Goal: Task Accomplishment & Management: Complete application form

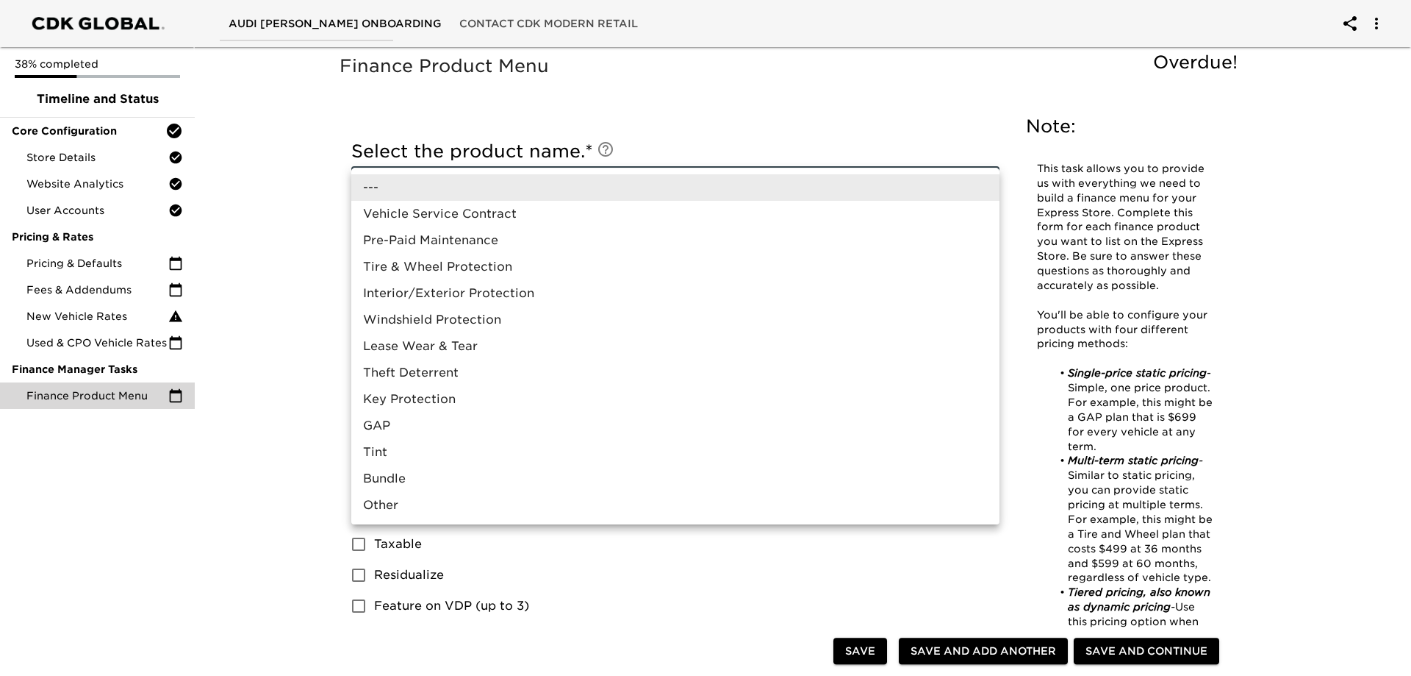
click at [278, 355] on div at bounding box center [705, 338] width 1411 height 676
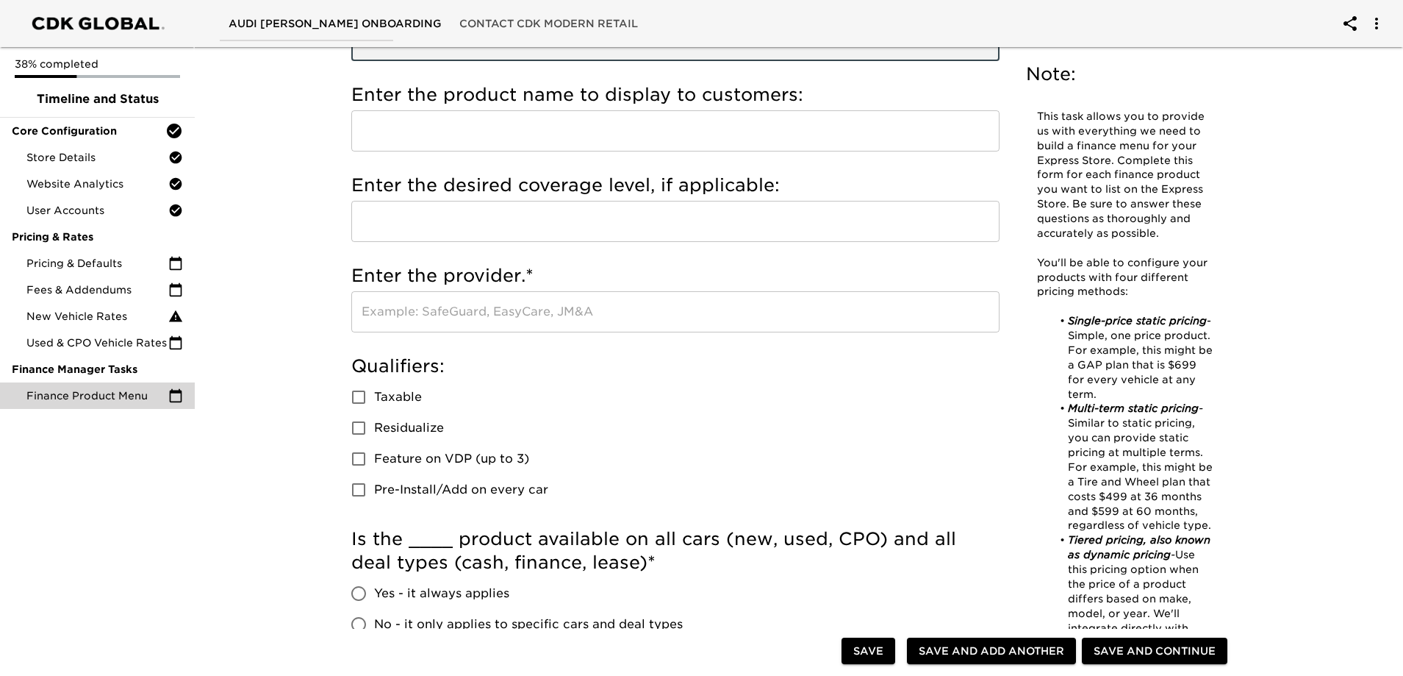
scroll to position [74, 0]
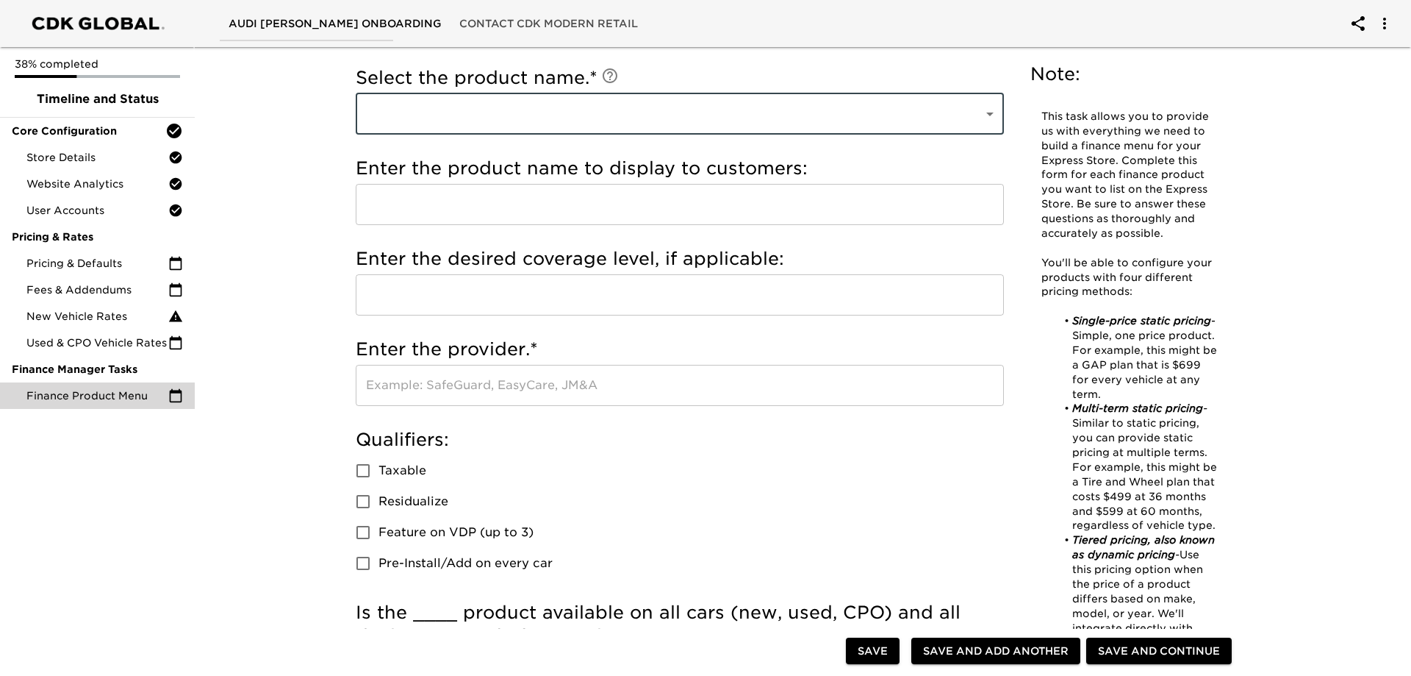
click at [987, 110] on body "Audi [PERSON_NAME] Onboarding Contact CDK Modern Retail 38% completed Timeline …" at bounding box center [705, 634] width 1411 height 1417
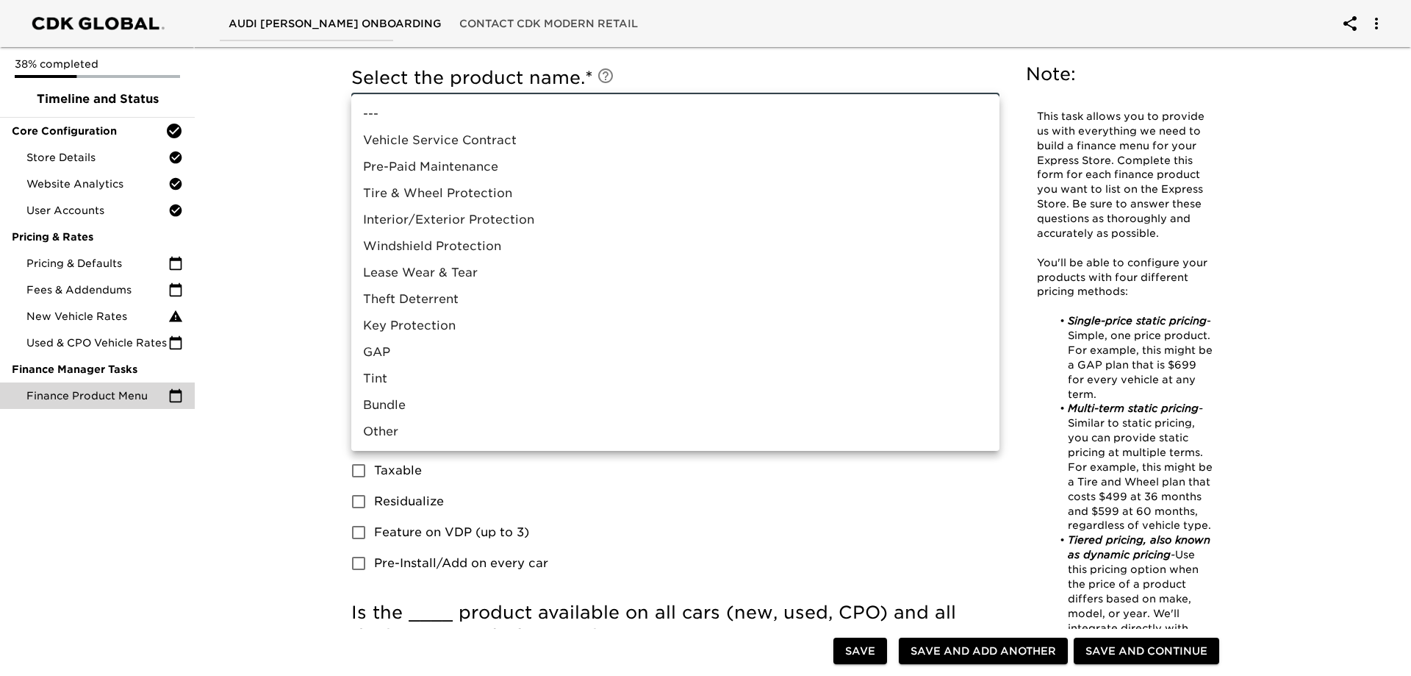
click at [1272, 271] on div at bounding box center [705, 338] width 1411 height 676
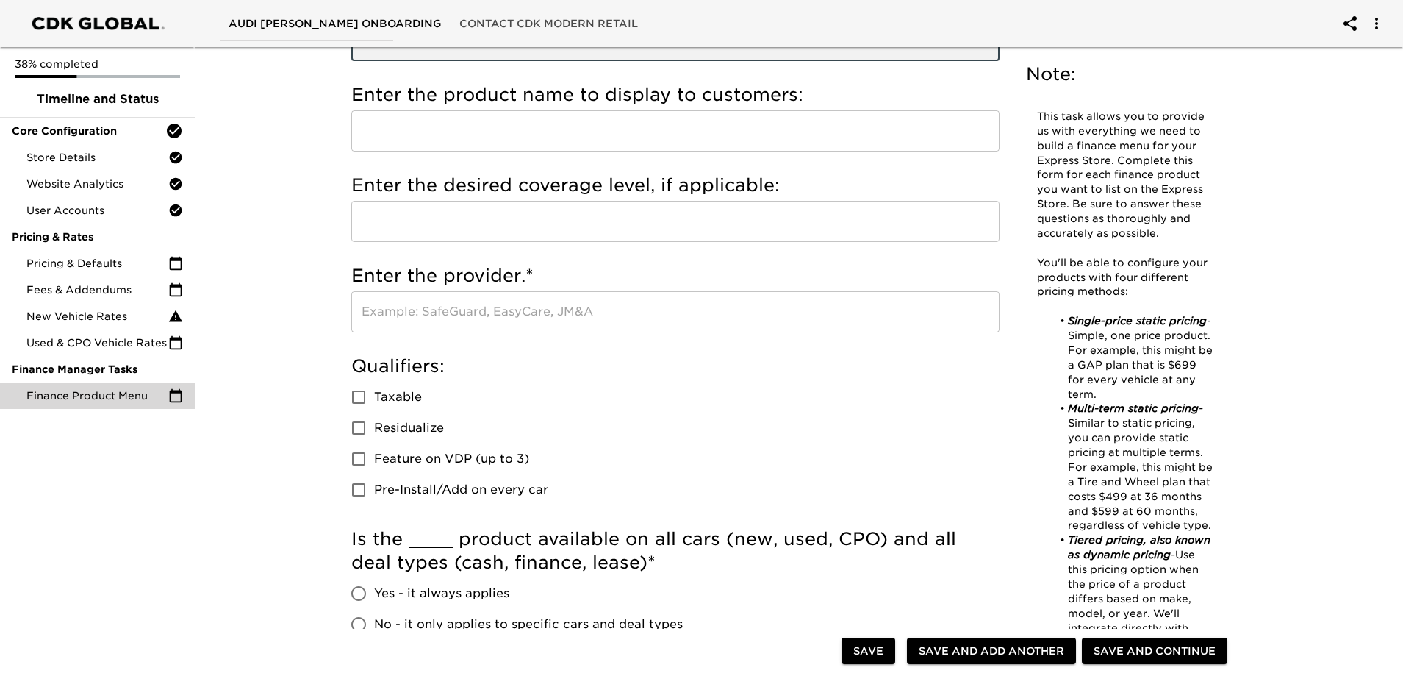
scroll to position [0, 0]
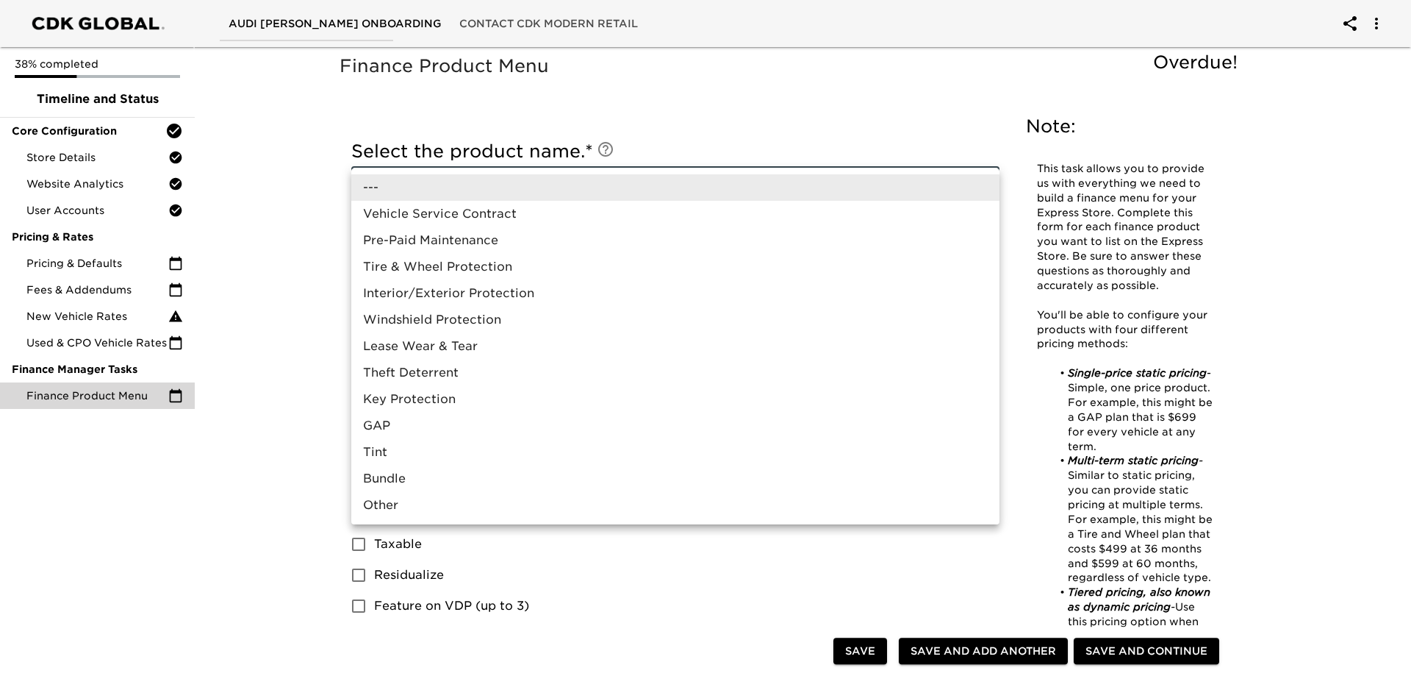
click at [452, 214] on li "Vehicle Service Contract" at bounding box center [675, 214] width 648 height 26
type input "Vehicle Service Contract"
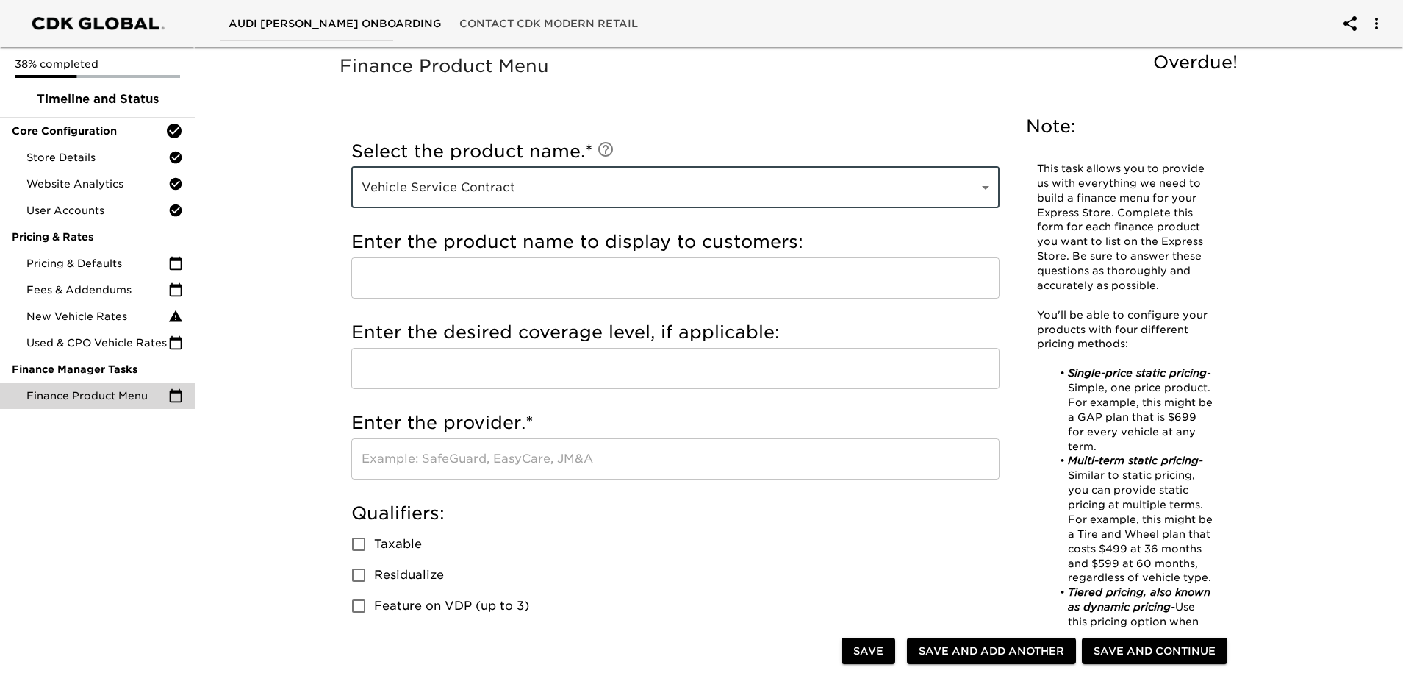
click at [469, 276] on input "text" at bounding box center [675, 277] width 648 height 41
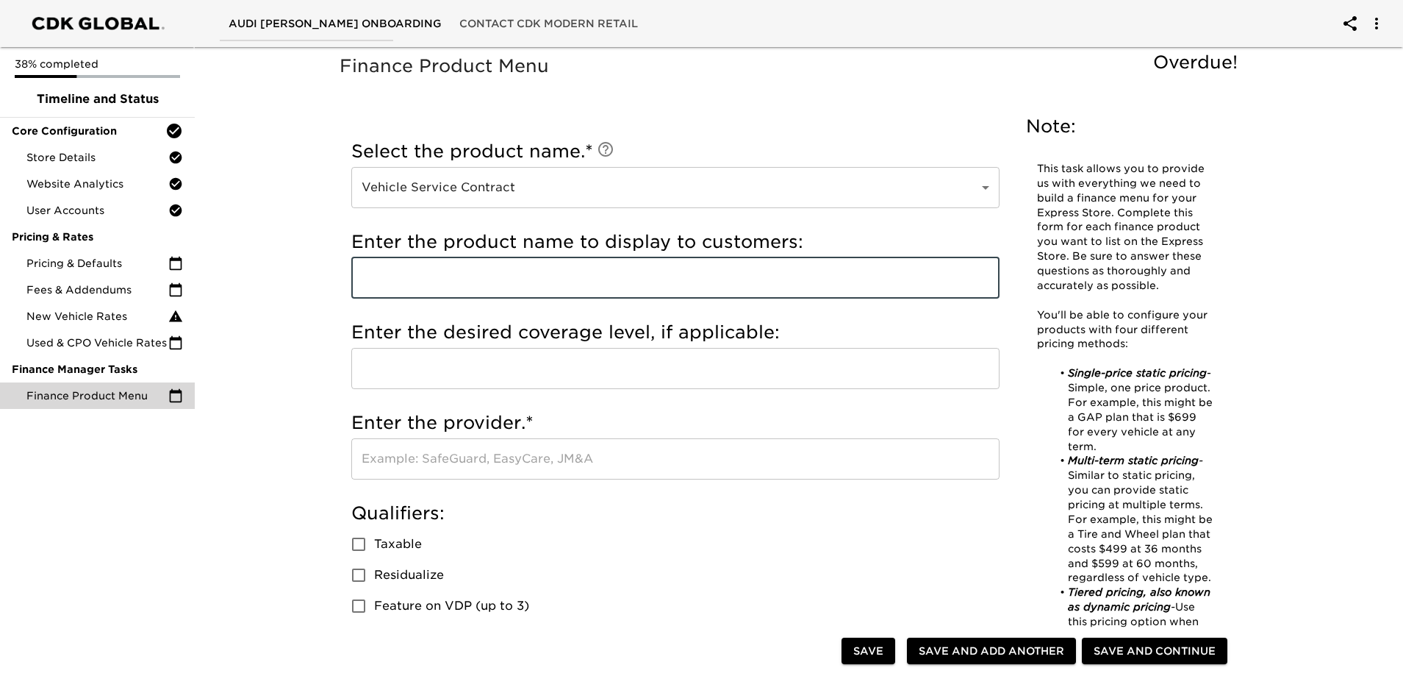
click at [477, 280] on input "text" at bounding box center [675, 277] width 648 height 41
click at [373, 282] on input "avc vehicle service contract" at bounding box center [675, 277] width 648 height 41
click at [361, 276] on input "avc vehicle service contract" at bounding box center [675, 277] width 648 height 41
click at [366, 279] on input "avc vehicle service contract" at bounding box center [675, 277] width 648 height 41
click at [375, 282] on input "Avc vehicle service contract" at bounding box center [675, 277] width 648 height 41
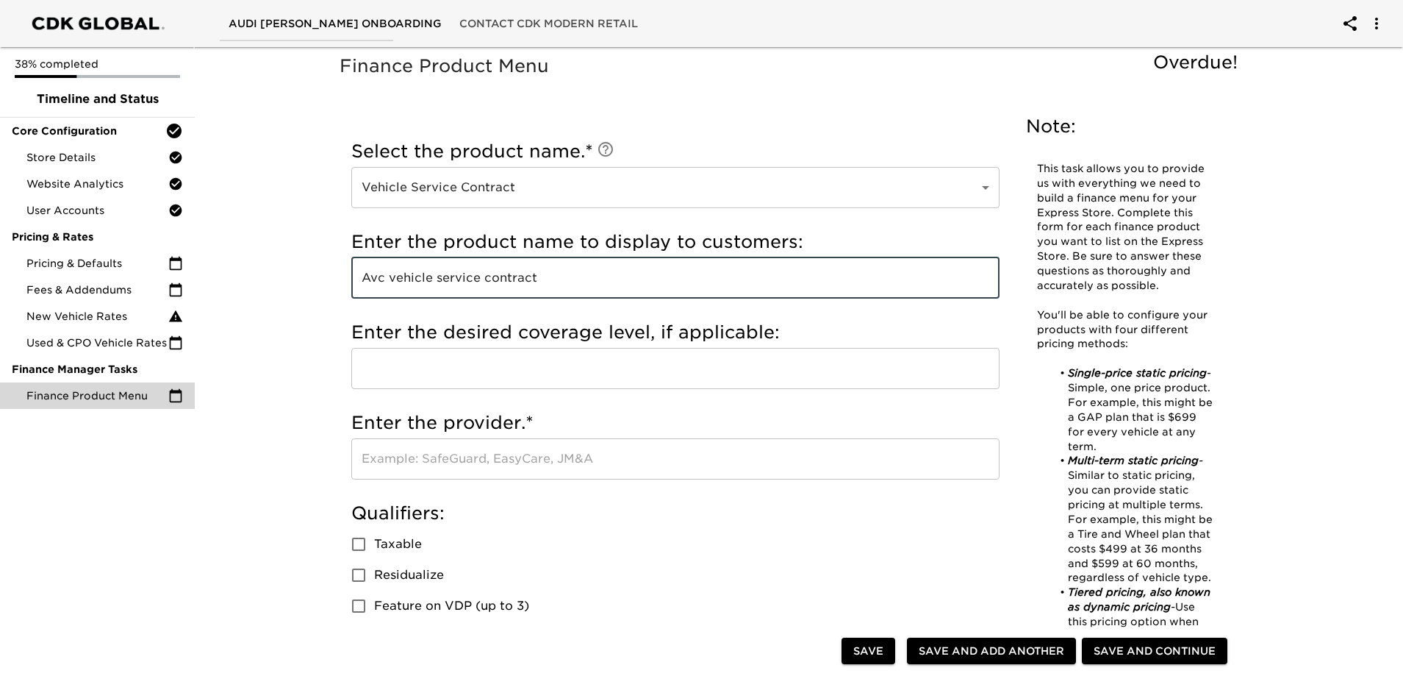
click at [375, 282] on input "Avc vehicle service contract" at bounding box center [675, 277] width 648 height 41
click at [400, 279] on input "AVC vehicle service contract" at bounding box center [675, 277] width 648 height 41
type input "AVC Vehicle sService Contract"
click at [540, 374] on input "text" at bounding box center [675, 368] width 648 height 41
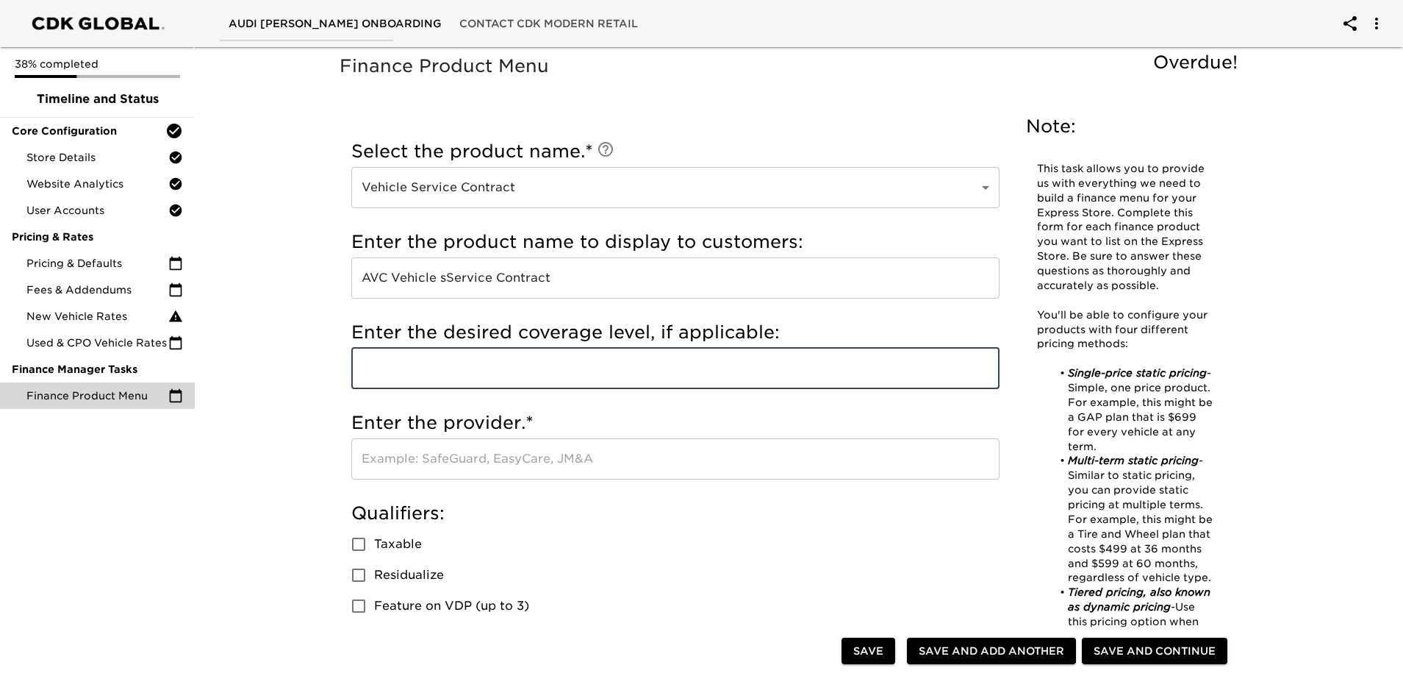
type input "P"
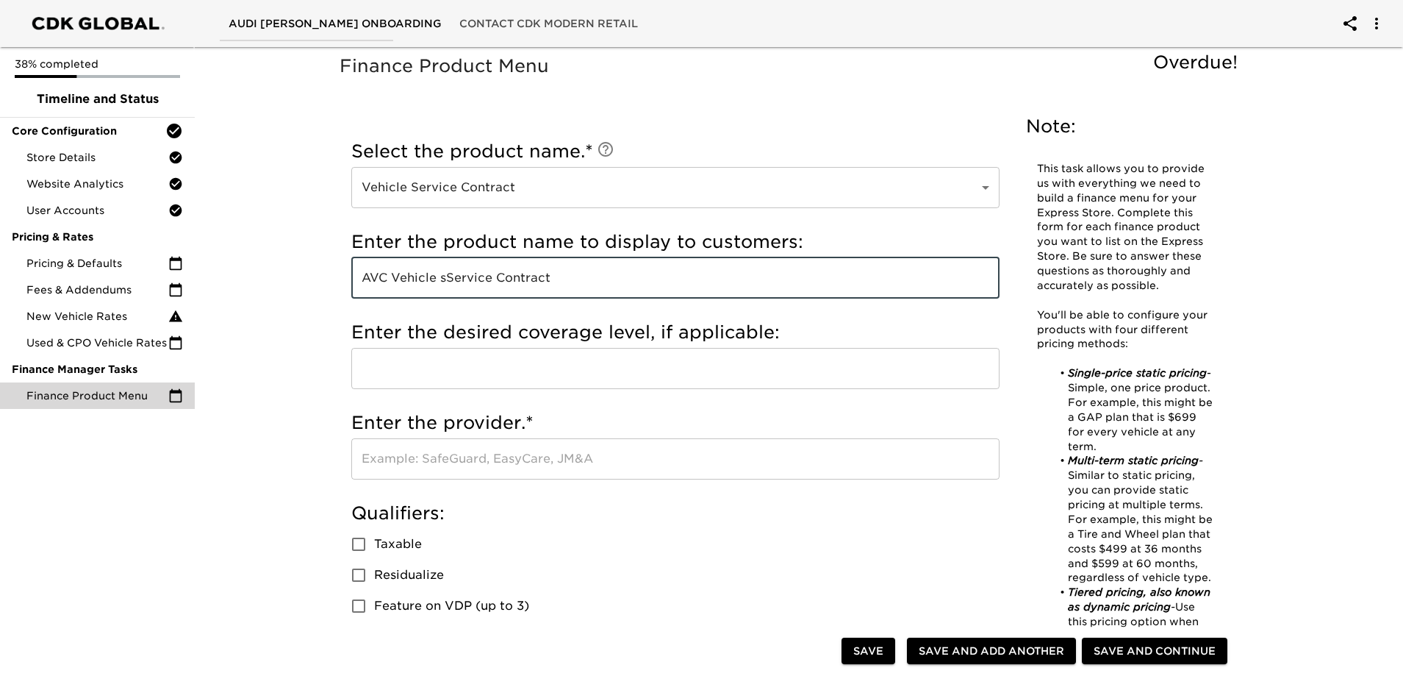
click at [445, 282] on input "AVC Vehicle sService Contract" at bounding box center [675, 277] width 648 height 41
type input "AVC Vehicle Service Contract"
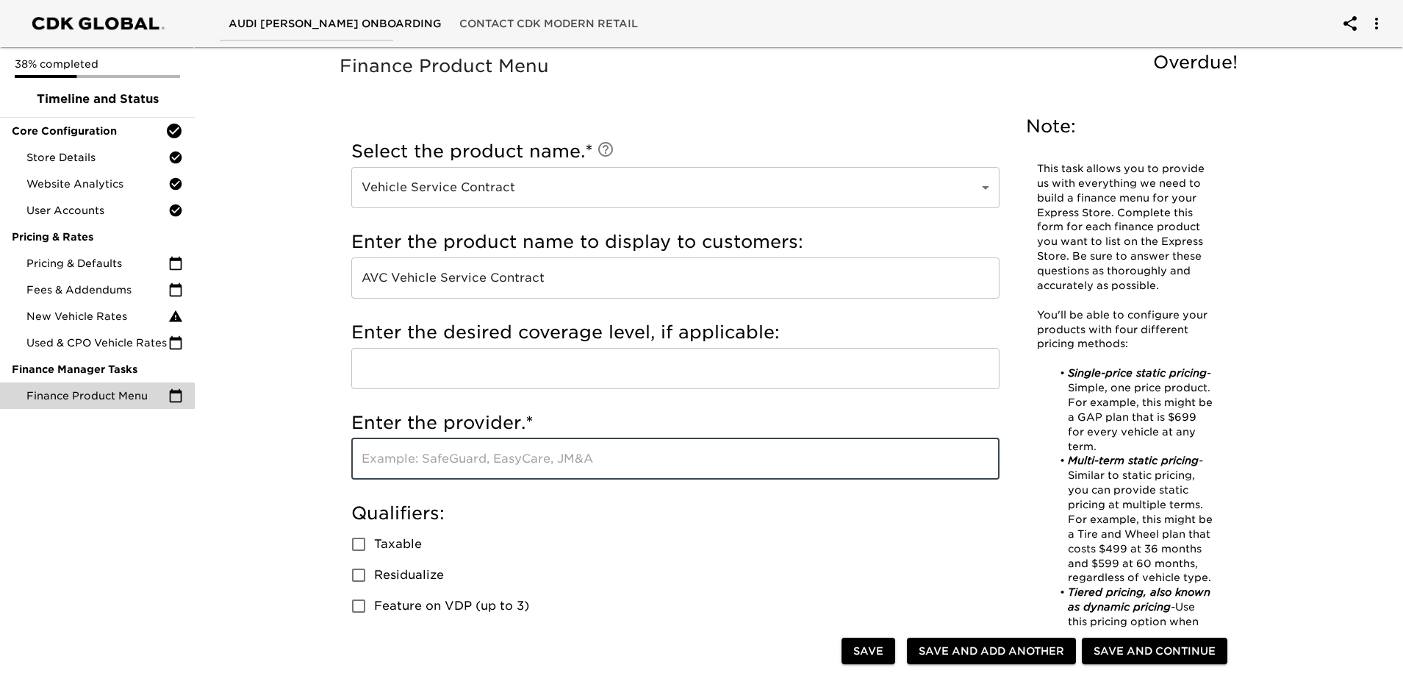
click at [441, 462] on input "text" at bounding box center [675, 458] width 648 height 41
type input "a"
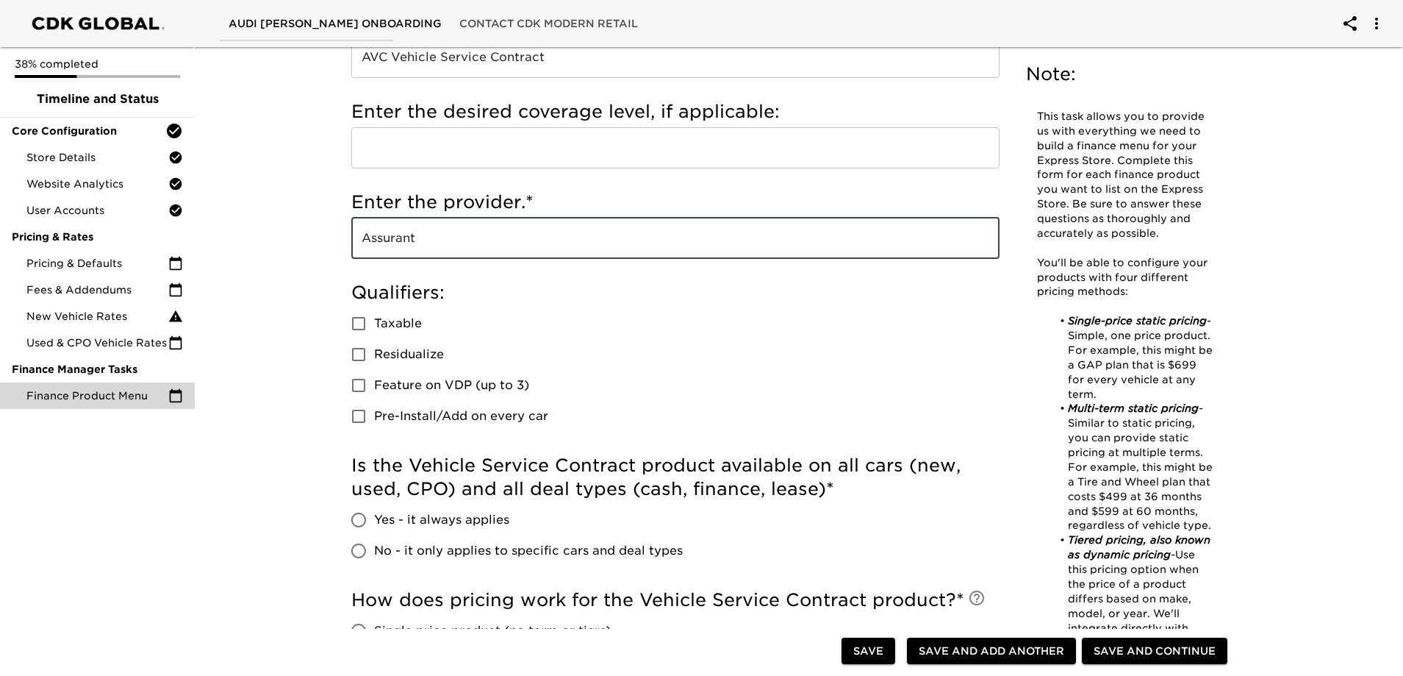
scroll to position [368, 0]
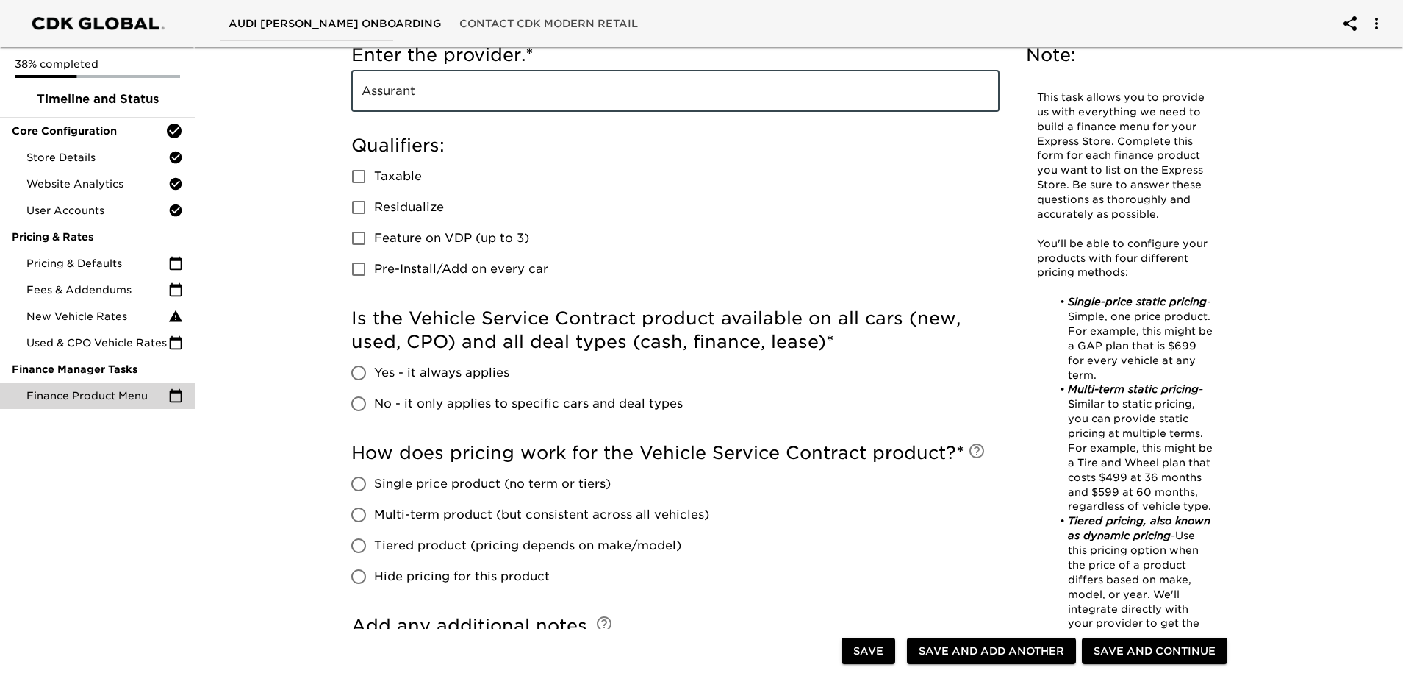
type input "Assurant"
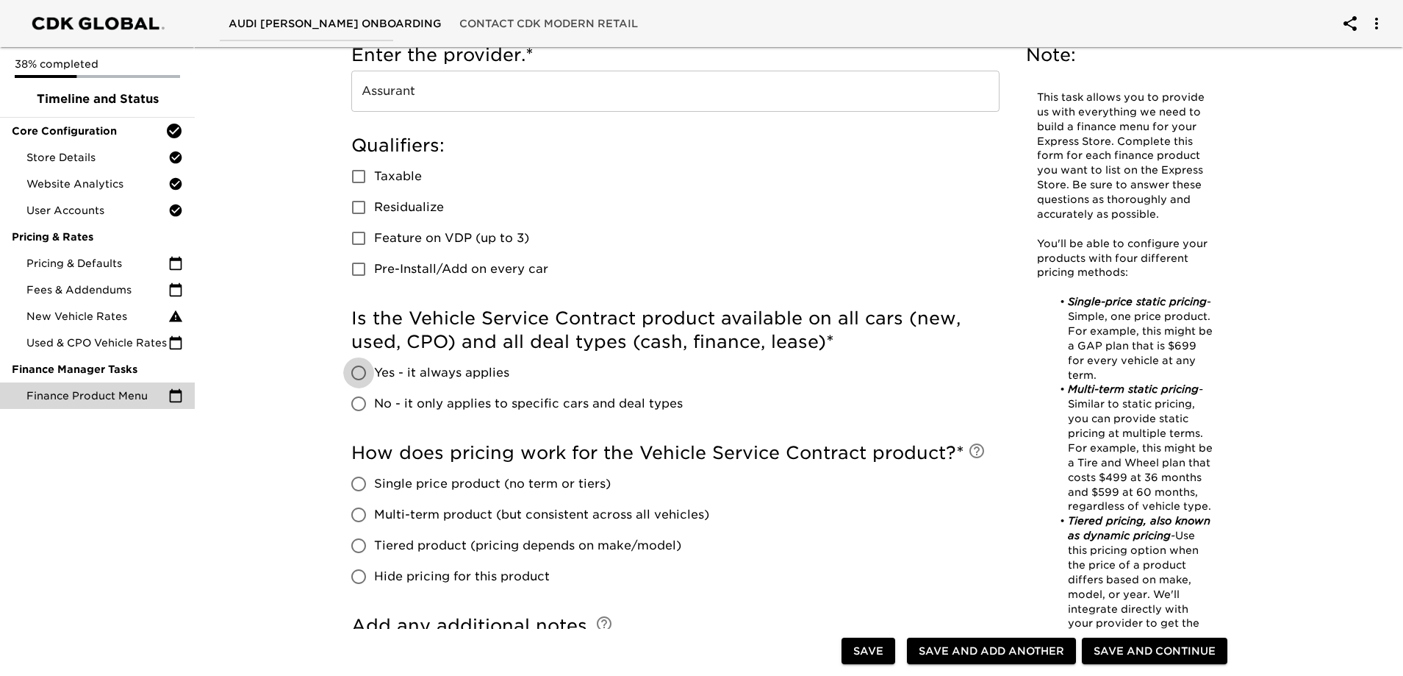
click at [358, 371] on input "Yes - it always applies" at bounding box center [358, 372] width 31 height 31
radio input "true"
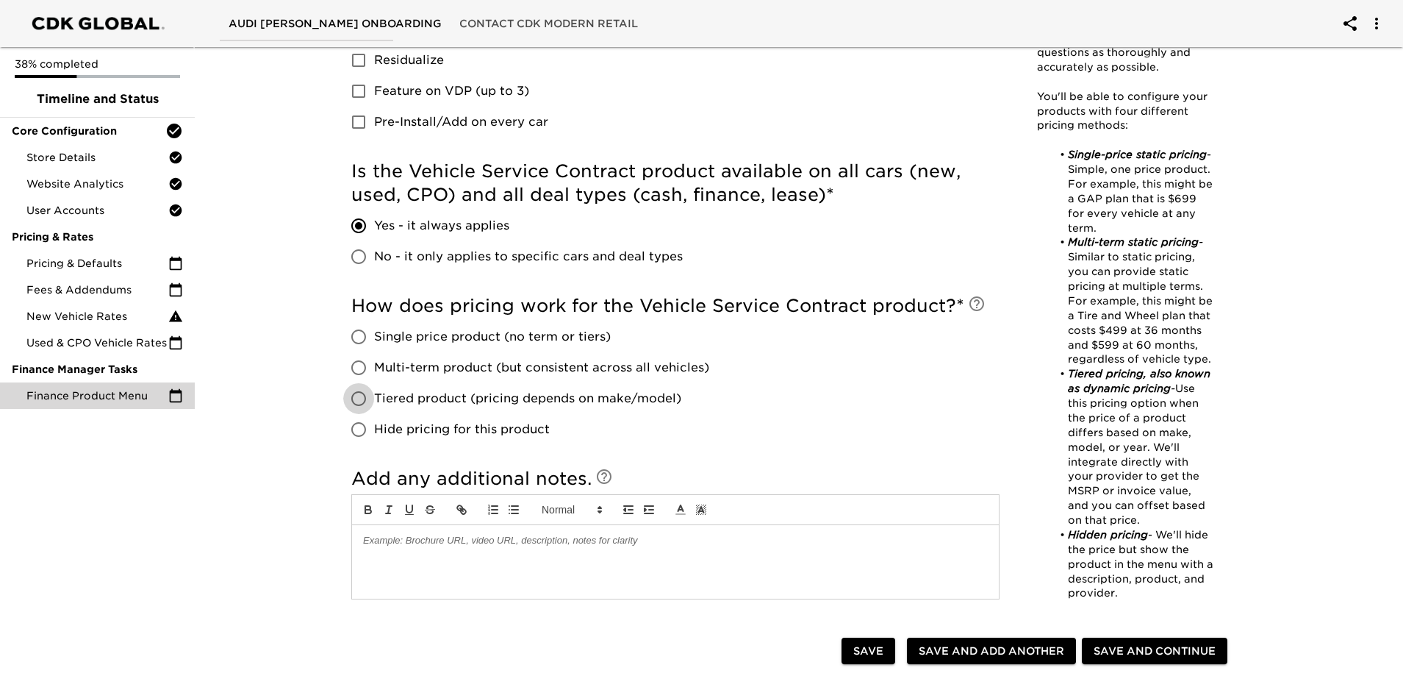
click at [357, 395] on input "Tiered product (pricing depends on make/model)" at bounding box center [358, 398] width 31 height 31
radio input "true"
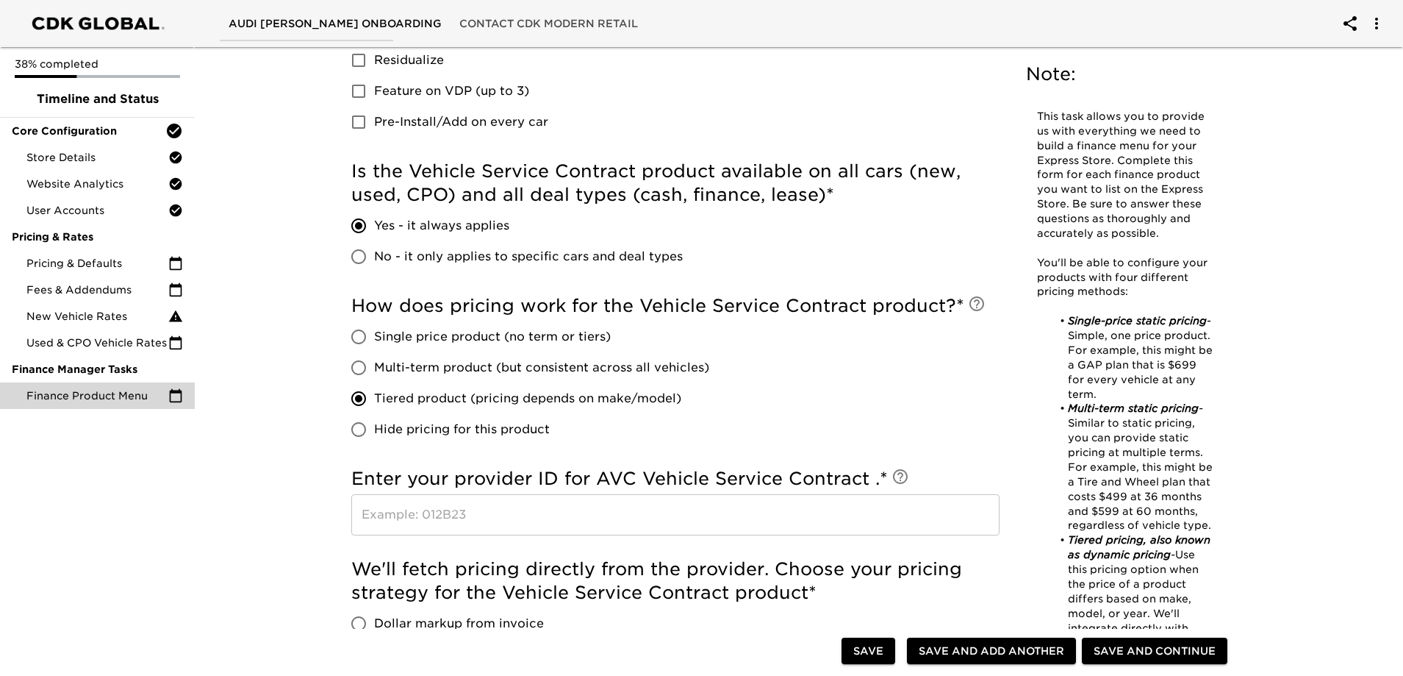
scroll to position [588, 0]
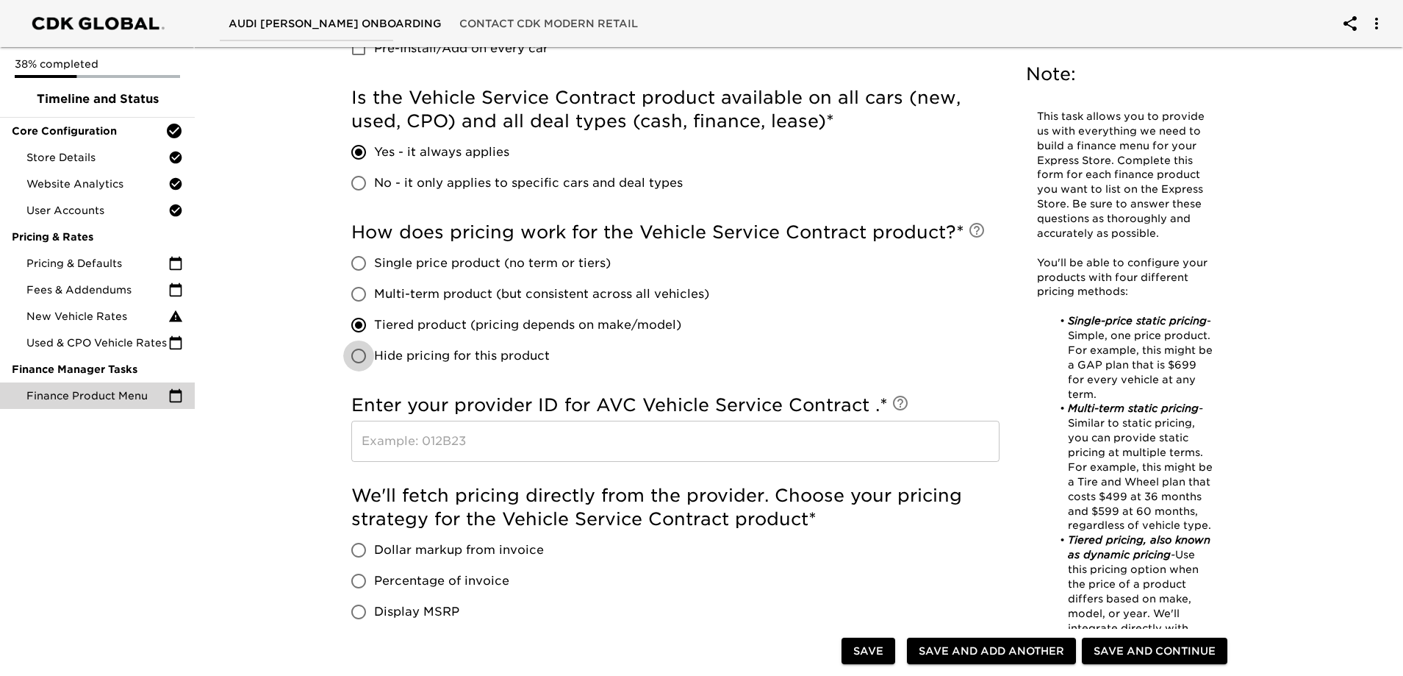
click at [355, 357] on input "Hide pricing for this product" at bounding box center [358, 355] width 31 height 31
radio input "true"
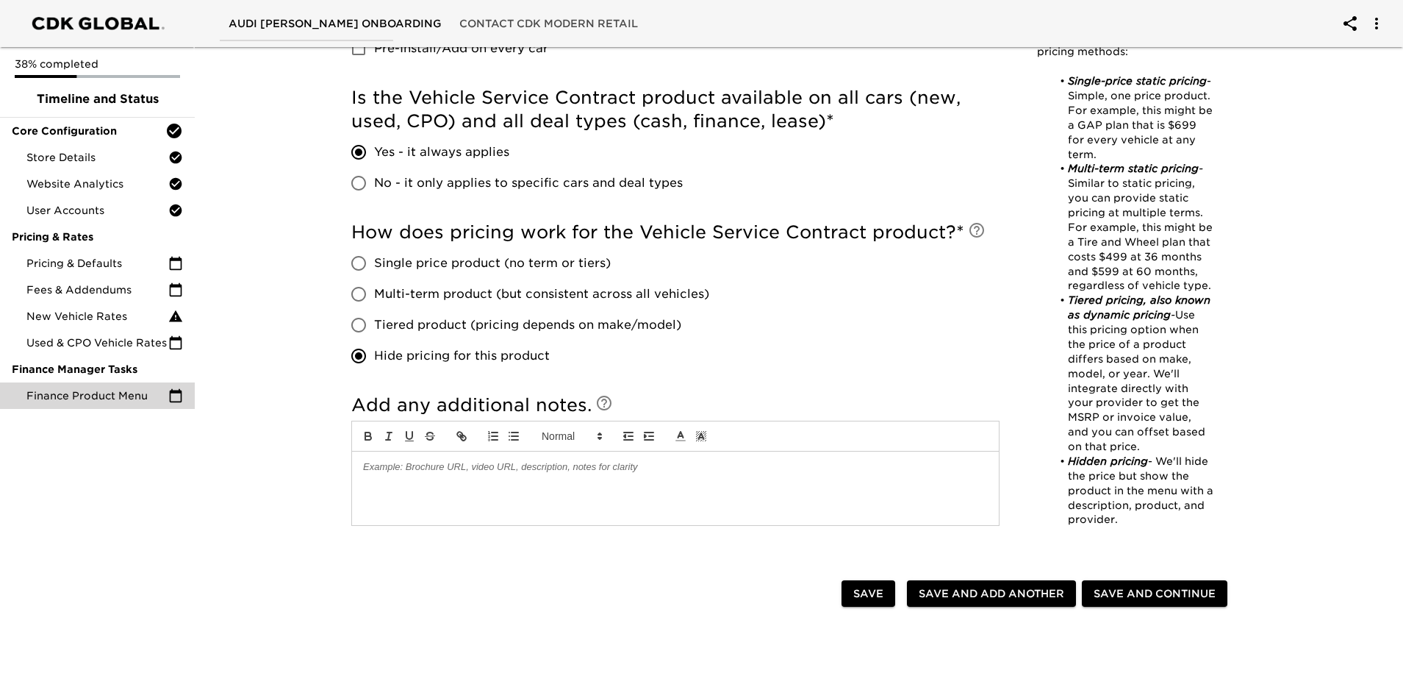
scroll to position [662, 0]
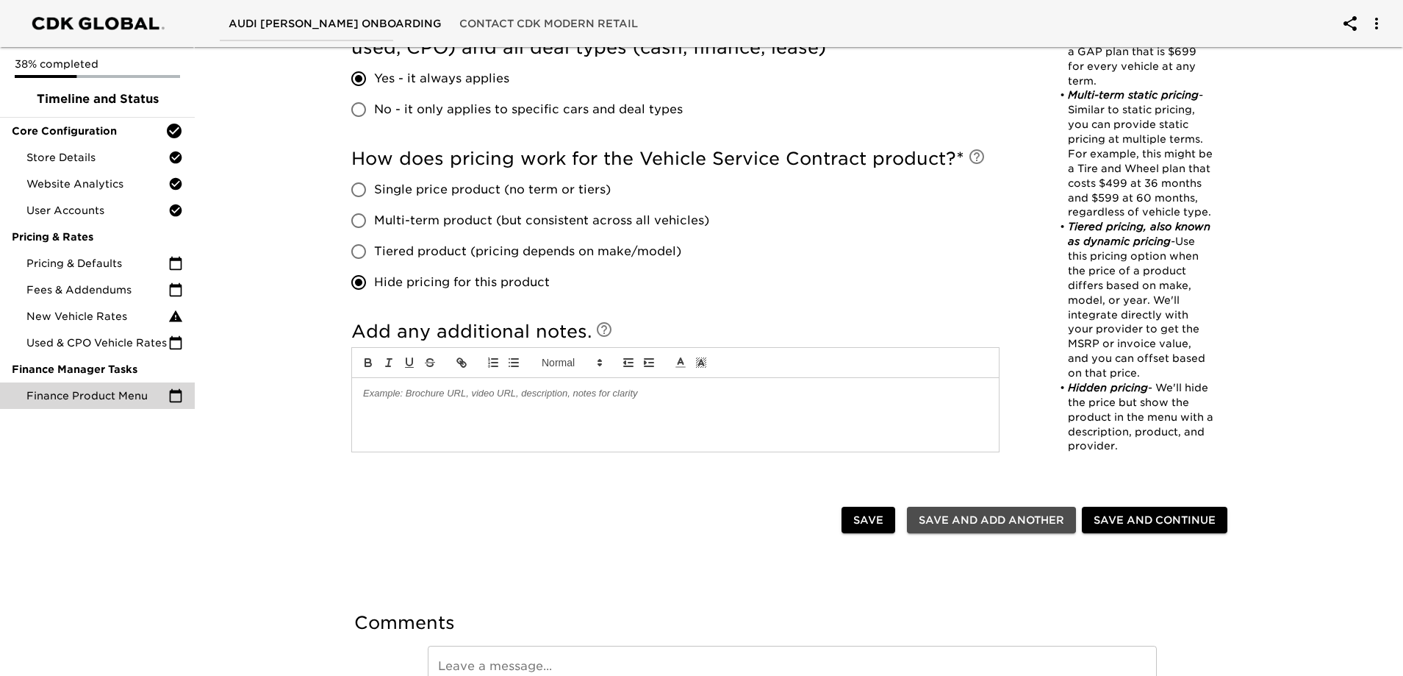
click at [950, 522] on span "Save and Add Another" at bounding box center [992, 520] width 146 height 18
radio input "false"
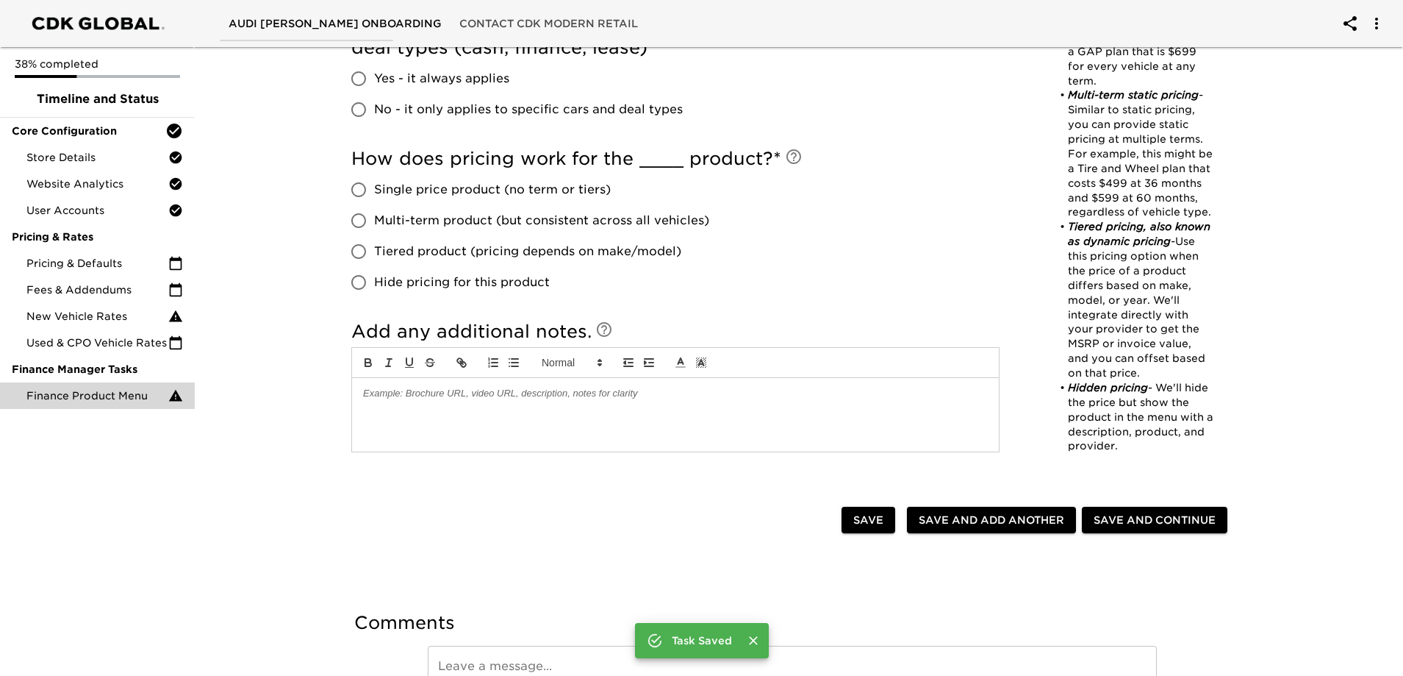
scroll to position [0, 0]
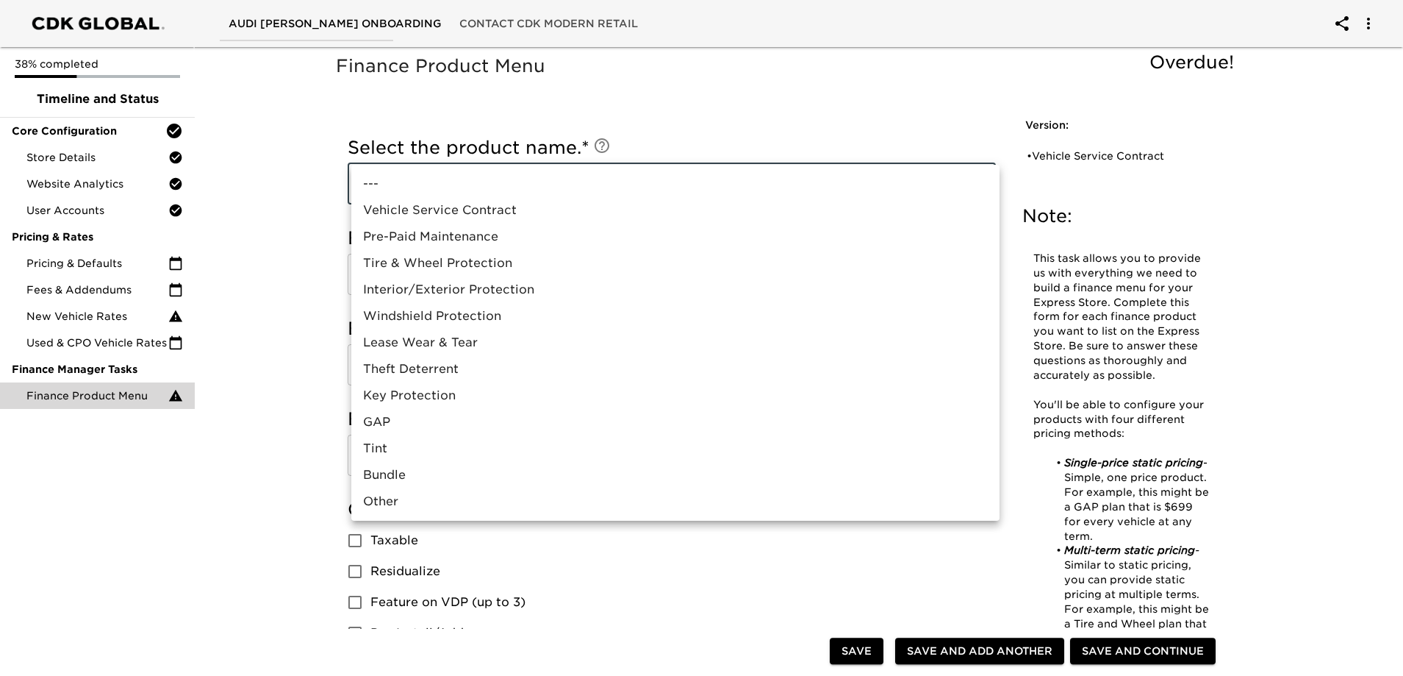
click at [440, 235] on li "Pre-Paid Maintenance" at bounding box center [675, 236] width 648 height 26
type input "Pre-Paid Maintenance"
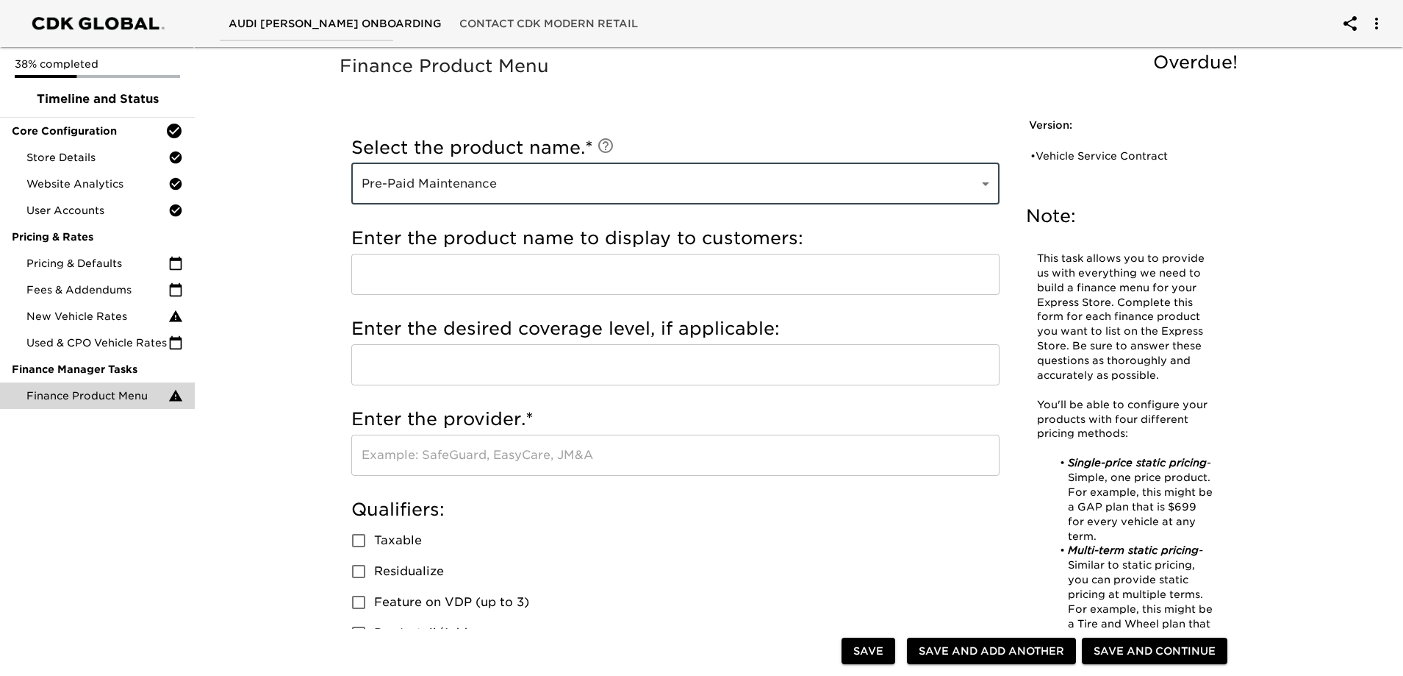
click at [431, 268] on input "text" at bounding box center [675, 274] width 648 height 41
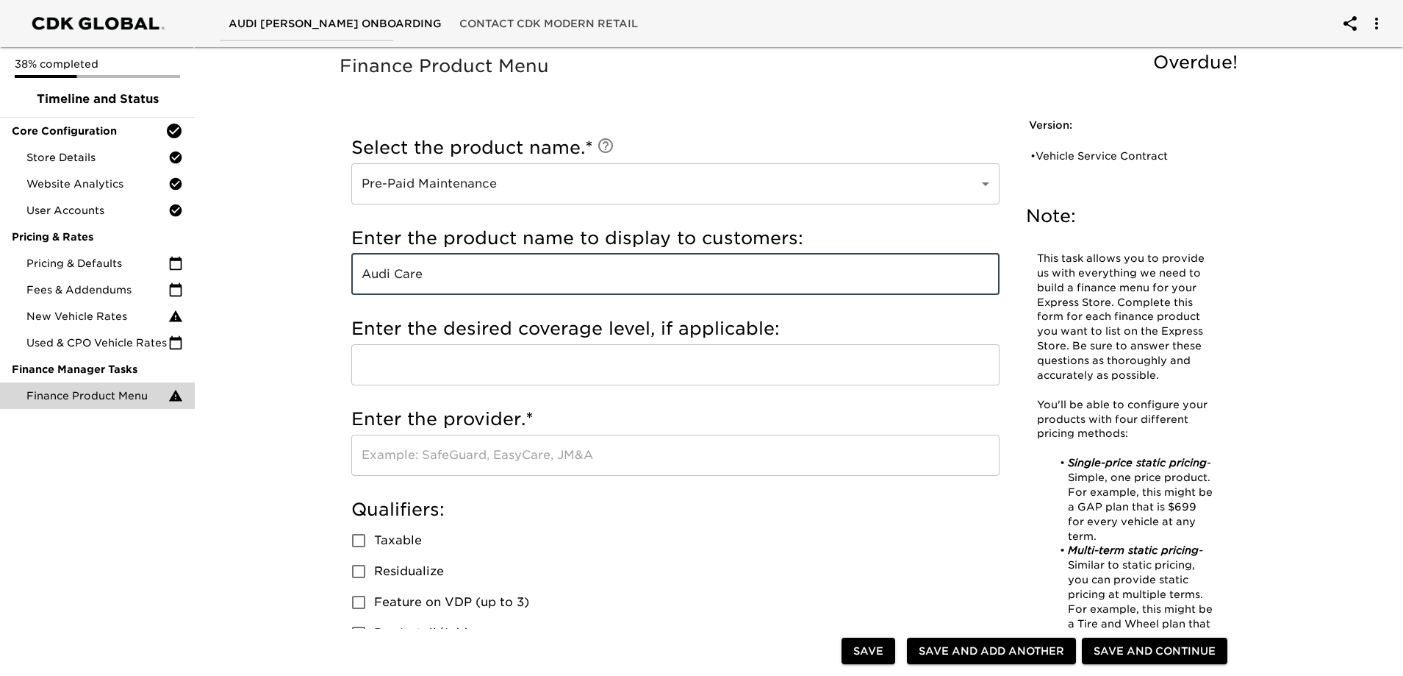
scroll to position [147, 0]
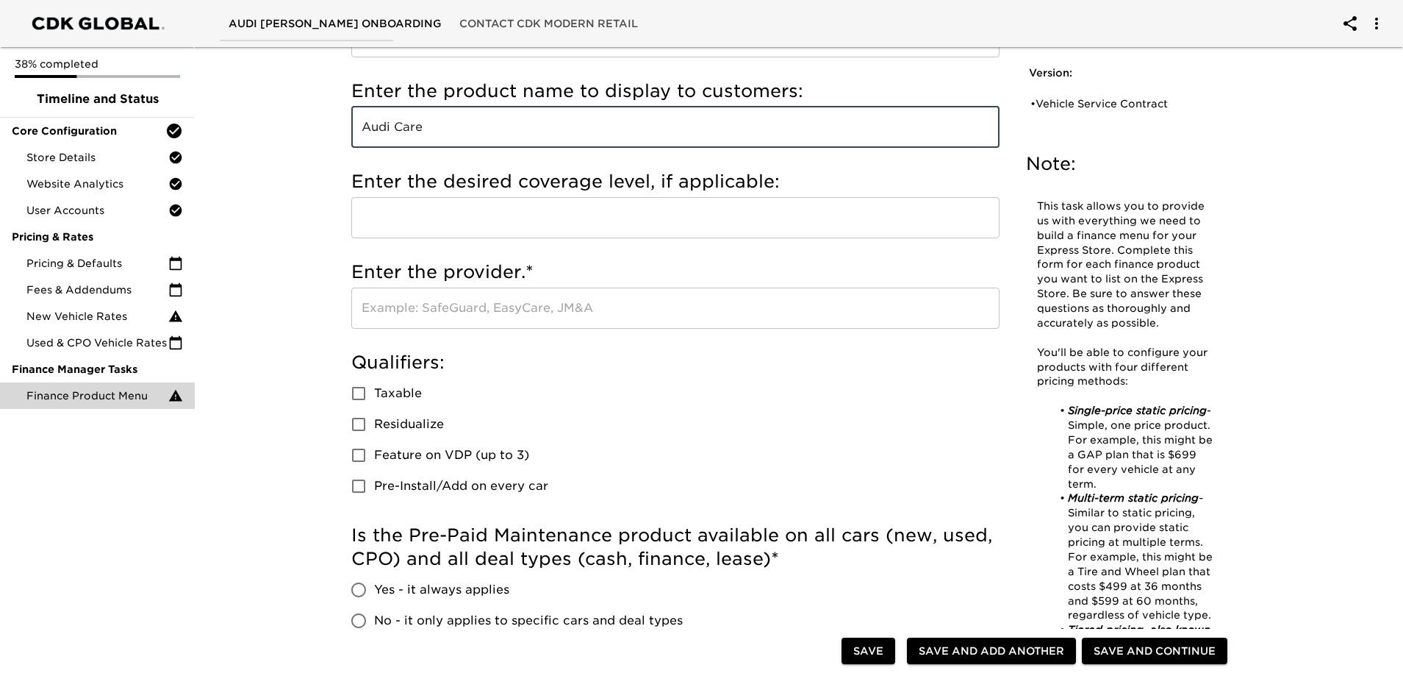
type input "Audi Care"
click at [415, 304] on input "text" at bounding box center [675, 307] width 648 height 41
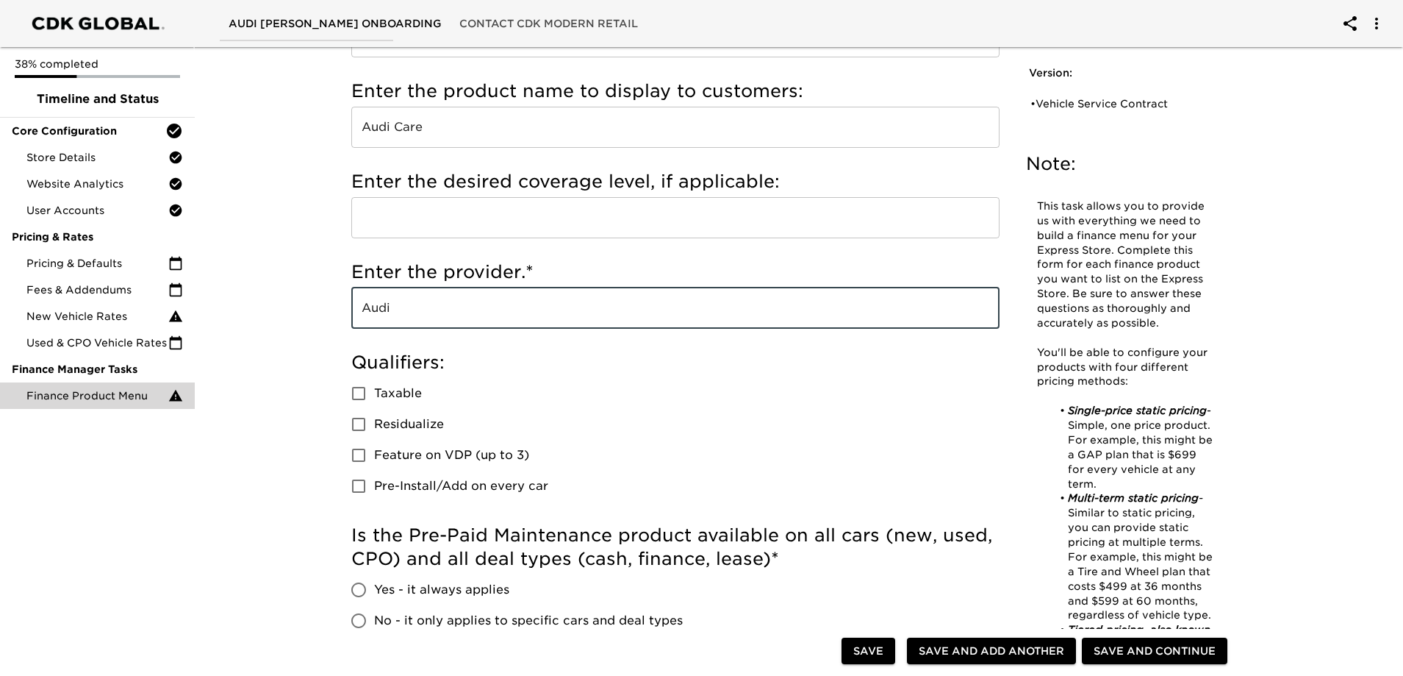
type input "Audi"
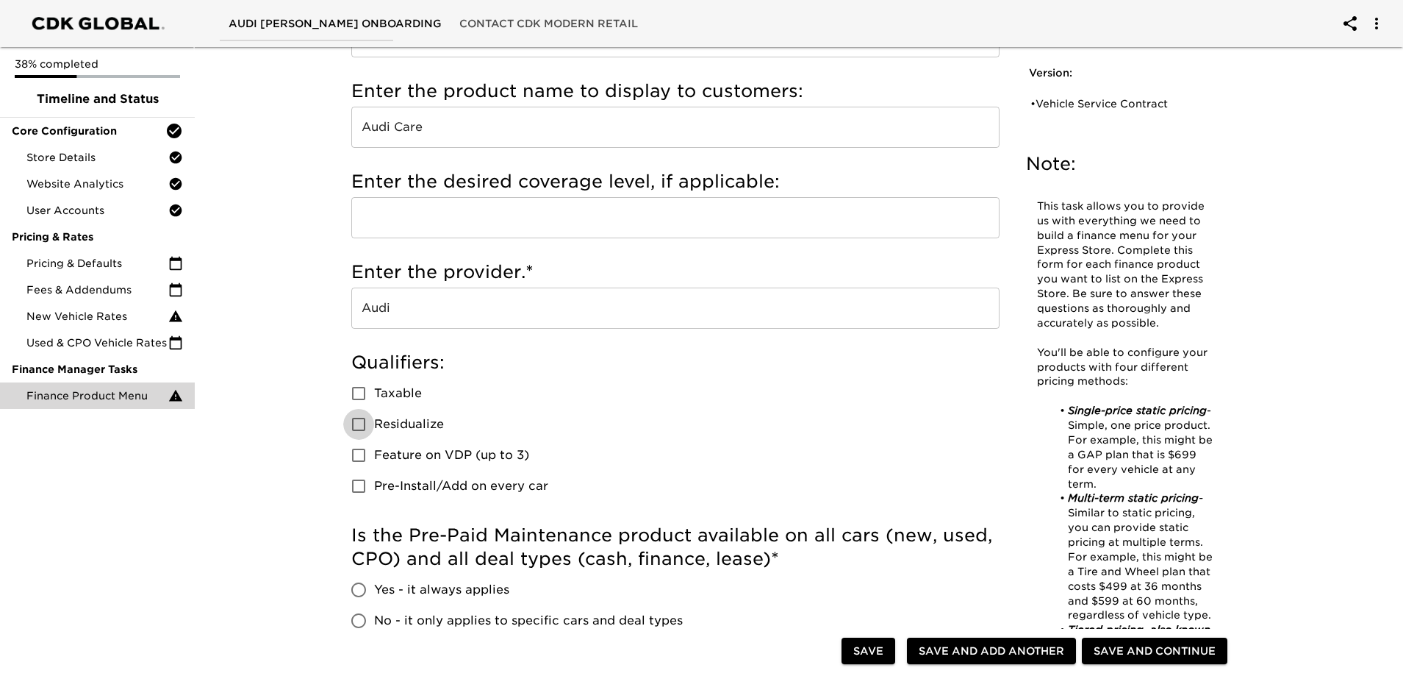
click at [354, 426] on input "Residualize" at bounding box center [358, 424] width 31 height 31
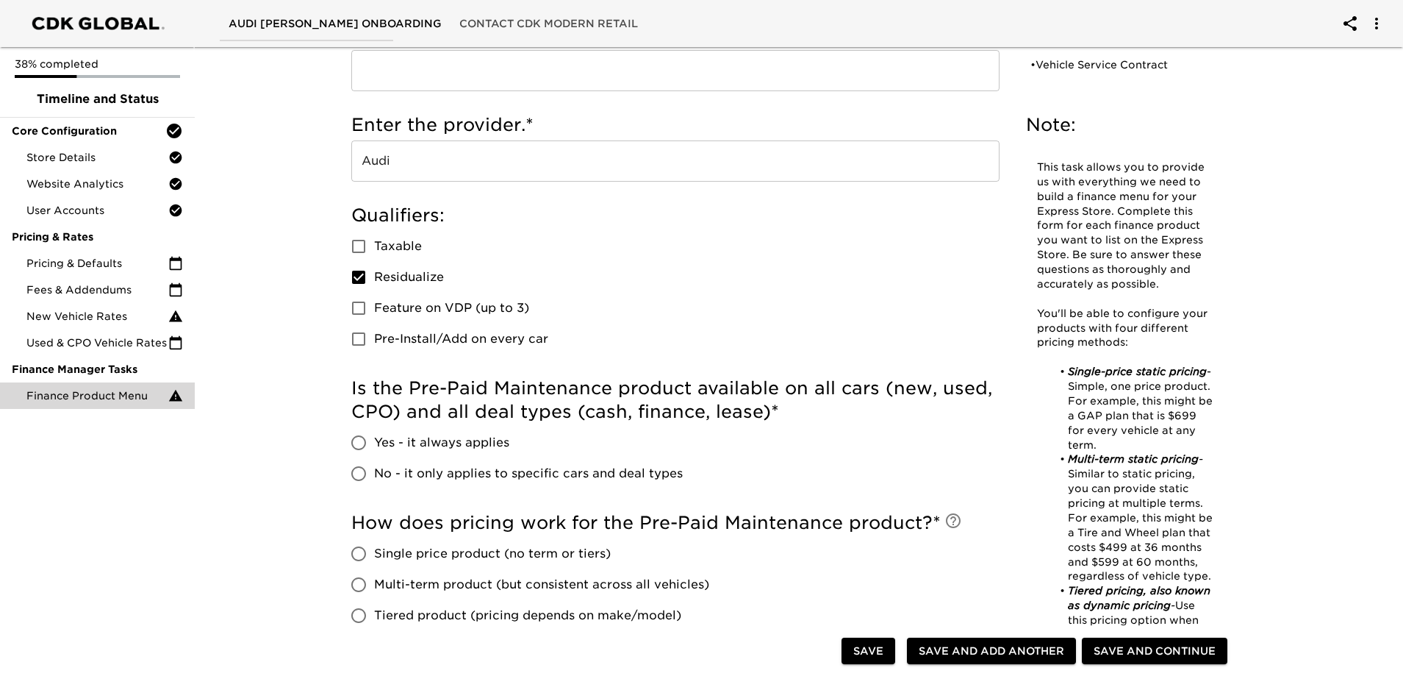
scroll to position [441, 0]
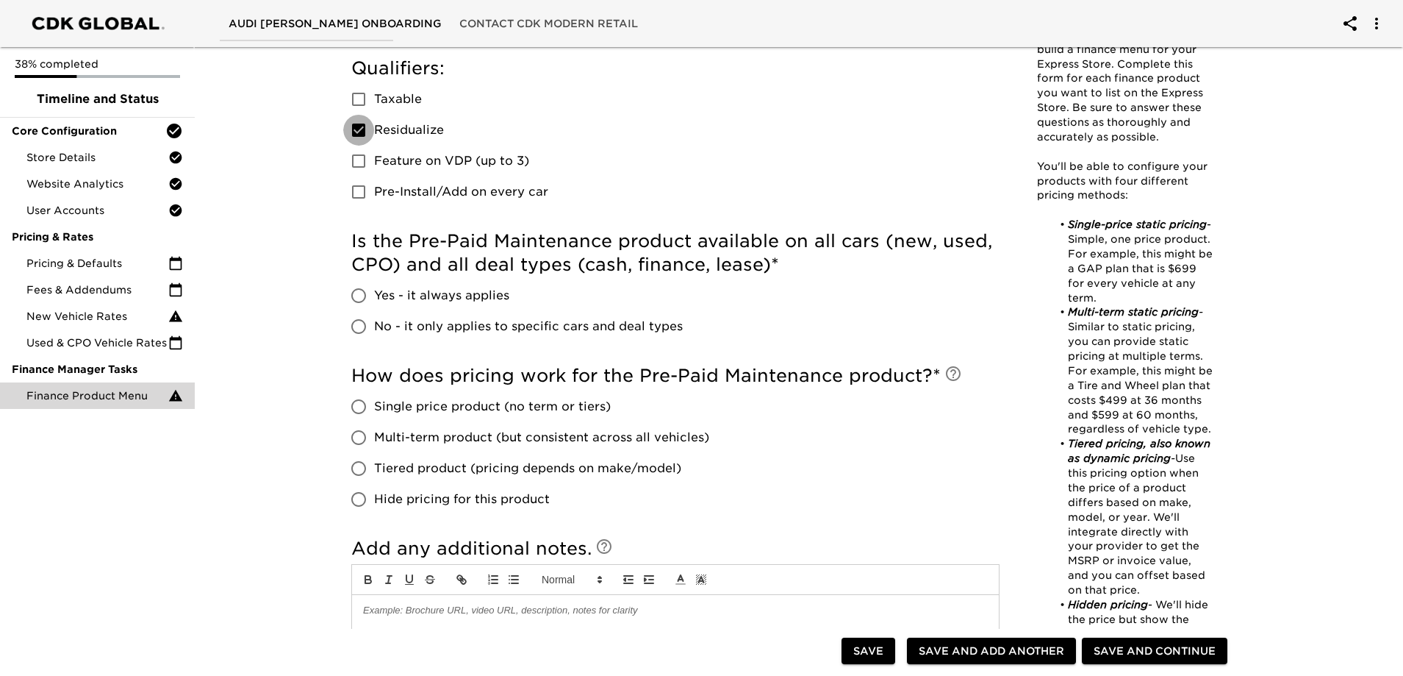
click at [357, 121] on input "Residualize" at bounding box center [358, 130] width 31 height 31
checkbox input "false"
click at [359, 293] on input "Yes - it always applies" at bounding box center [358, 295] width 31 height 31
radio input "true"
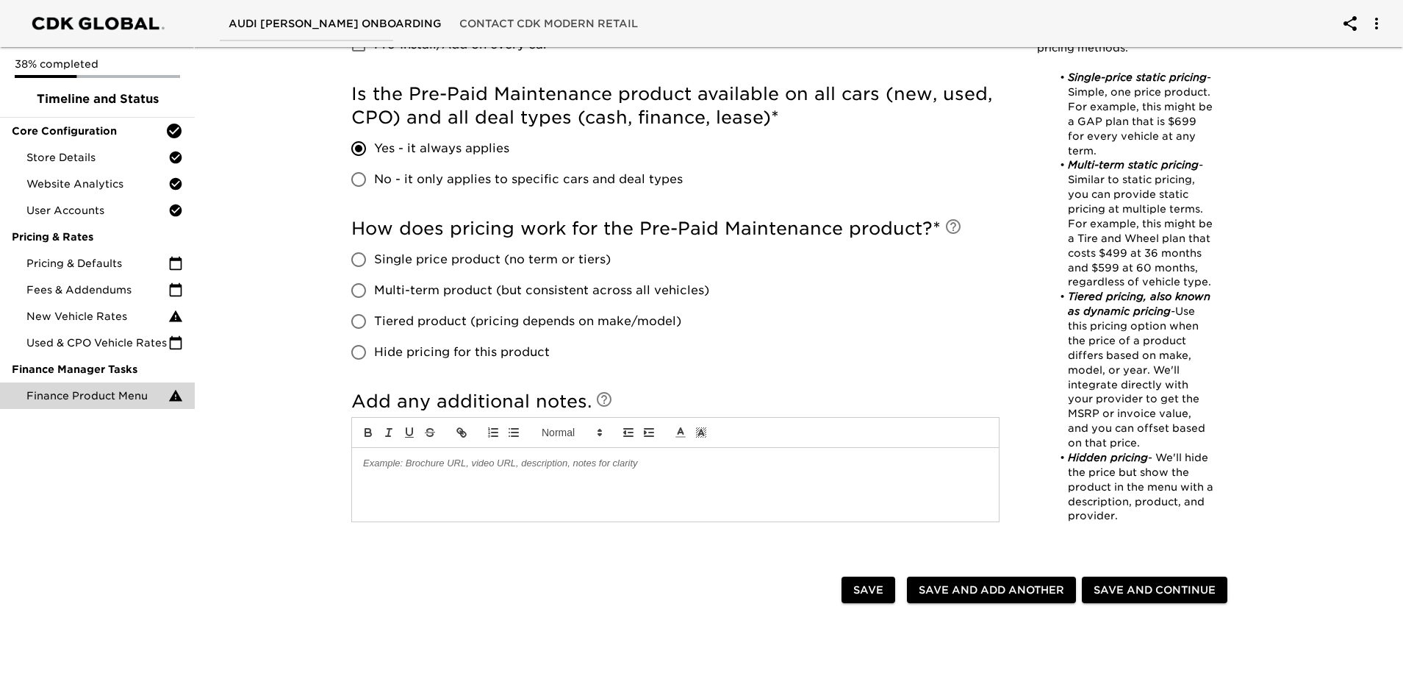
click at [362, 293] on input "Multi-term product (but consistent across all vehicles)" at bounding box center [358, 290] width 31 height 31
radio input "true"
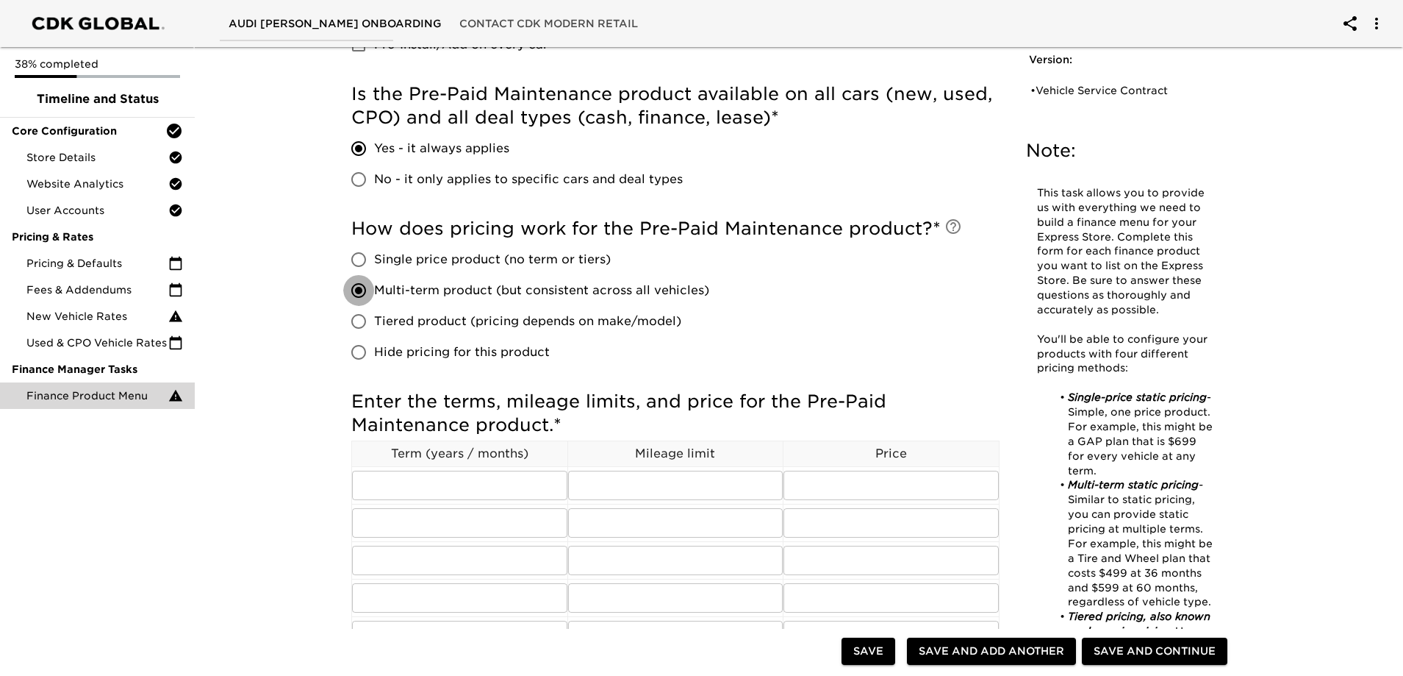
click at [364, 293] on input "Multi-term product (but consistent across all vehicles)" at bounding box center [358, 290] width 31 height 31
click at [366, 320] on input "Tiered product (pricing depends on make/model)" at bounding box center [358, 321] width 31 height 31
radio input "true"
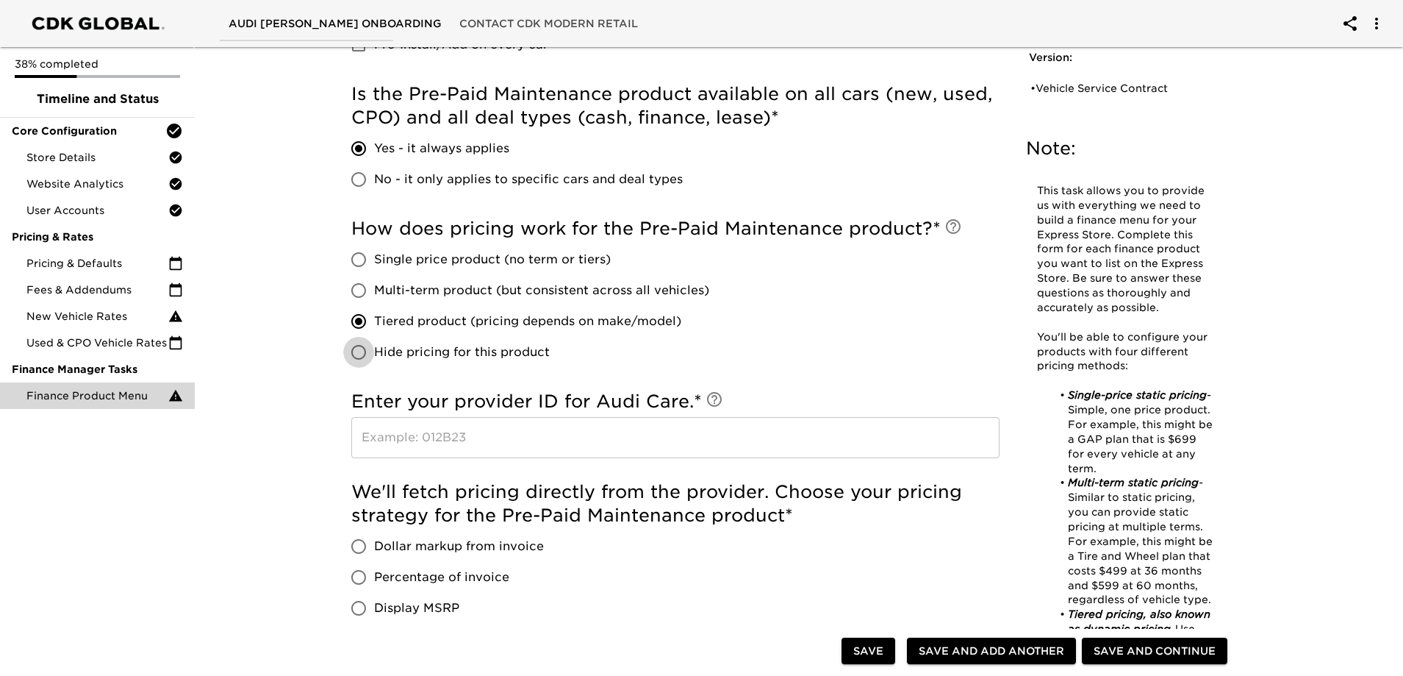
click at [364, 349] on input "Hide pricing for this product" at bounding box center [358, 352] width 31 height 31
radio input "true"
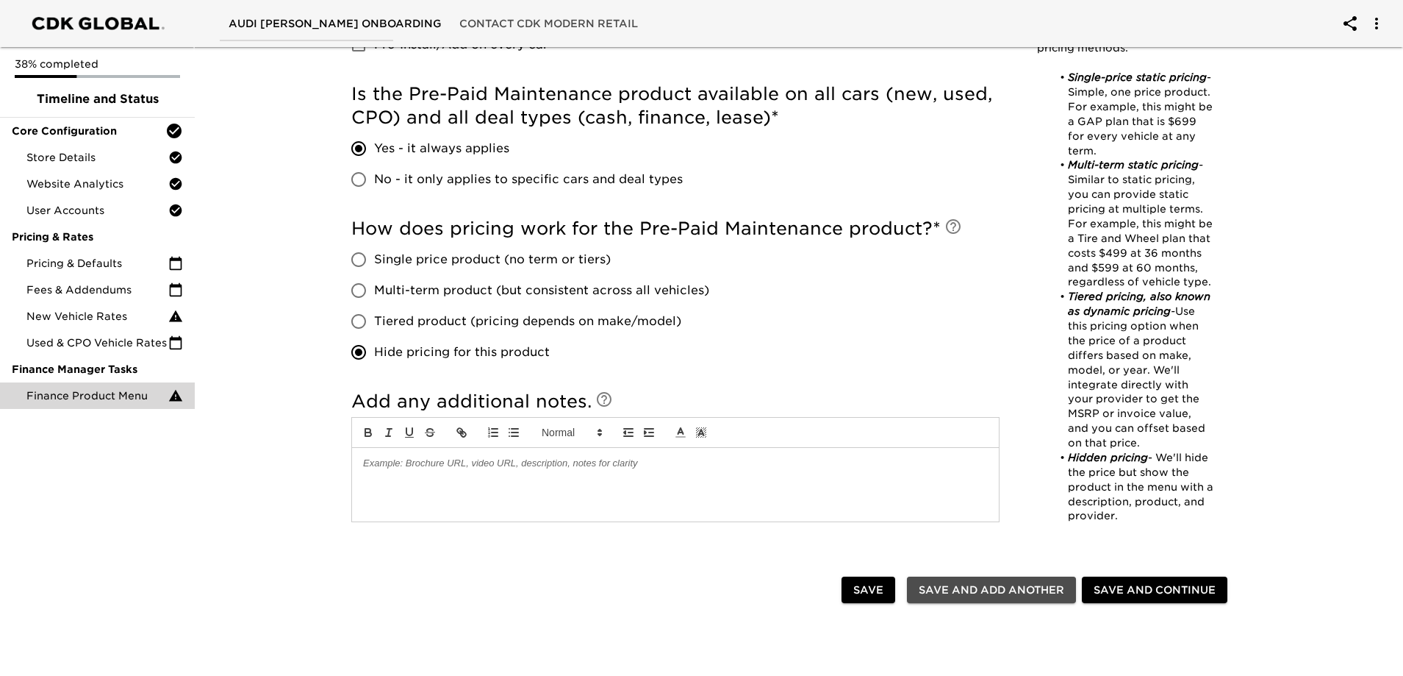
click at [972, 590] on span "Save and Add Another" at bounding box center [992, 590] width 146 height 18
radio input "false"
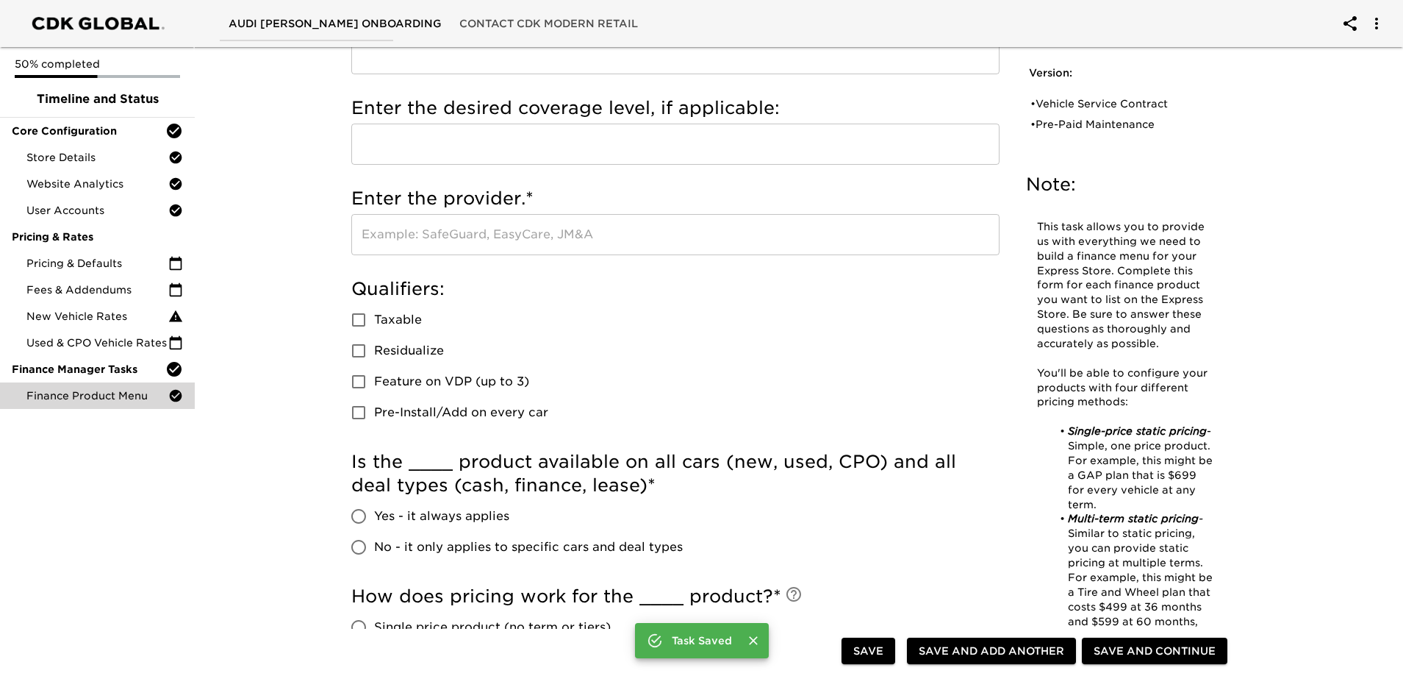
scroll to position [0, 0]
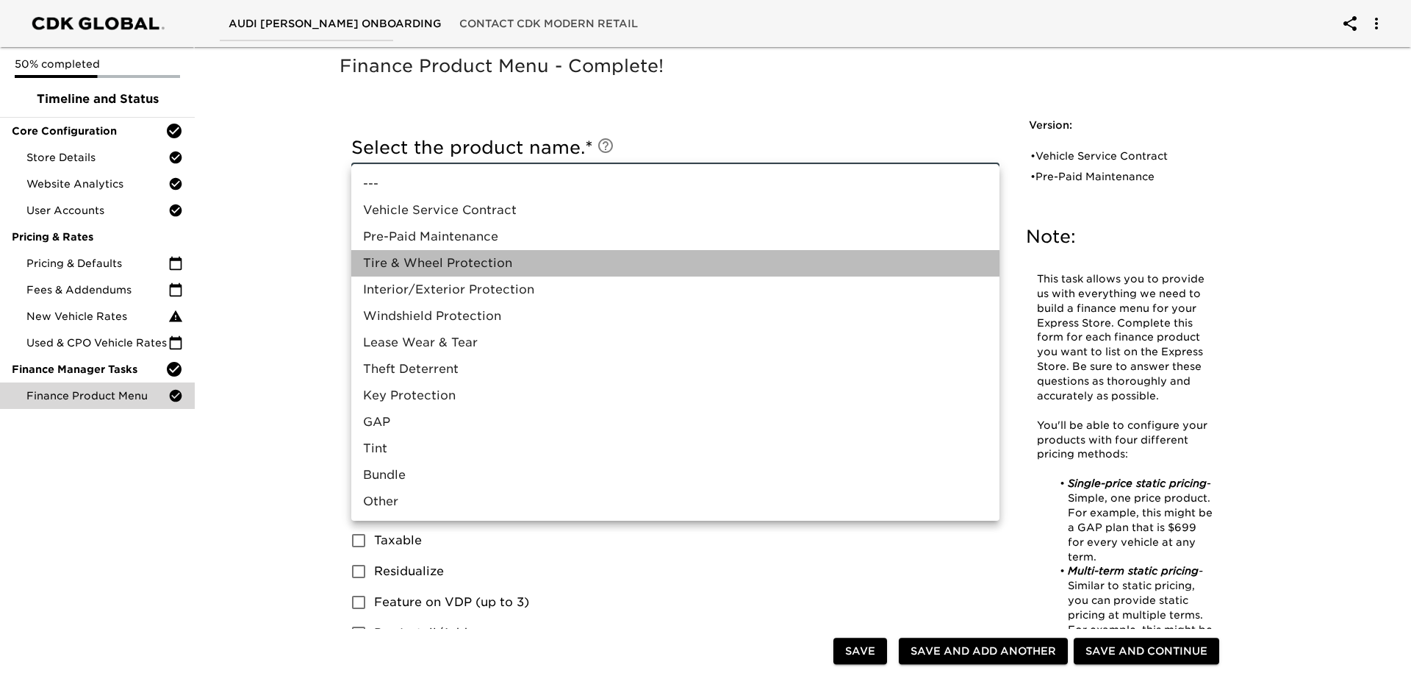
click at [452, 265] on li "Tire & Wheel Protection" at bounding box center [675, 263] width 648 height 26
type input "Tire & Wheel Protection"
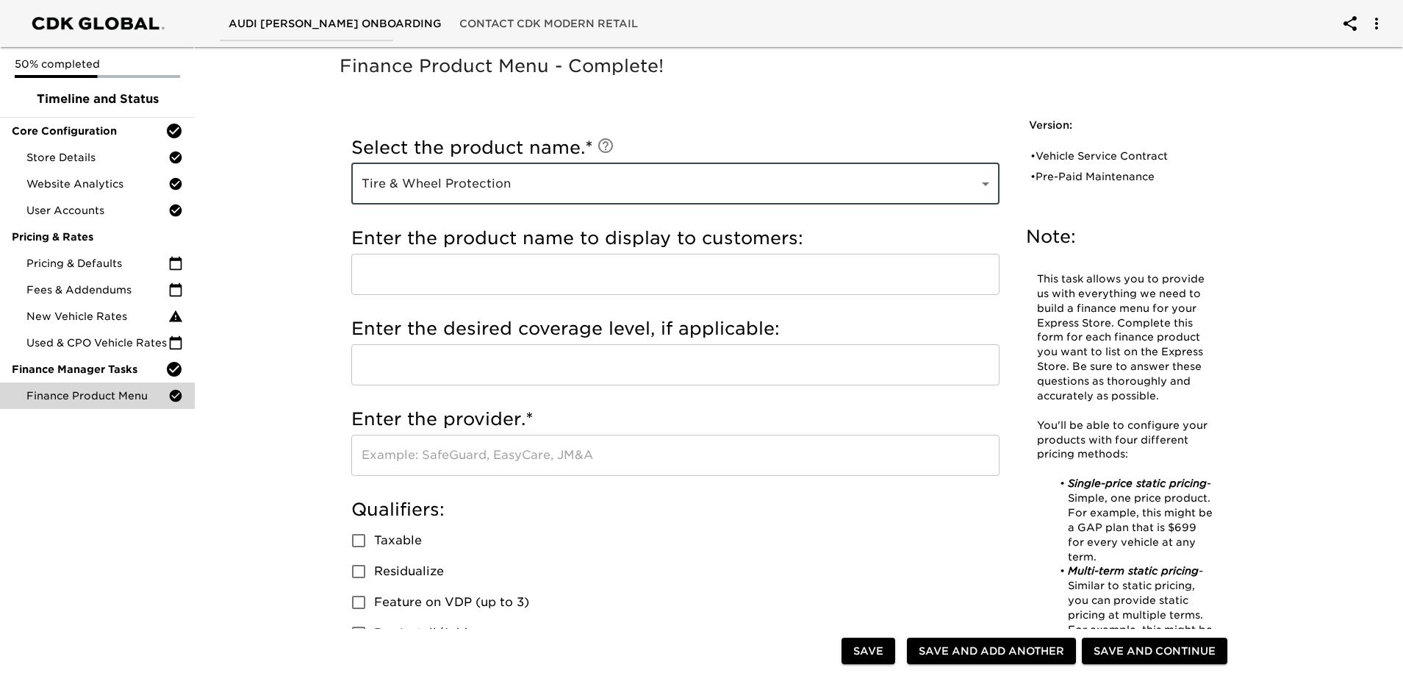
click at [410, 275] on input "text" at bounding box center [675, 274] width 648 height 41
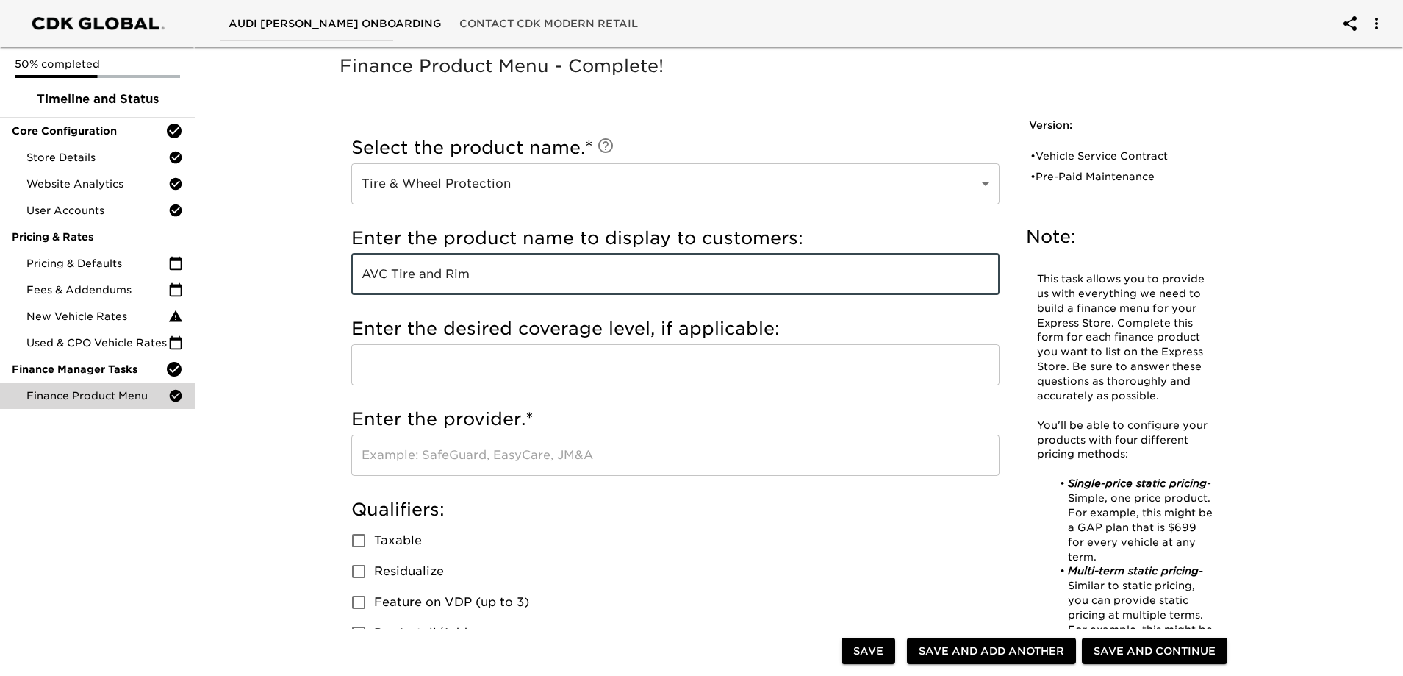
scroll to position [147, 0]
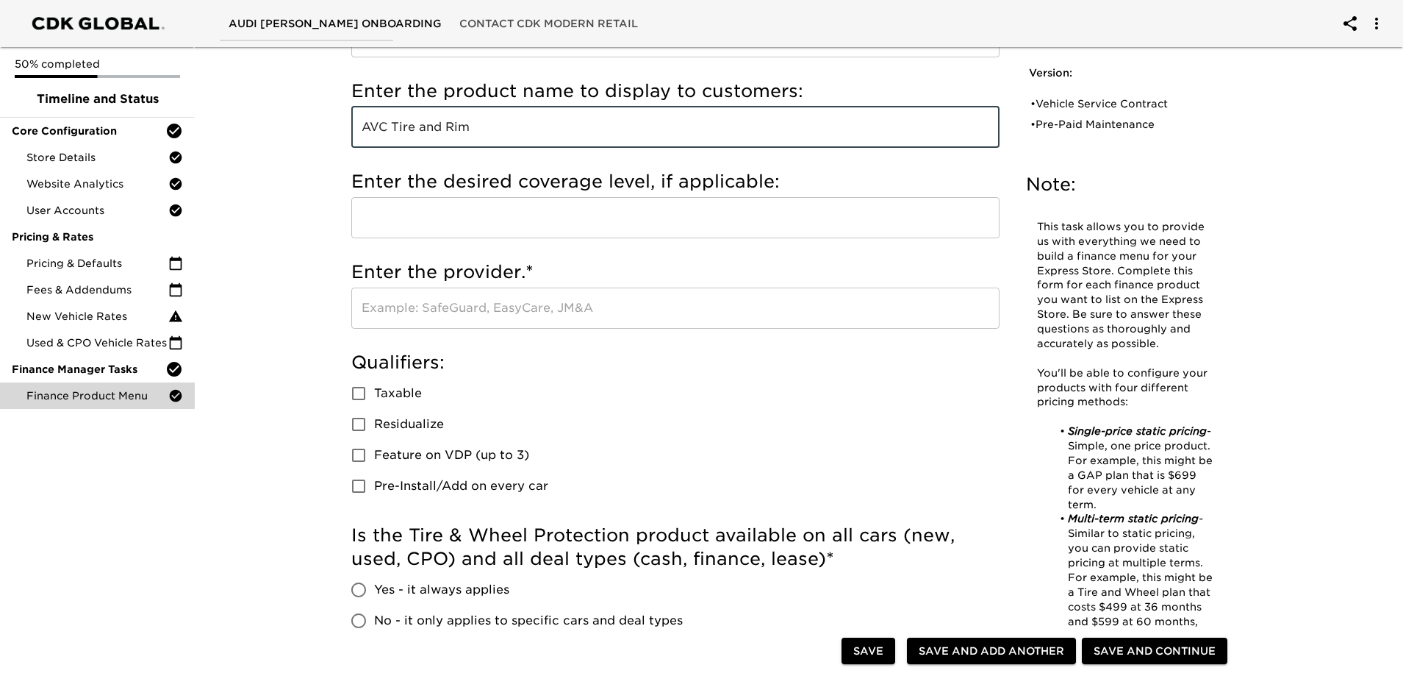
type input "AVC Tire and Rim"
click at [404, 313] on input "text" at bounding box center [675, 307] width 648 height 41
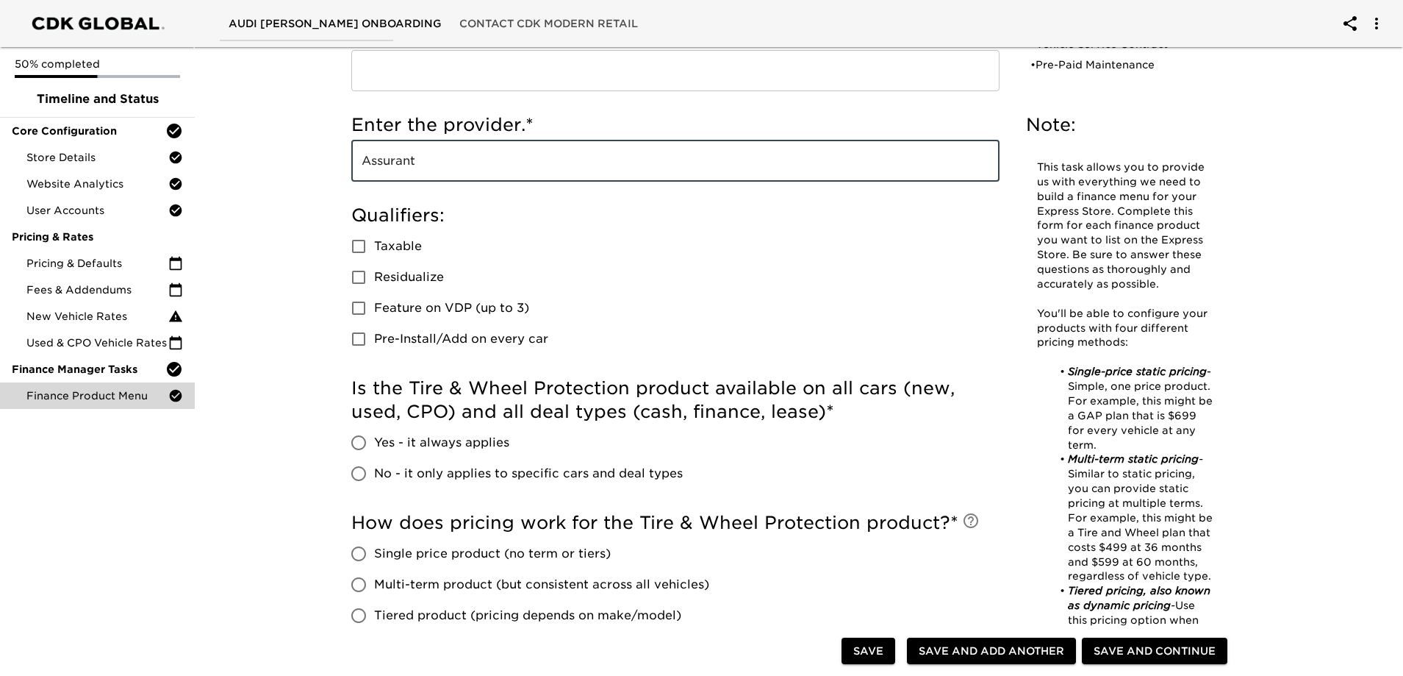
scroll to position [368, 0]
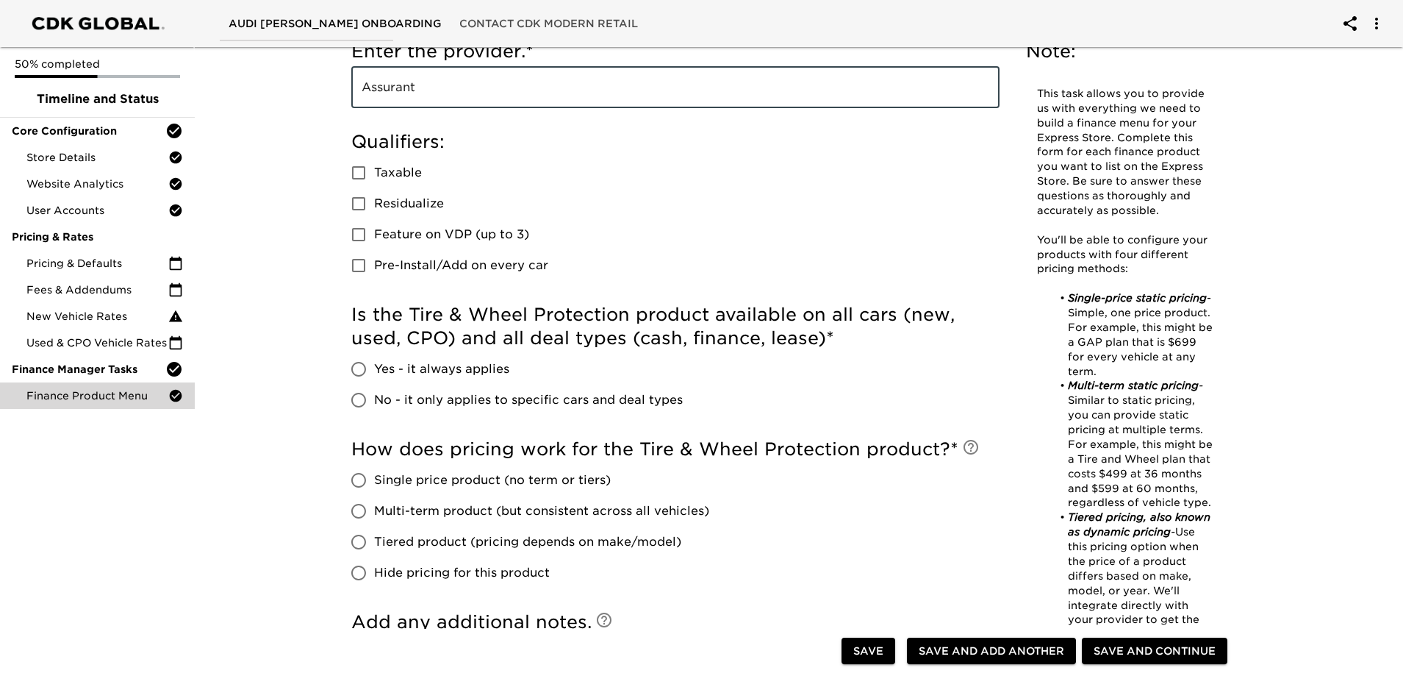
type input "Assurant"
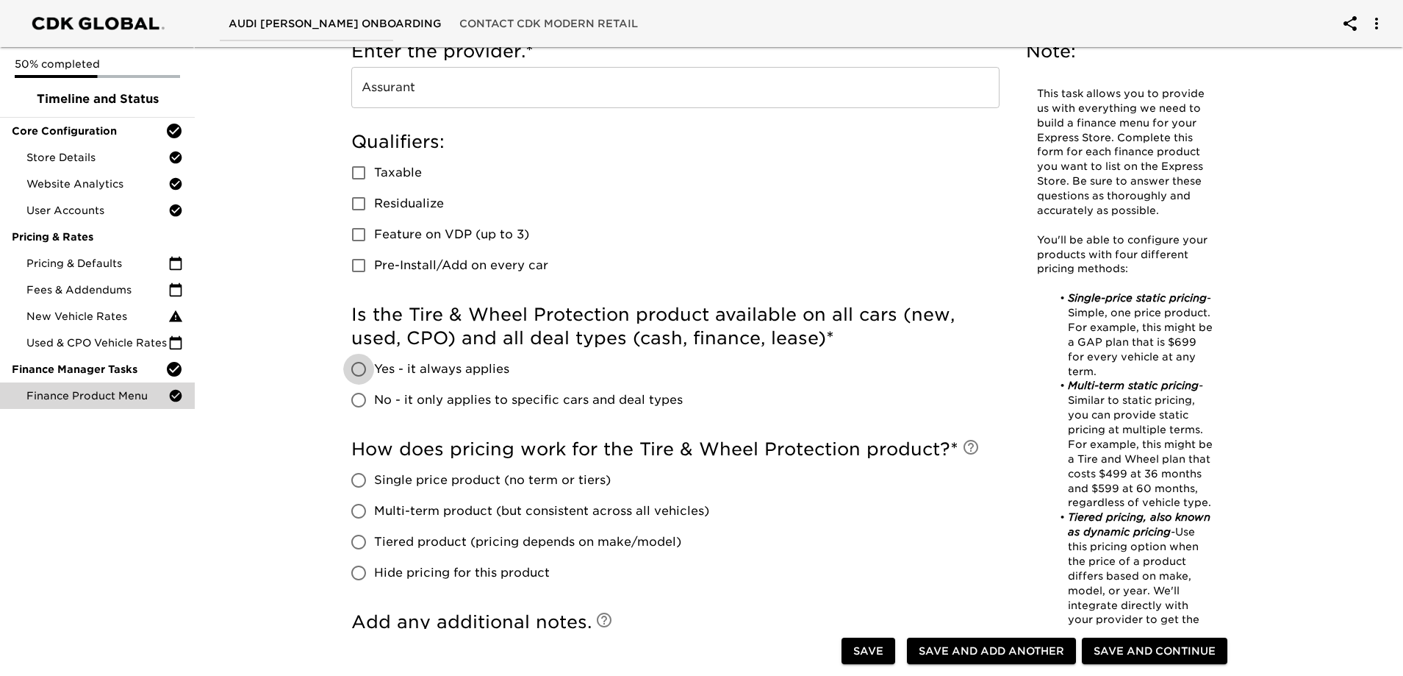
click at [361, 371] on input "Yes - it always applies" at bounding box center [358, 369] width 31 height 31
radio input "true"
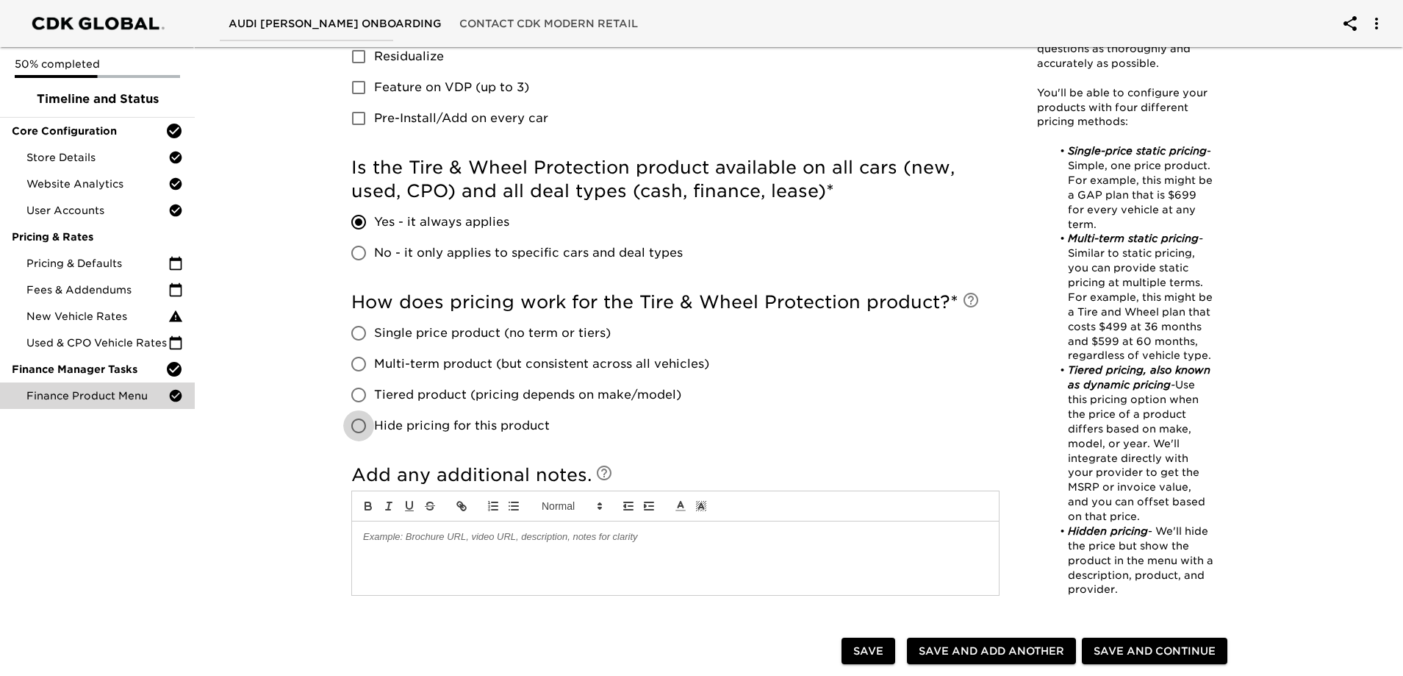
click at [354, 429] on input "Hide pricing for this product" at bounding box center [358, 425] width 31 height 31
radio input "true"
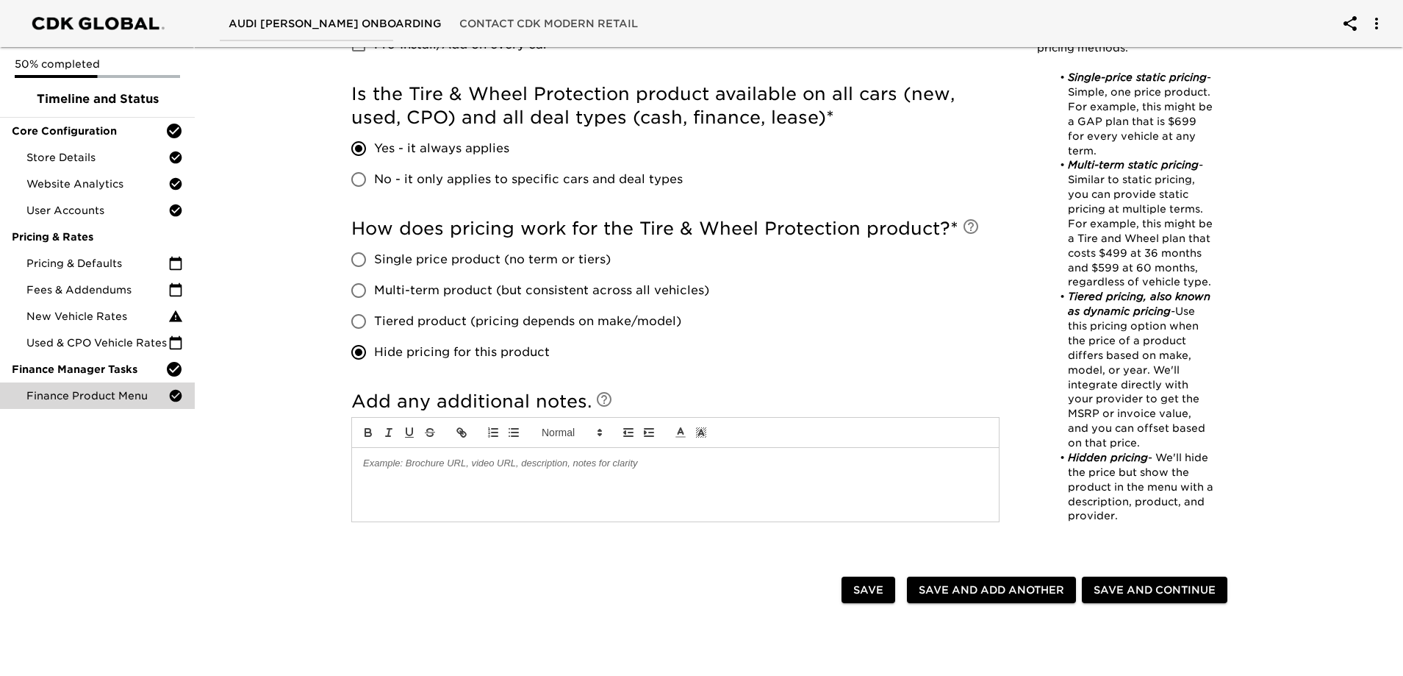
scroll to position [735, 0]
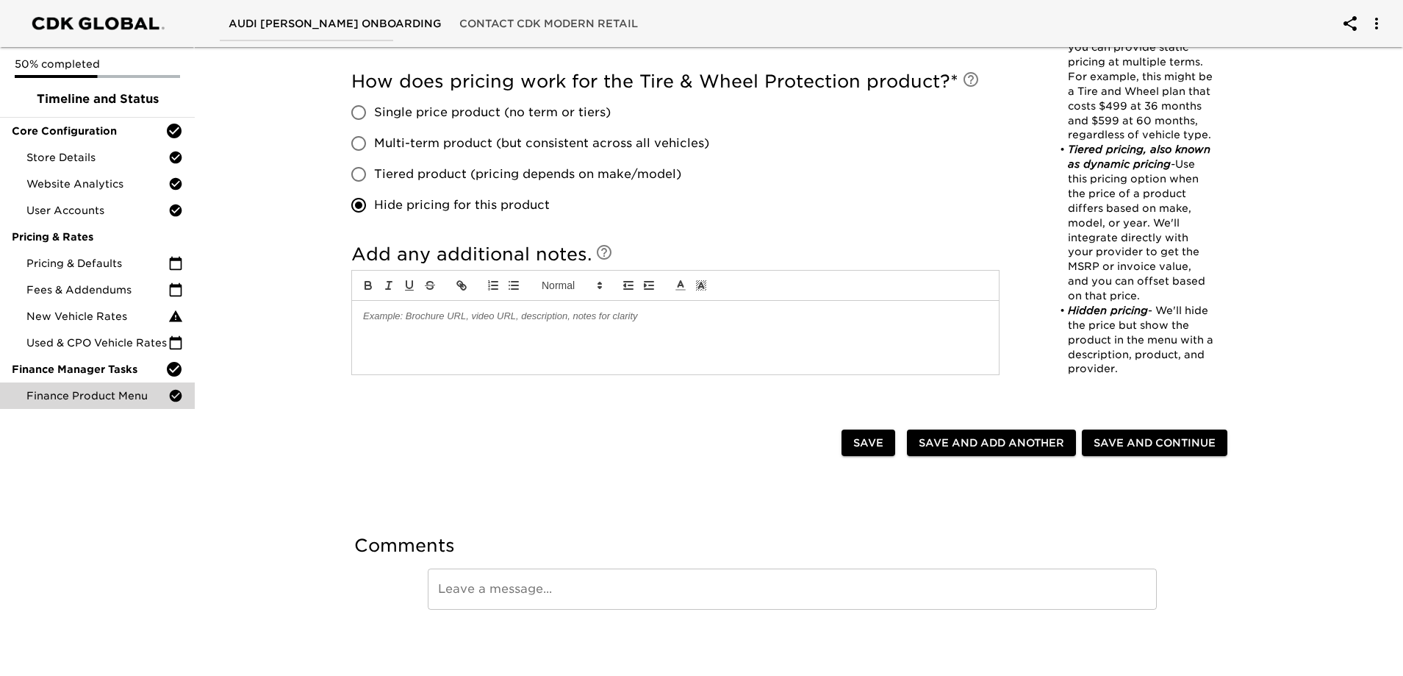
click at [956, 438] on span "Save and Add Another" at bounding box center [992, 443] width 146 height 18
radio input "false"
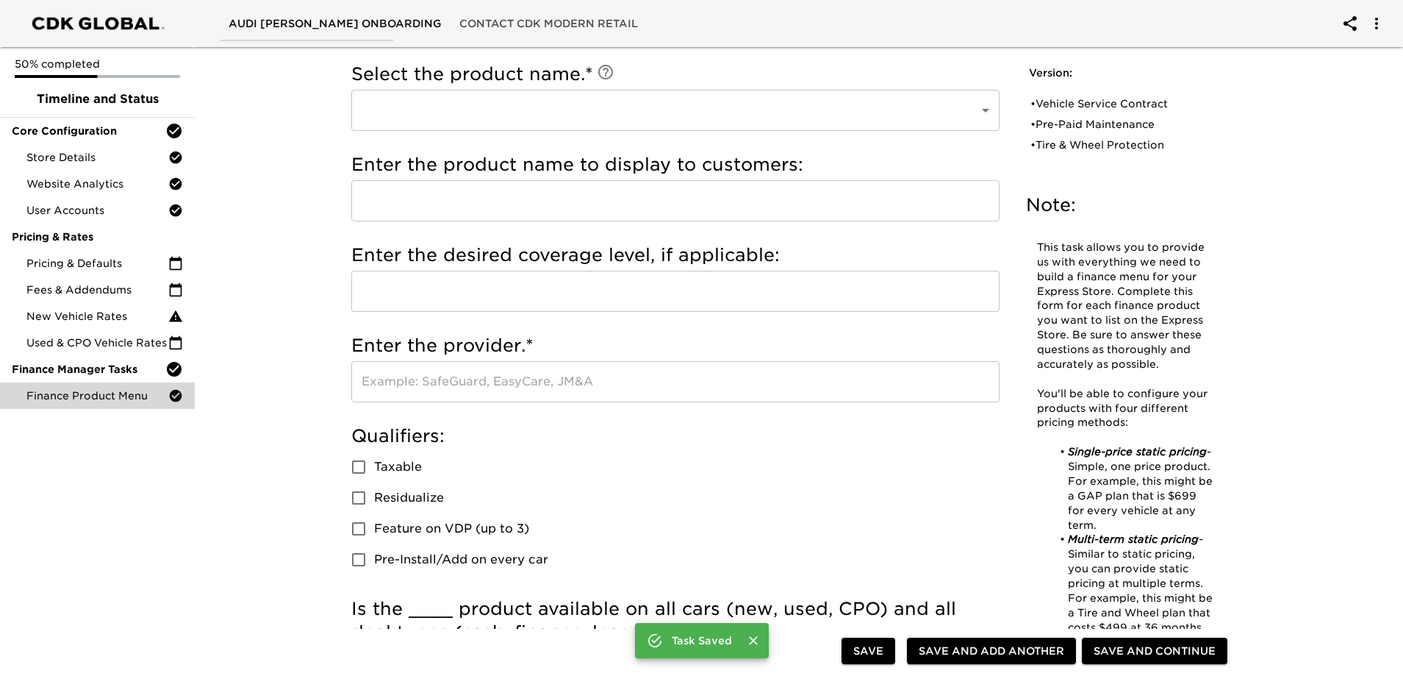
scroll to position [0, 0]
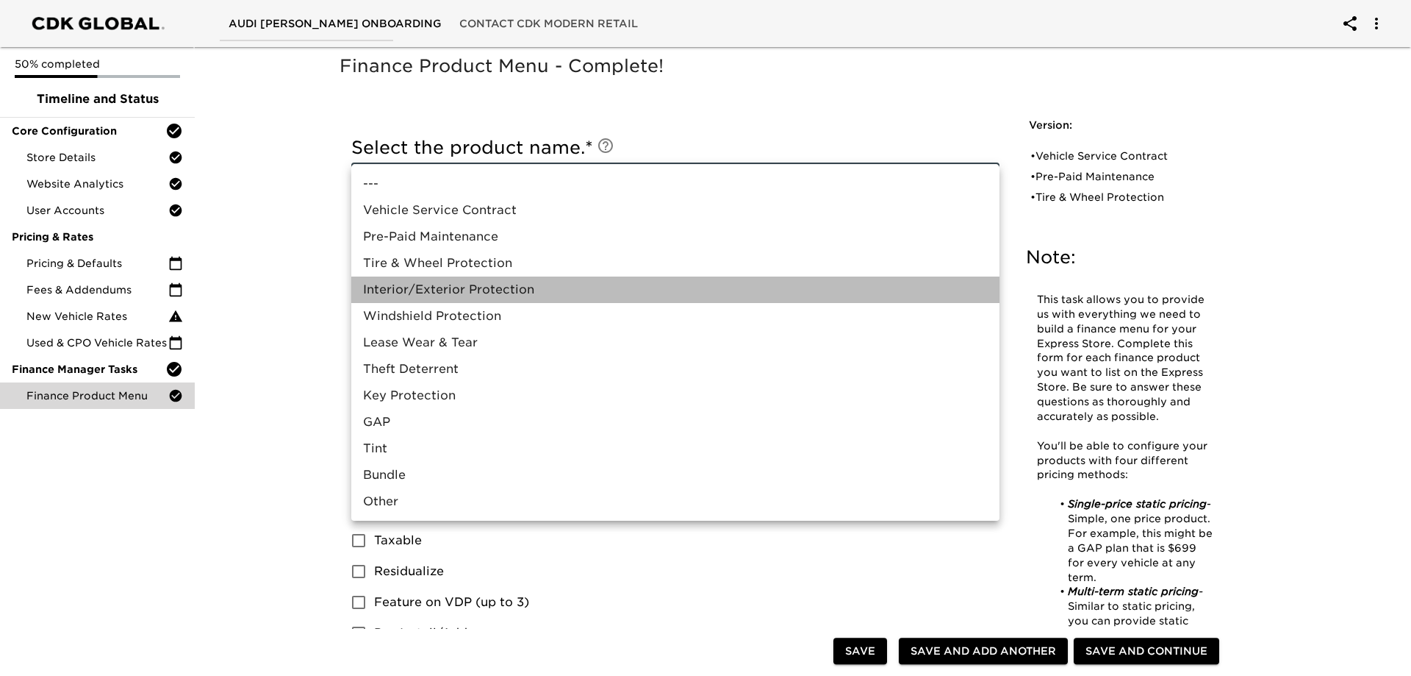
click at [454, 296] on li "Interior/Exterior Protection" at bounding box center [675, 289] width 648 height 26
type input "Interior/Exterior Protection"
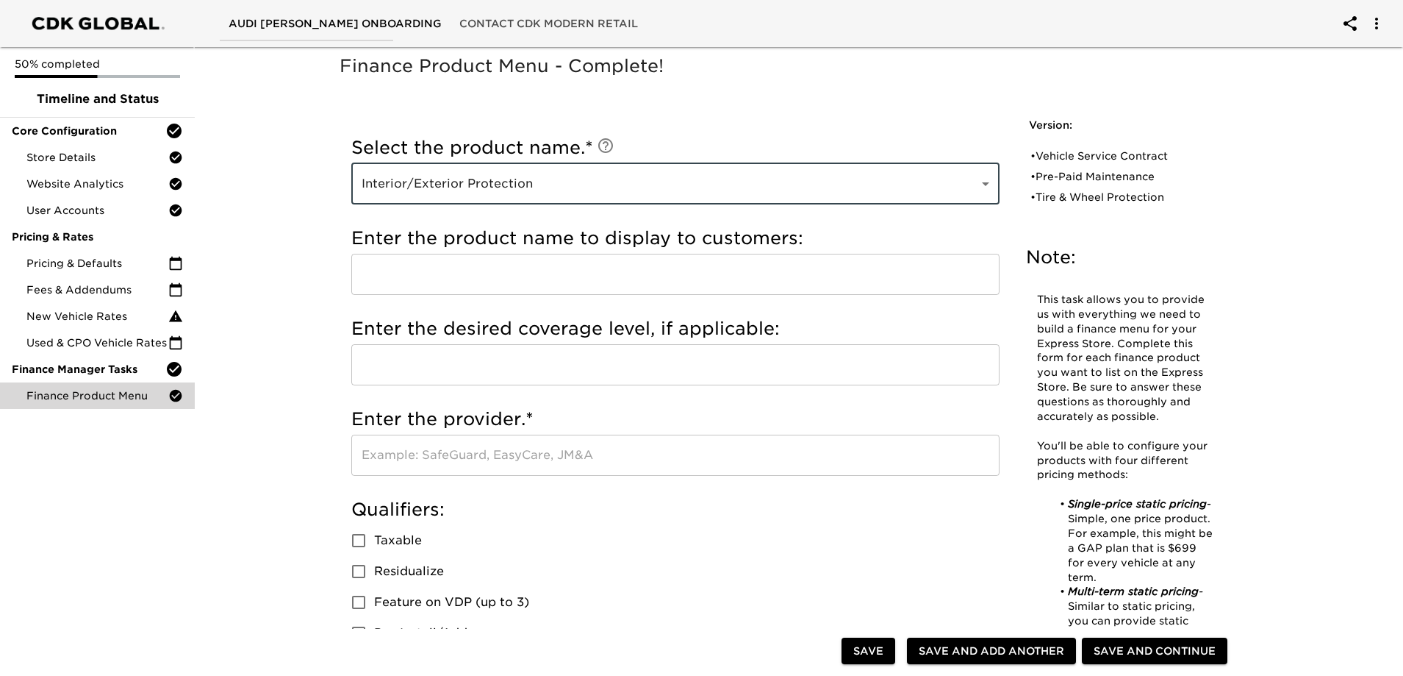
click at [432, 273] on input "text" at bounding box center [675, 274] width 648 height 41
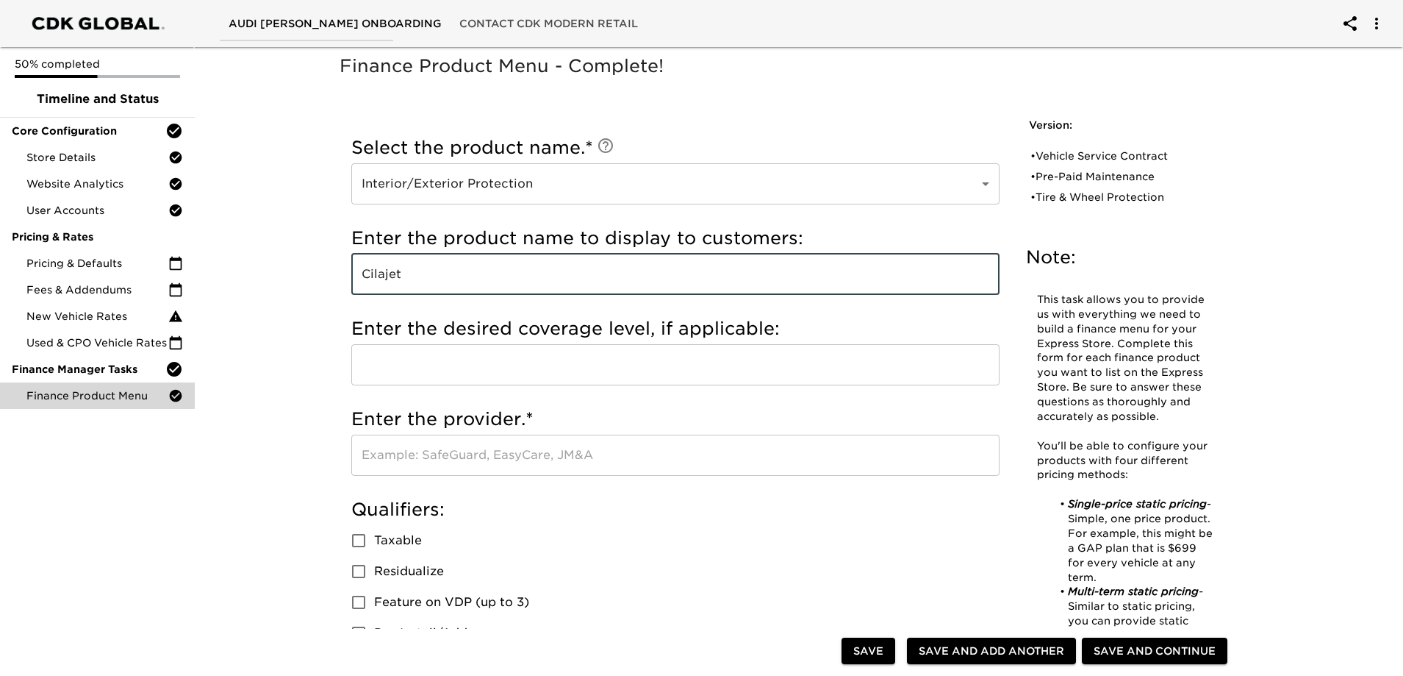
type input "Cilajet"
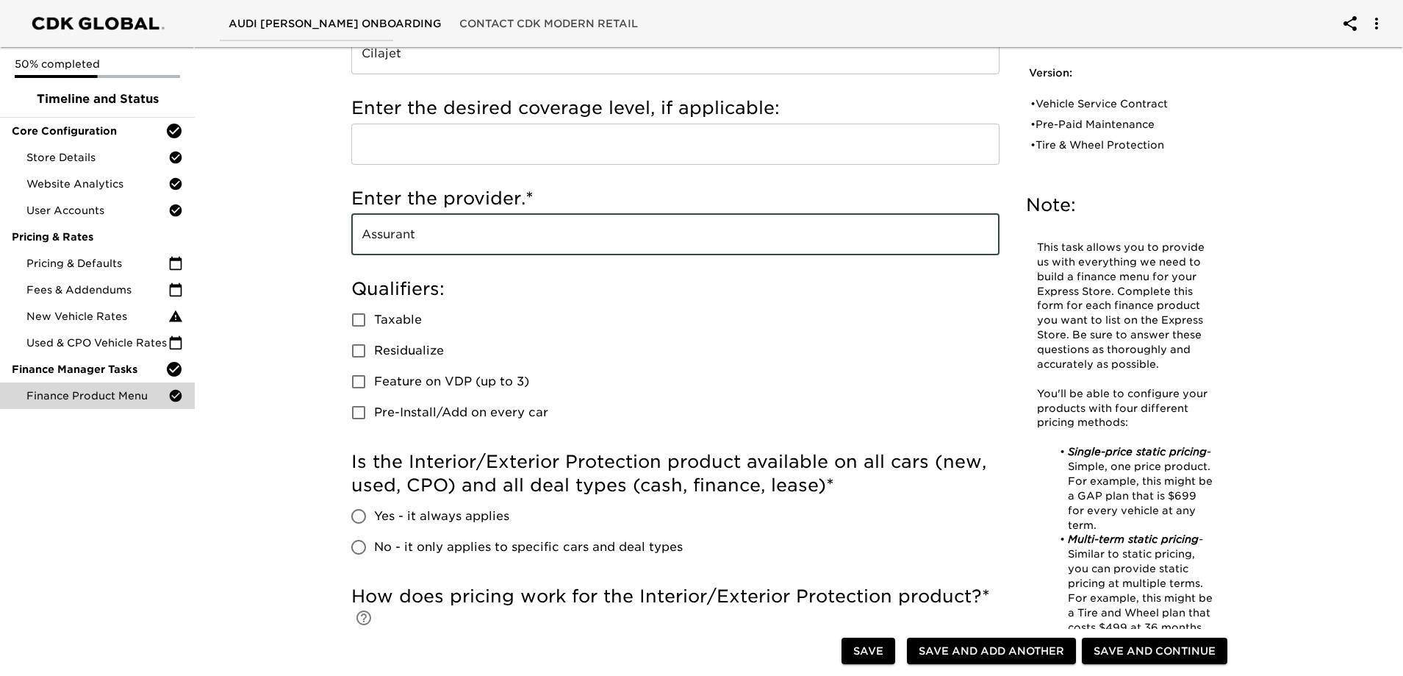
scroll to position [368, 0]
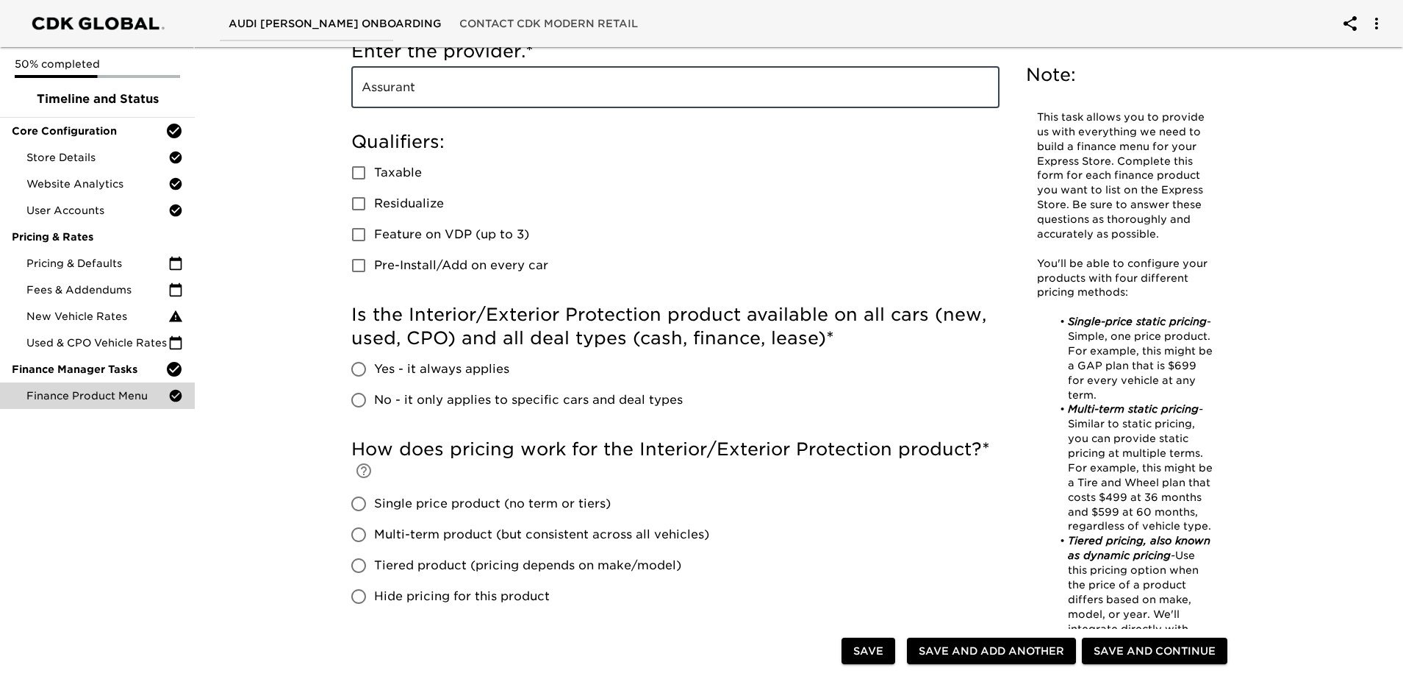
type input "Assurant"
click at [357, 371] on input "Yes - it always applies" at bounding box center [358, 369] width 31 height 31
radio input "true"
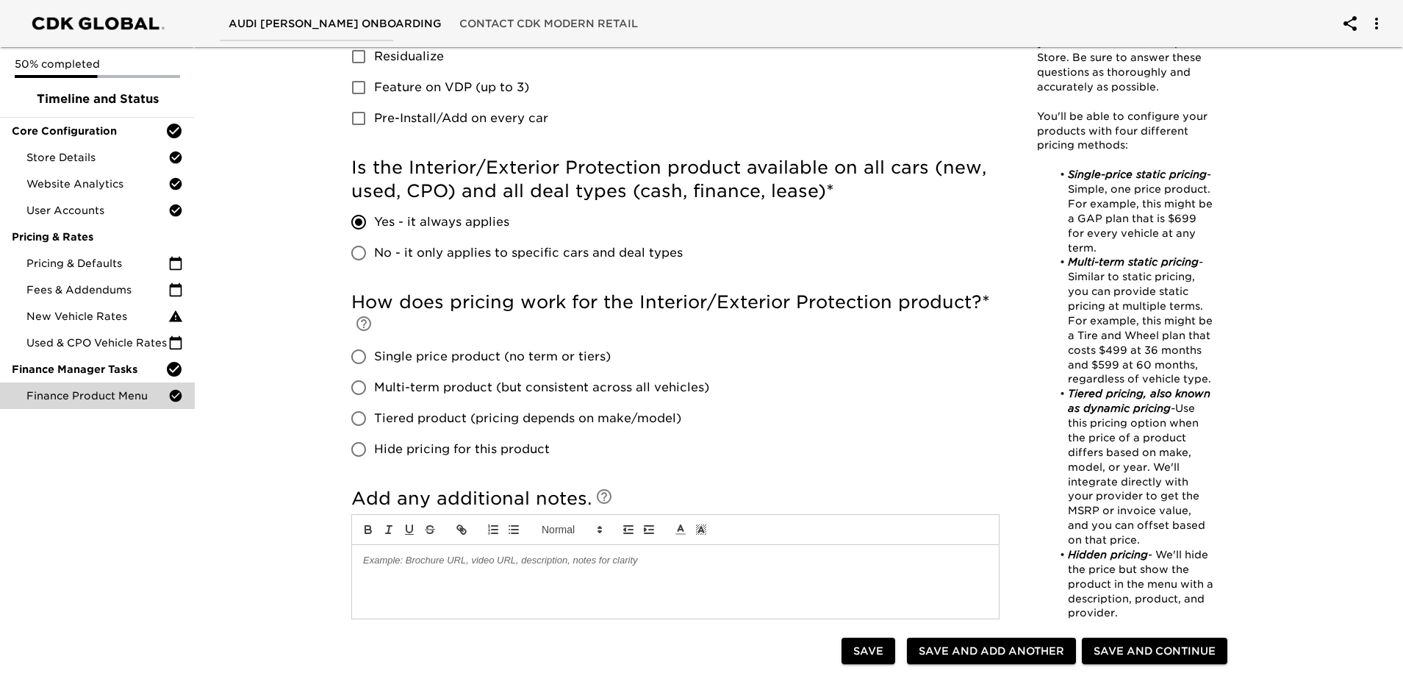
scroll to position [588, 0]
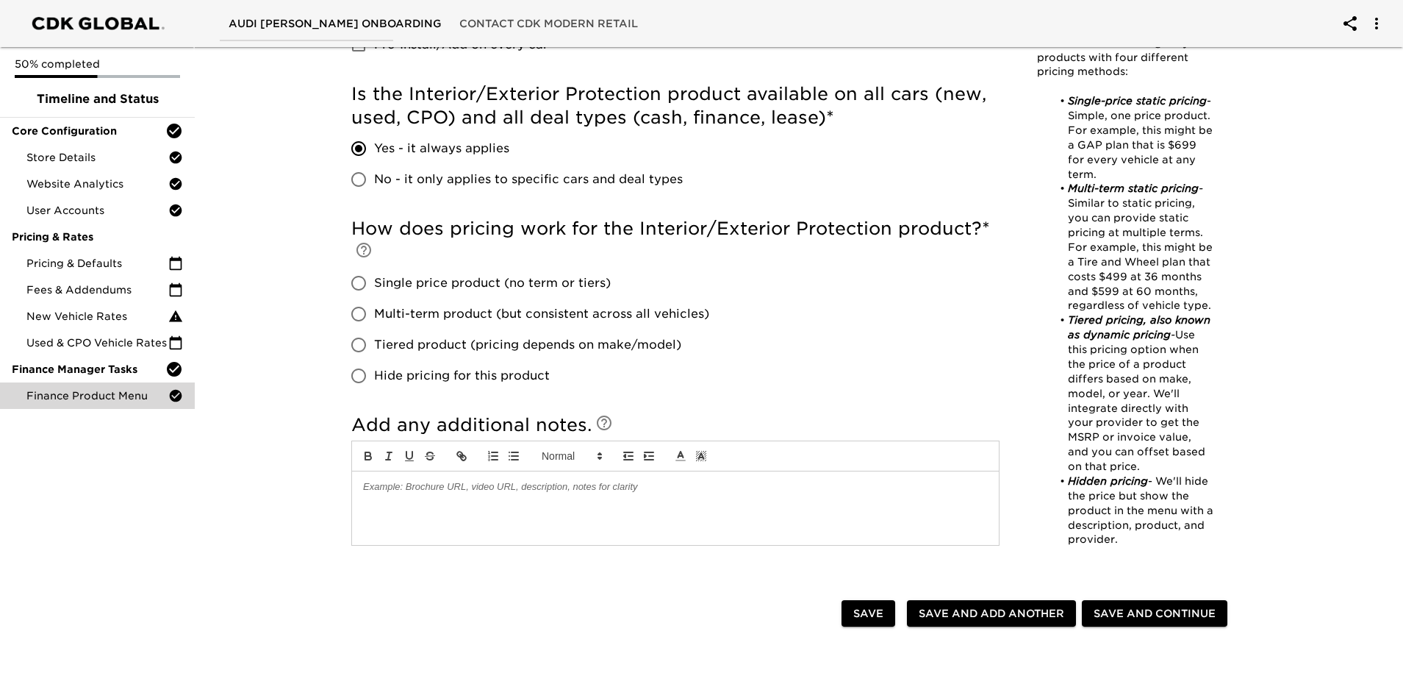
click at [362, 368] on input "Hide pricing for this product" at bounding box center [358, 375] width 31 height 31
radio input "true"
click at [959, 615] on span "Save and Add Another" at bounding box center [992, 613] width 146 height 18
radio input "false"
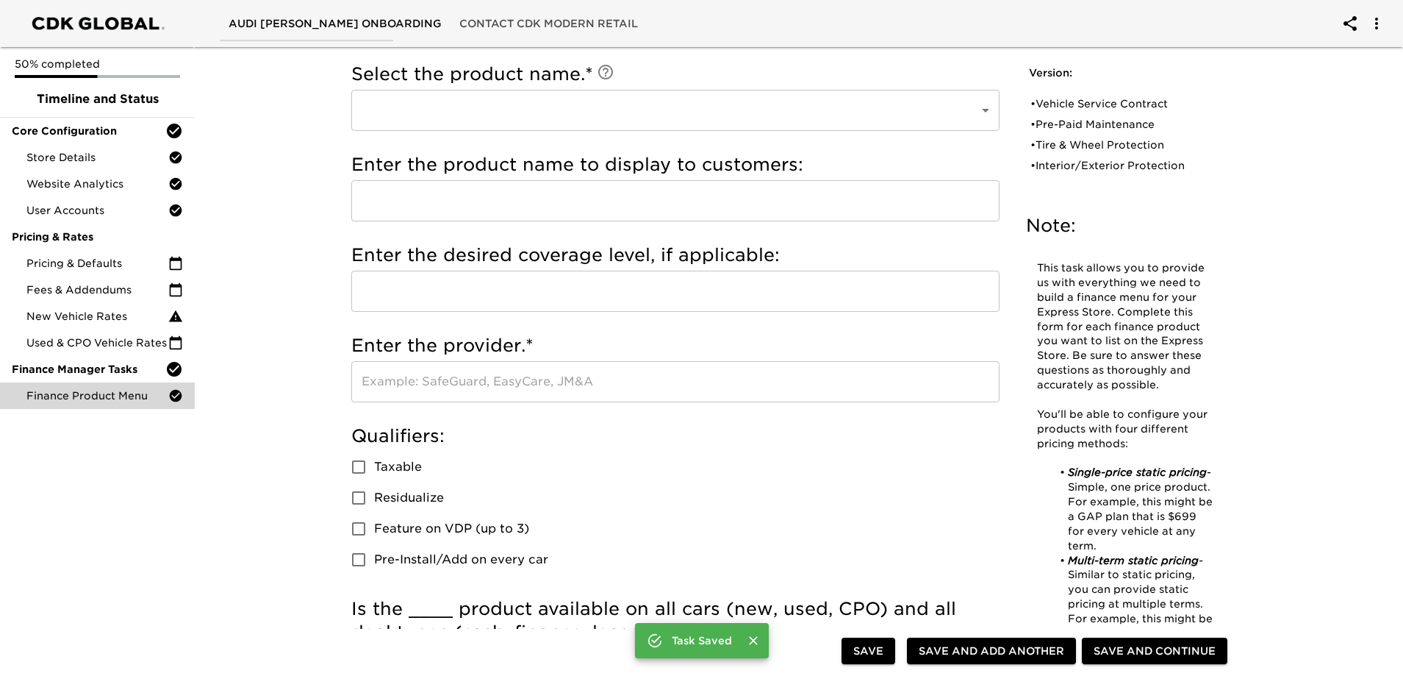
scroll to position [0, 0]
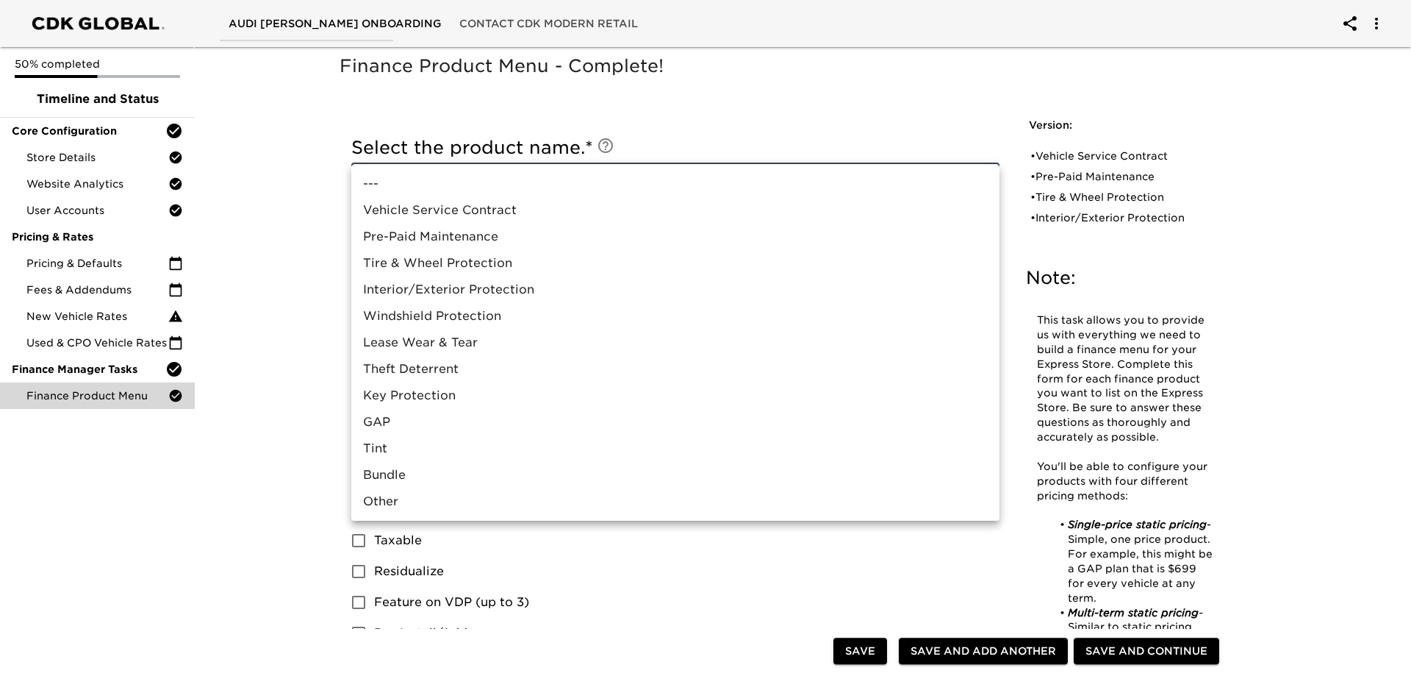
click at [438, 318] on li "Windshield Protection" at bounding box center [675, 316] width 648 height 26
type input "Windshield Protection"
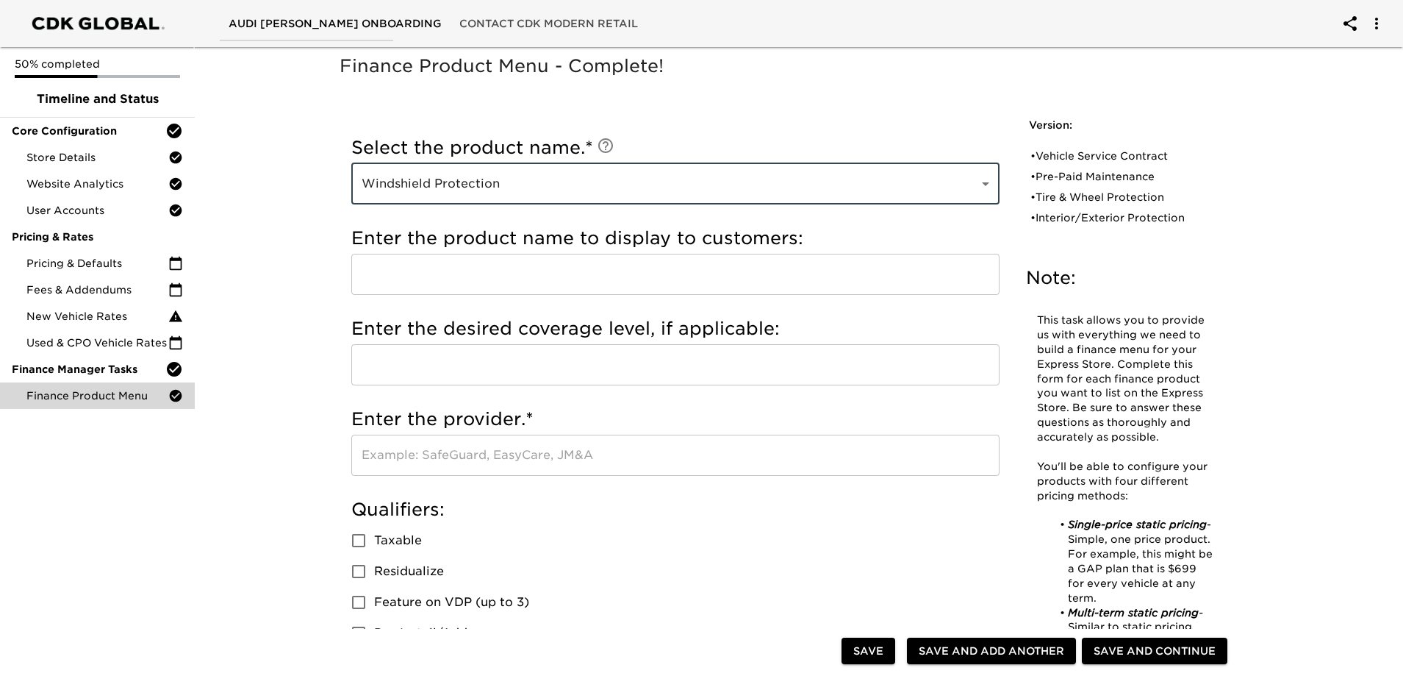
click at [402, 276] on input "text" at bounding box center [675, 274] width 648 height 41
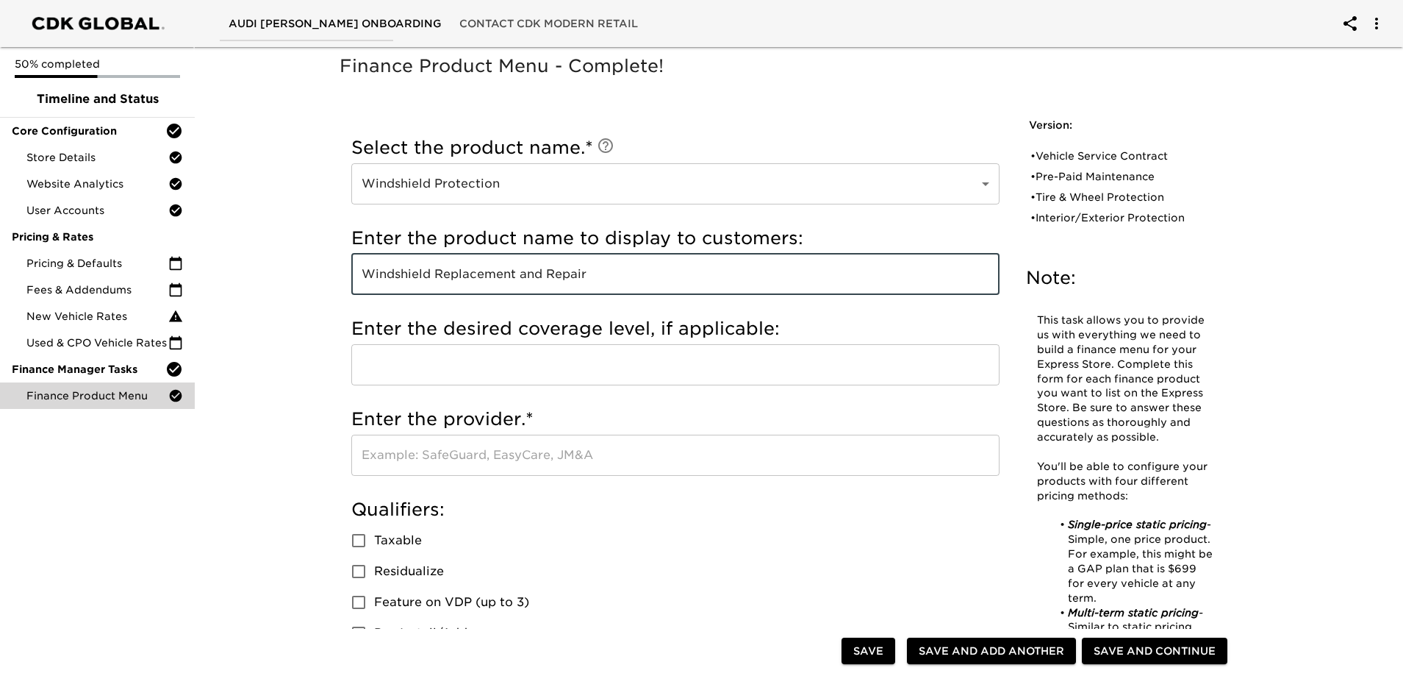
type input "Windshield Replacement and Repair"
click at [435, 377] on input "text" at bounding box center [675, 364] width 648 height 41
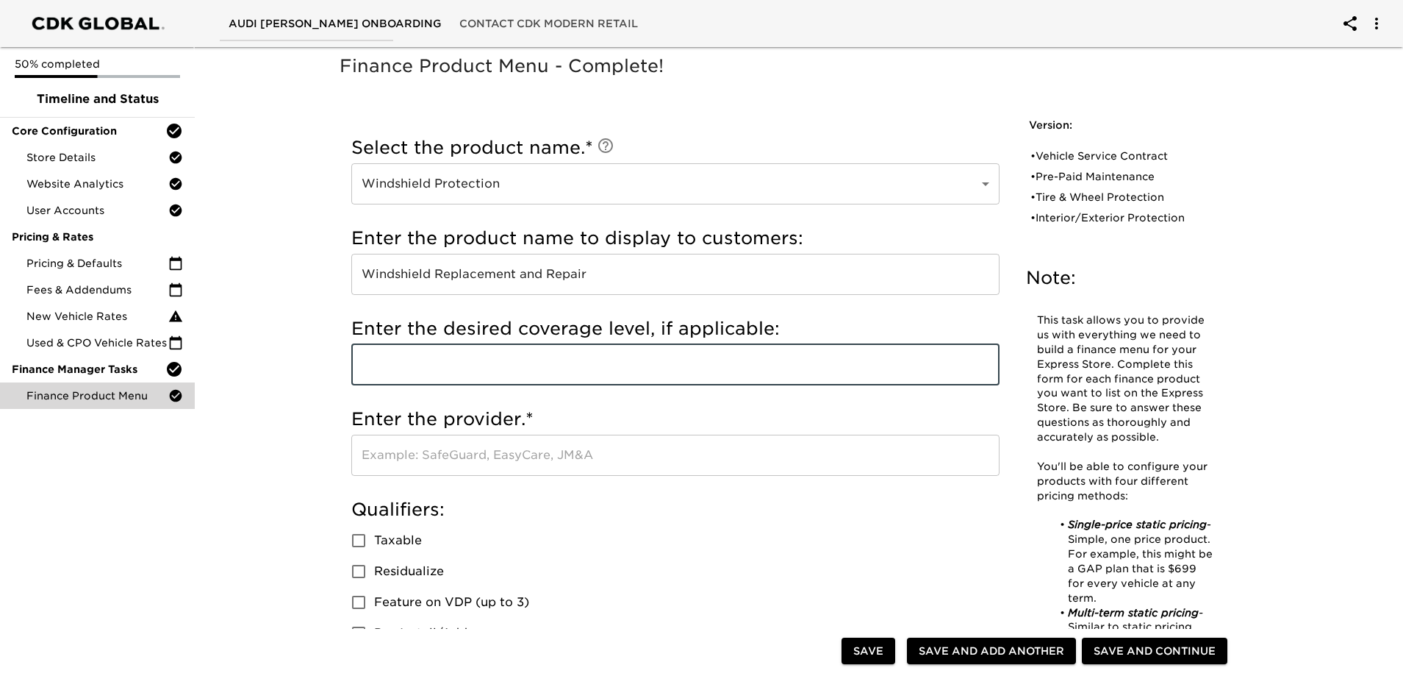
click at [484, 452] on input "text" at bounding box center [675, 454] width 648 height 41
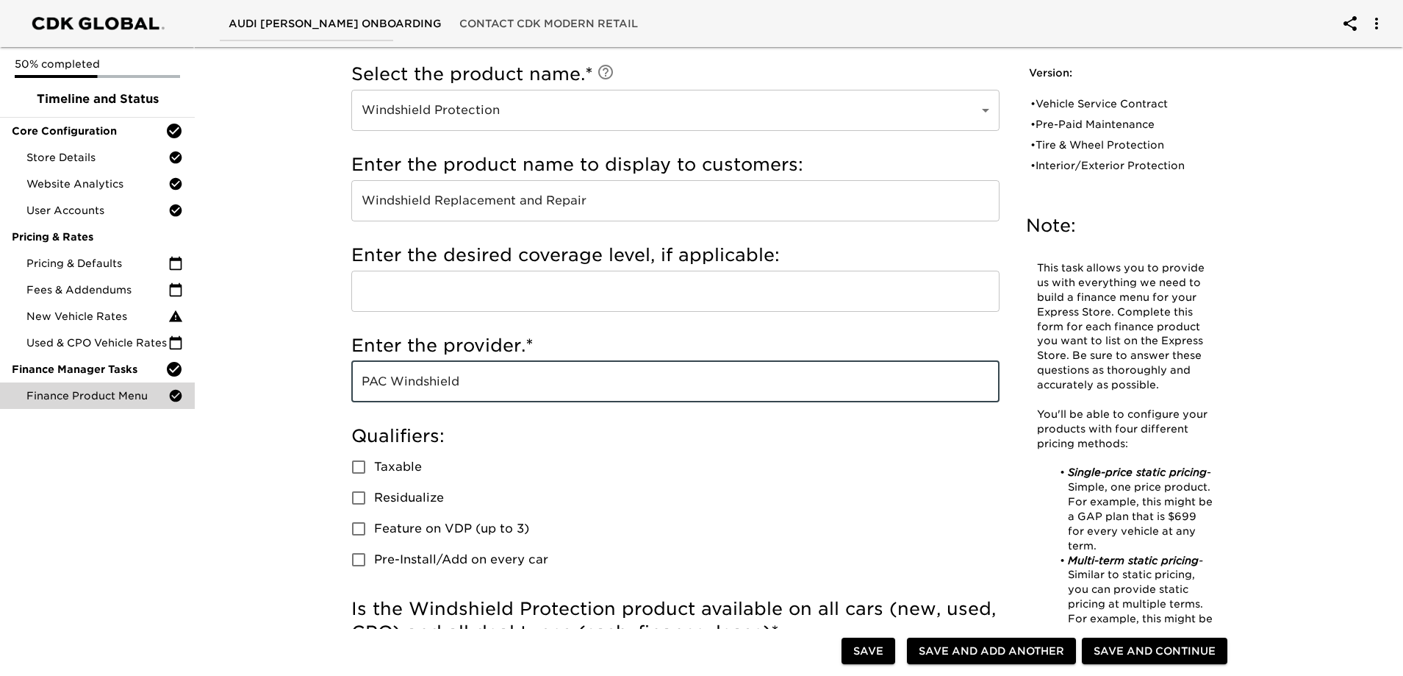
scroll to position [368, 0]
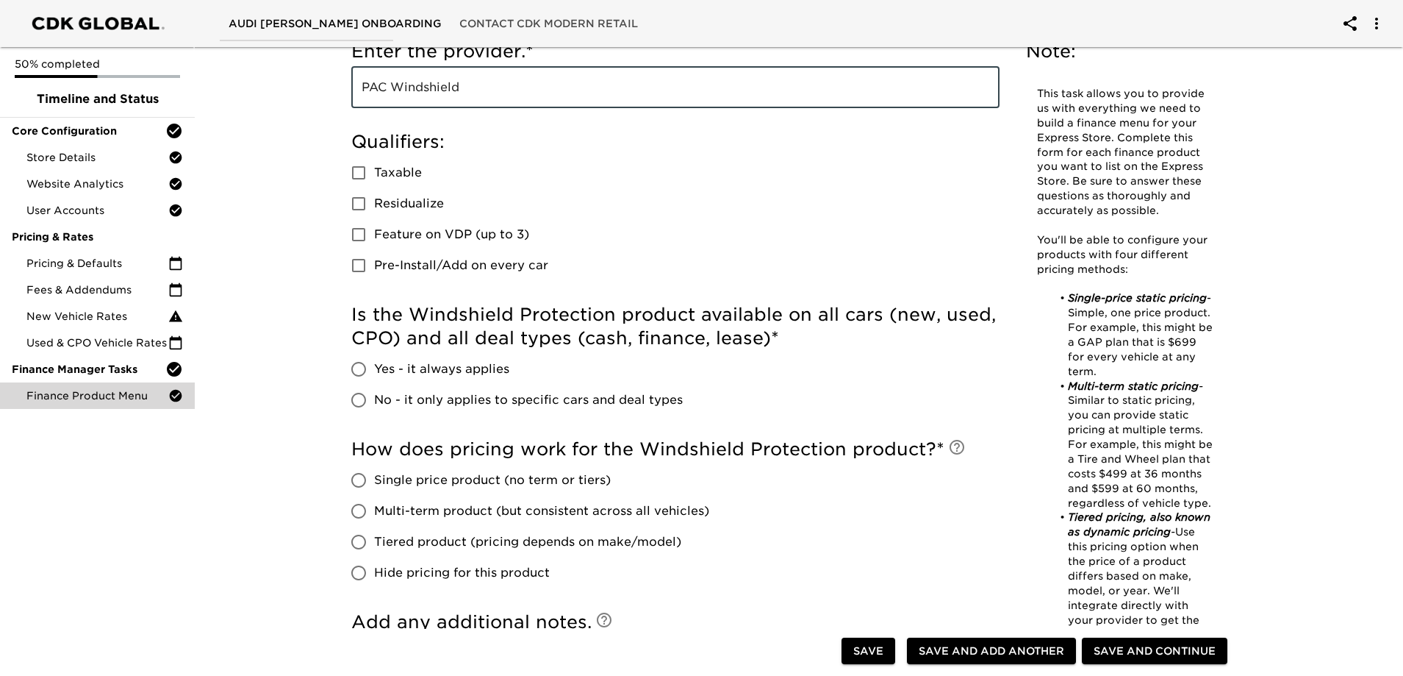
type input "PAC Windshield"
click at [359, 365] on input "Yes - it always applies" at bounding box center [358, 369] width 31 height 31
radio input "true"
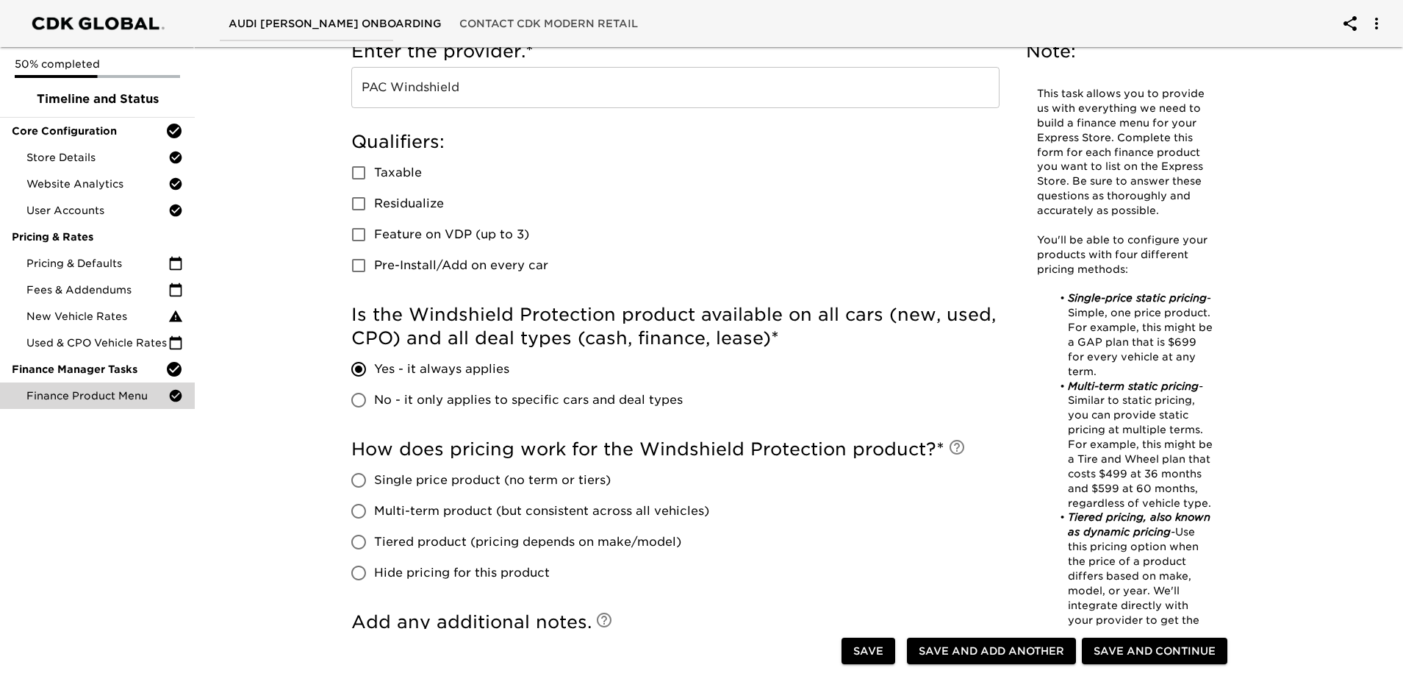
scroll to position [588, 0]
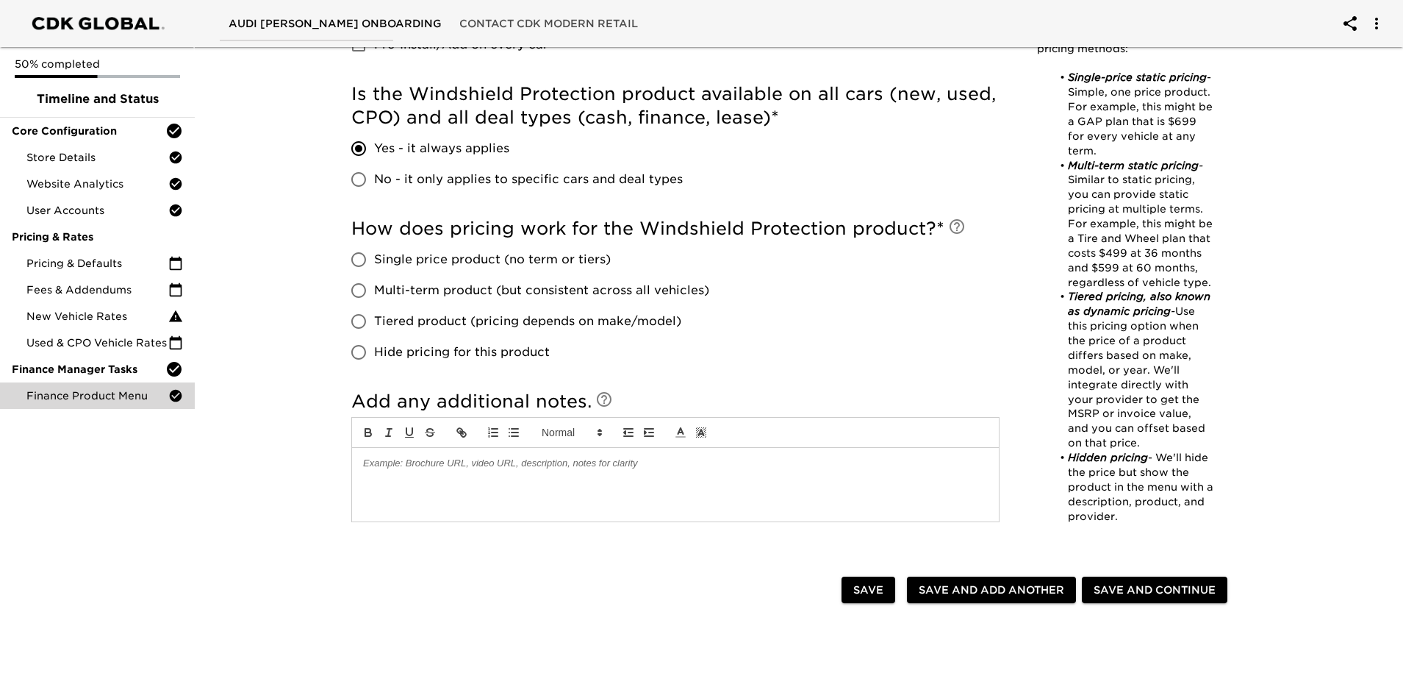
click at [359, 354] on input "Hide pricing for this product" at bounding box center [358, 352] width 31 height 31
radio input "true"
drag, startPoint x: 956, startPoint y: 591, endPoint x: 641, endPoint y: 359, distance: 390.6
click at [955, 591] on span "Save and Add Another" at bounding box center [992, 590] width 146 height 18
radio input "false"
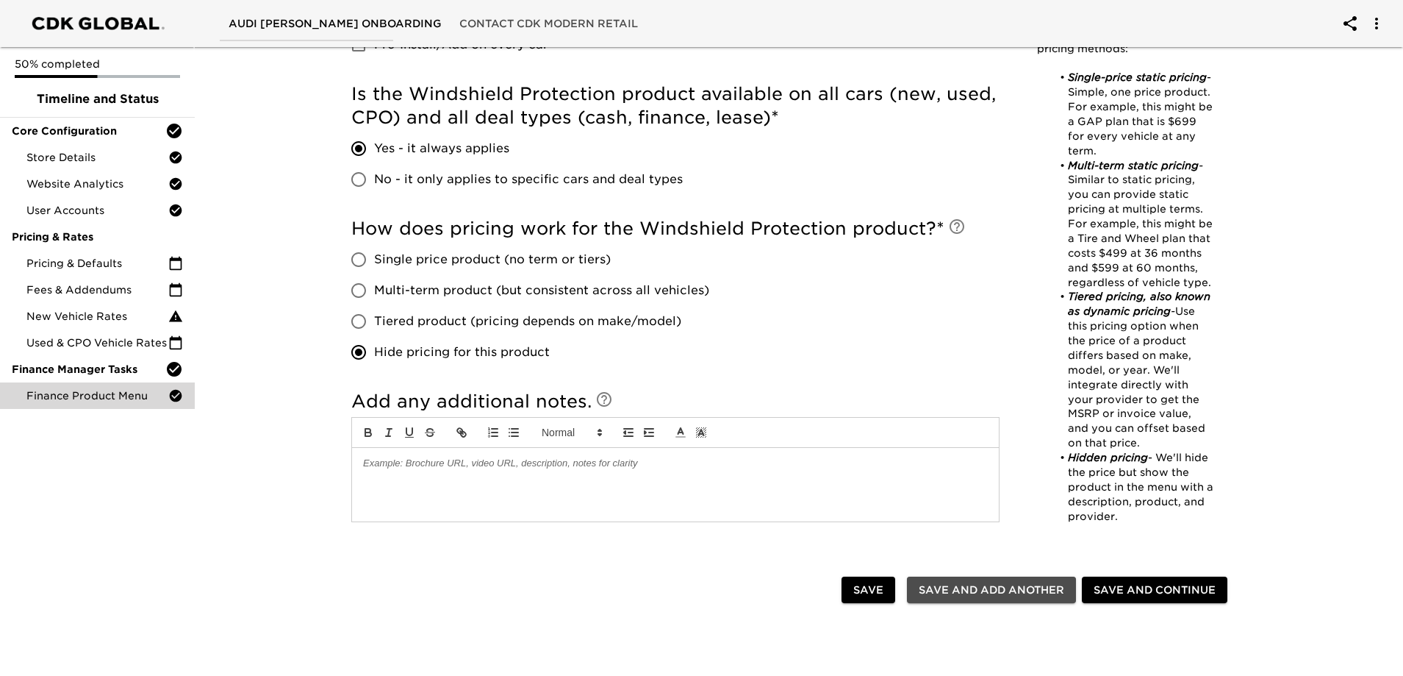
radio input "false"
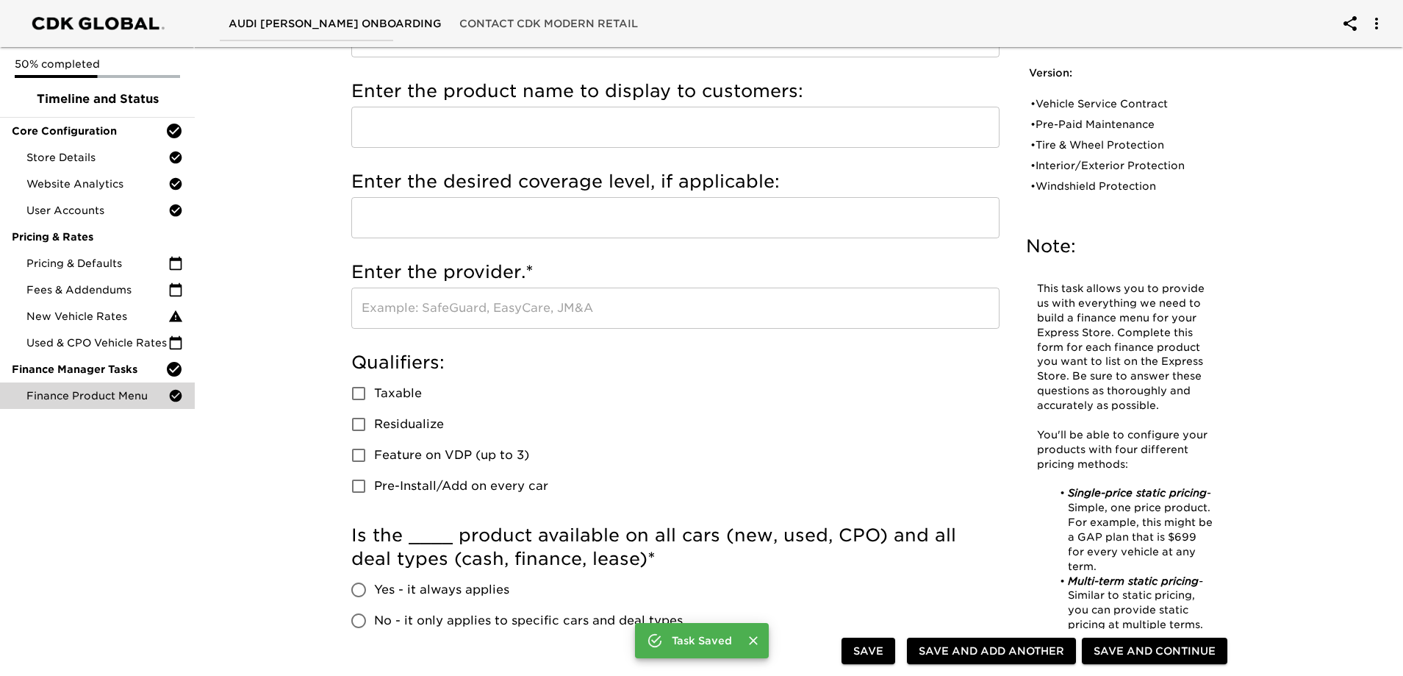
scroll to position [0, 0]
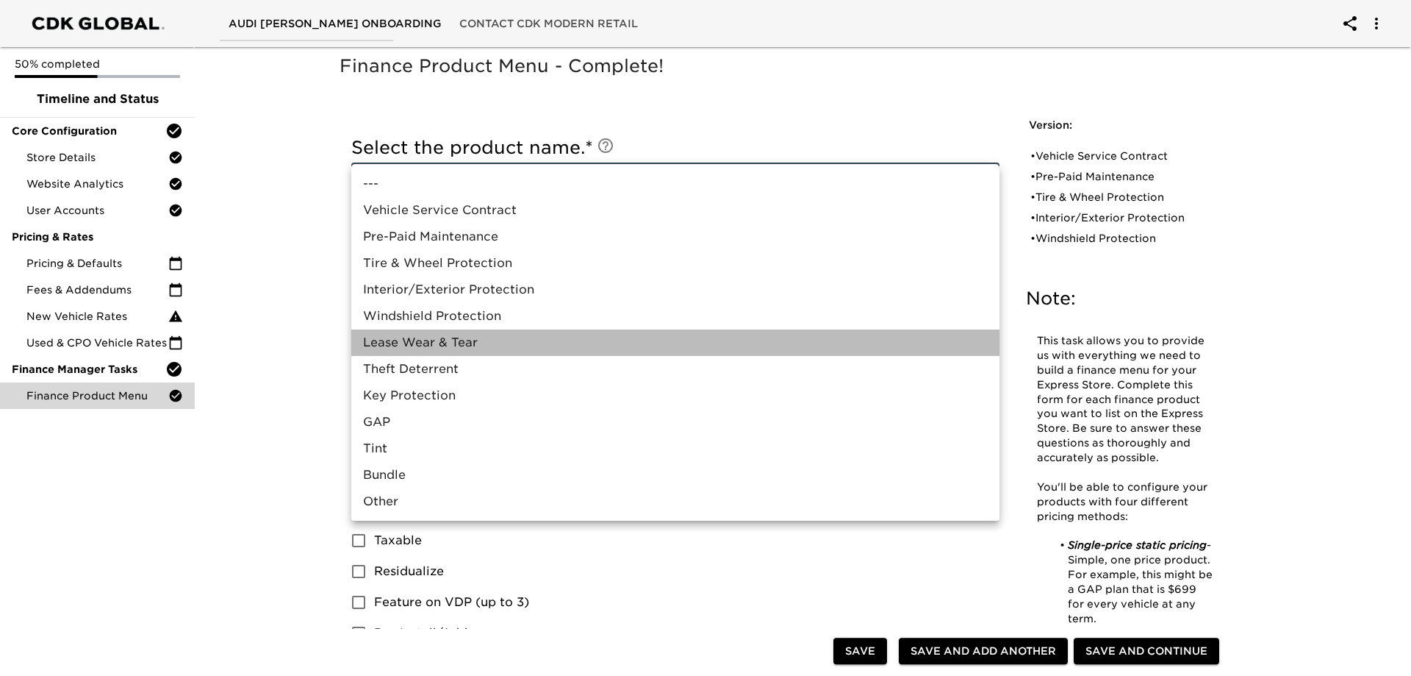
click at [423, 344] on li "Lease Wear & Tear" at bounding box center [675, 342] width 648 height 26
type input "Lease Wear & Tear"
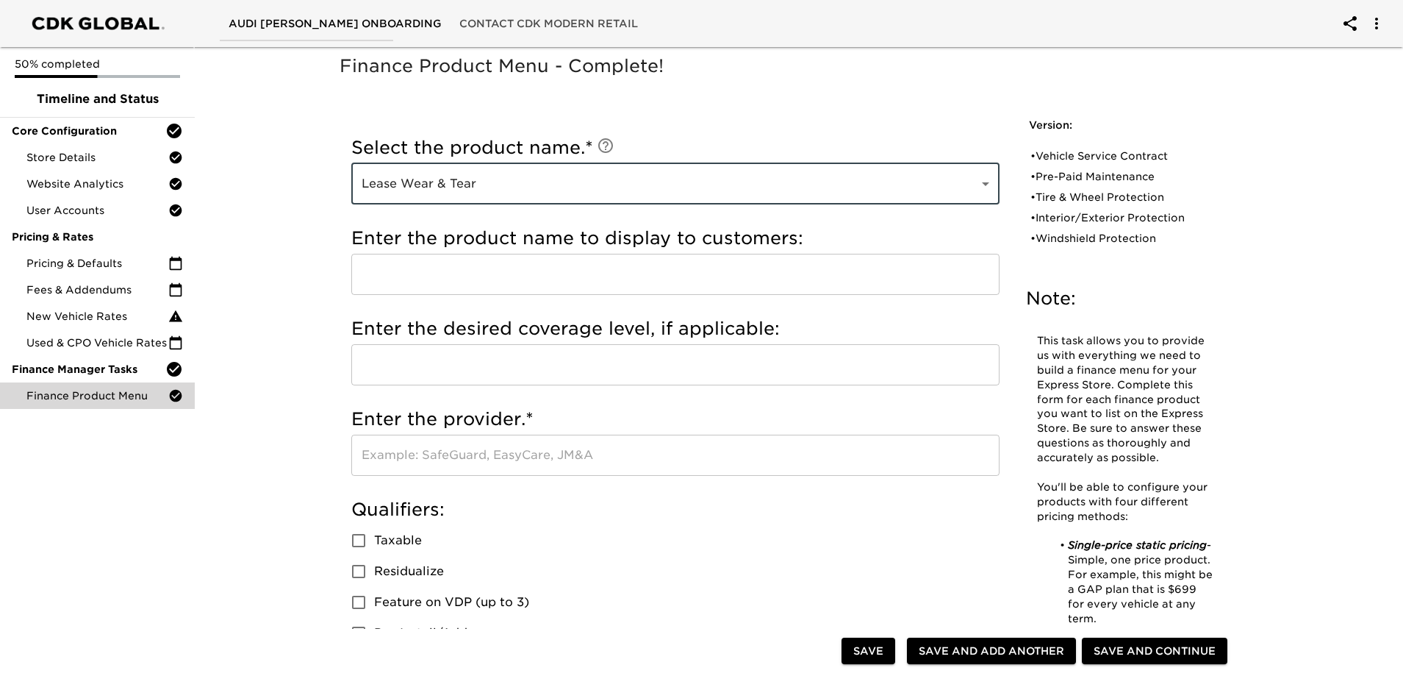
click at [418, 283] on input "text" at bounding box center [675, 274] width 648 height 41
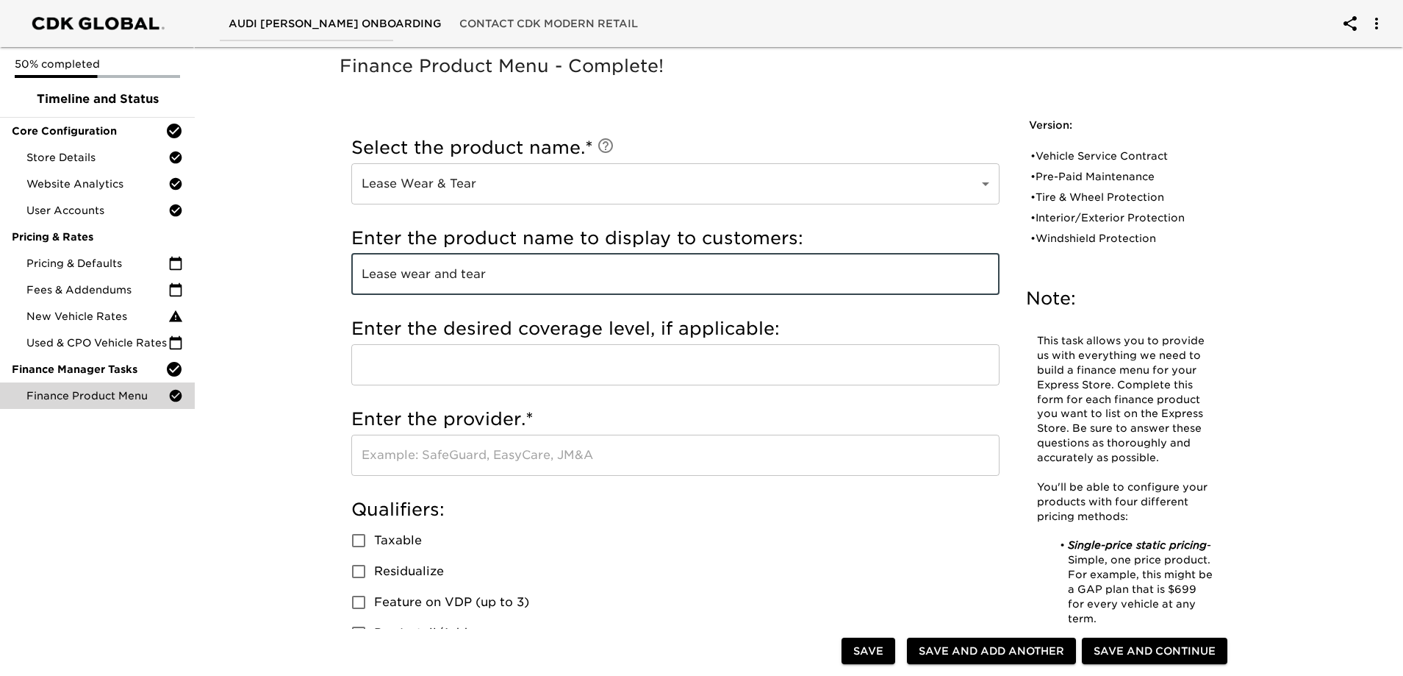
click at [415, 278] on input "Lease wear and tear" at bounding box center [675, 274] width 648 height 41
click at [470, 281] on input "Lease Wear and tear" at bounding box center [675, 274] width 648 height 41
type input "Lease Wear and Tear"
click at [467, 465] on input "text" at bounding box center [675, 454] width 648 height 41
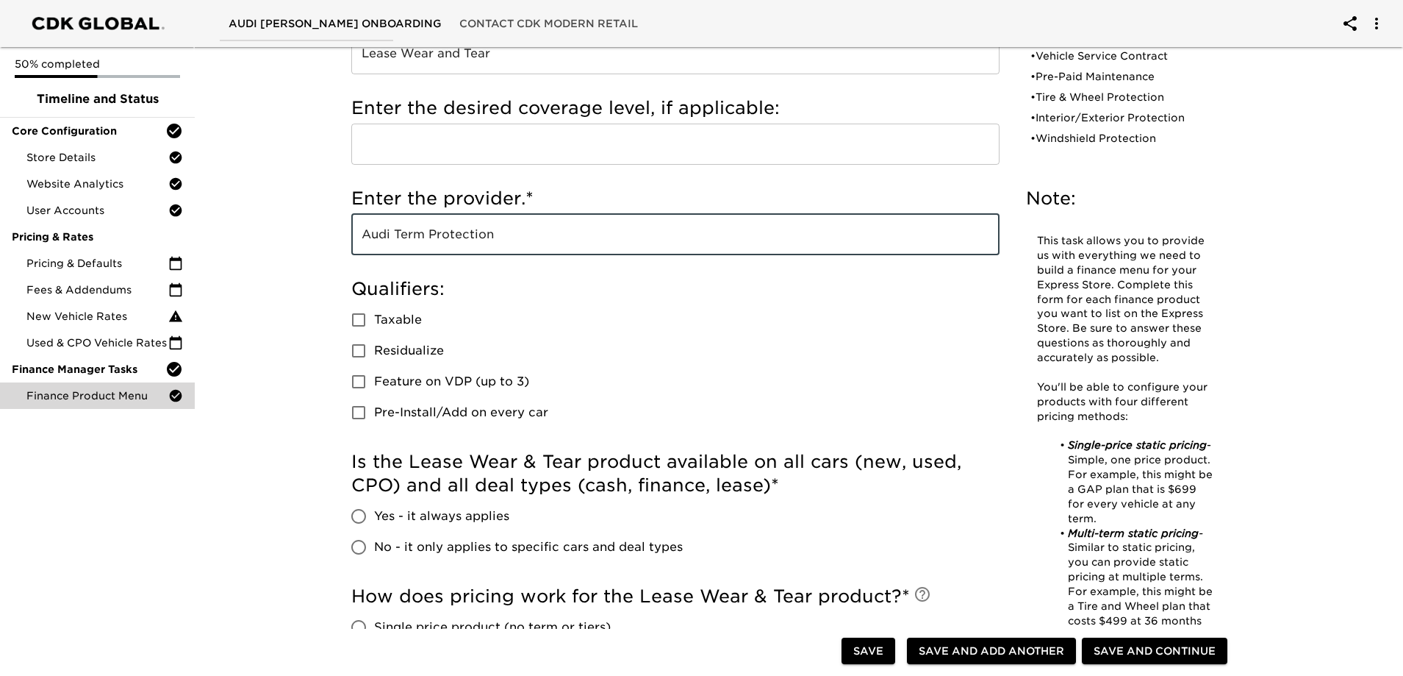
scroll to position [294, 0]
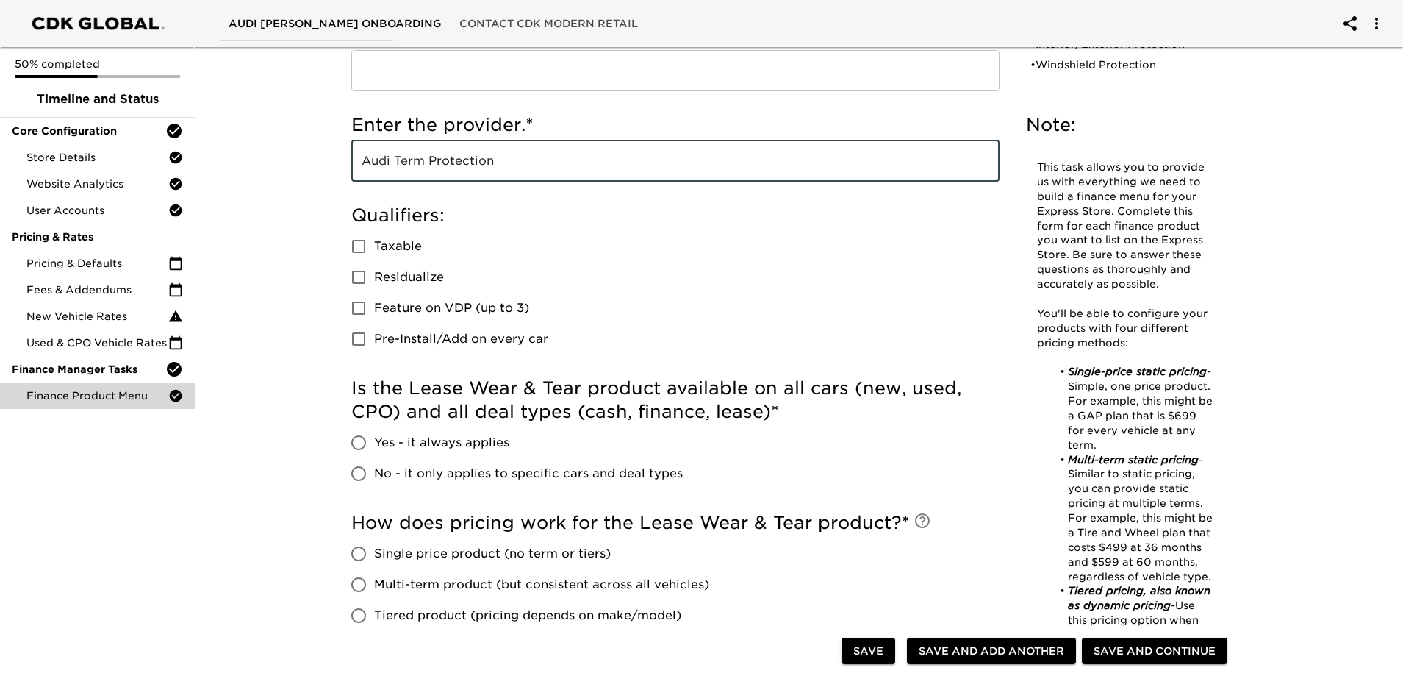
type input "Audi Term Protection"
click at [359, 441] on input "Yes - it always applies" at bounding box center [358, 442] width 31 height 31
radio input "true"
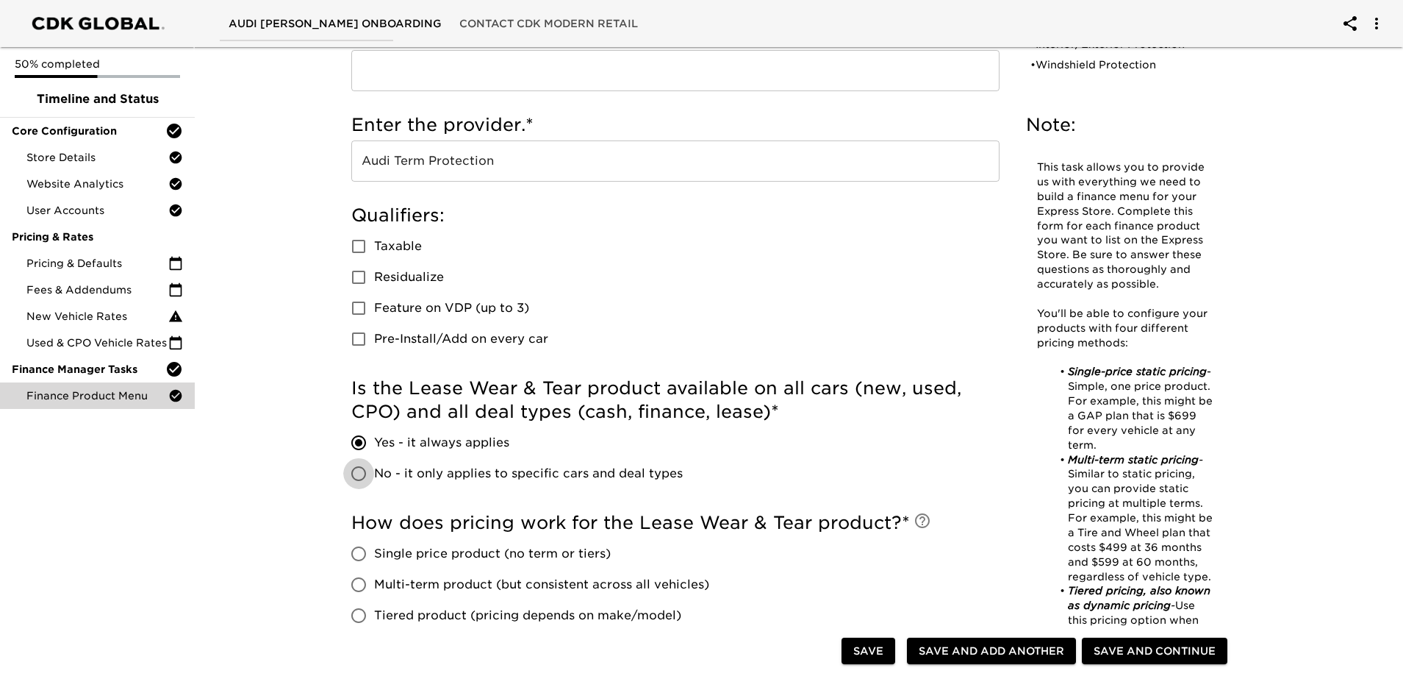
click at [360, 473] on input "No - it only applies to specific cars and deal types" at bounding box center [358, 473] width 31 height 31
radio input "true"
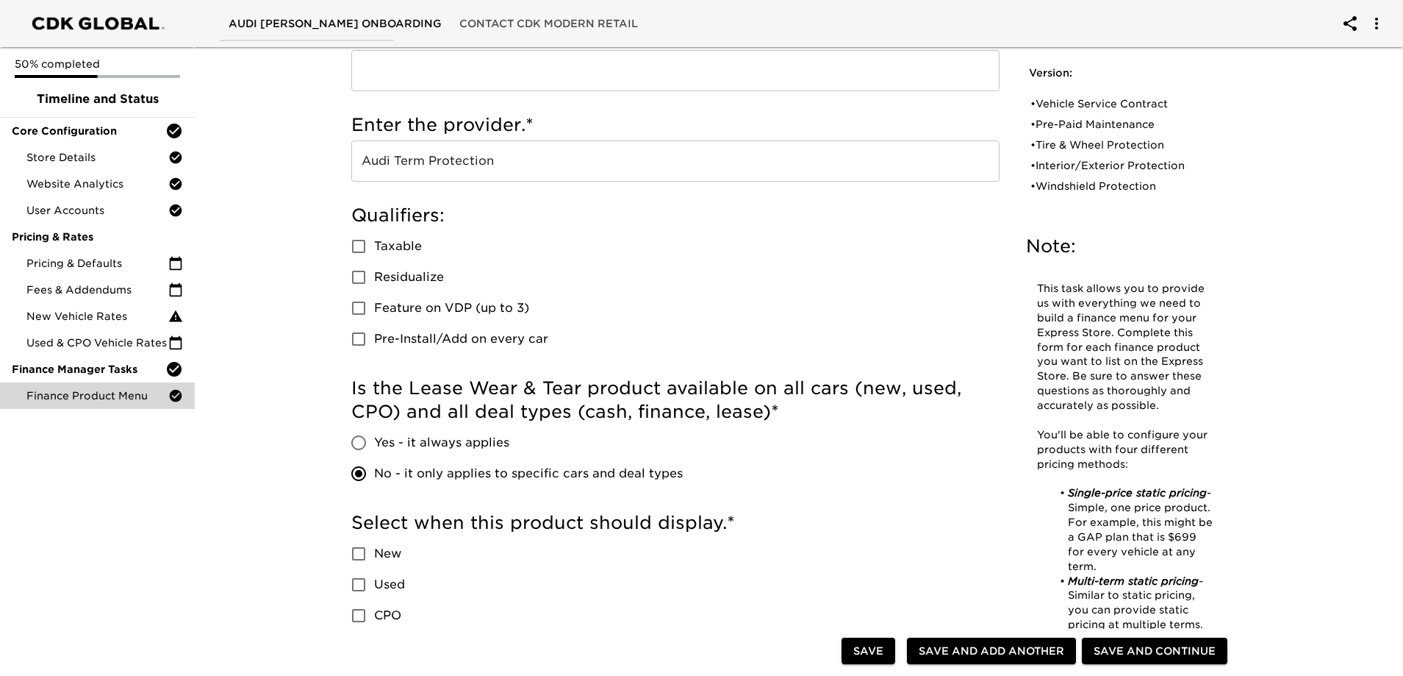
scroll to position [515, 0]
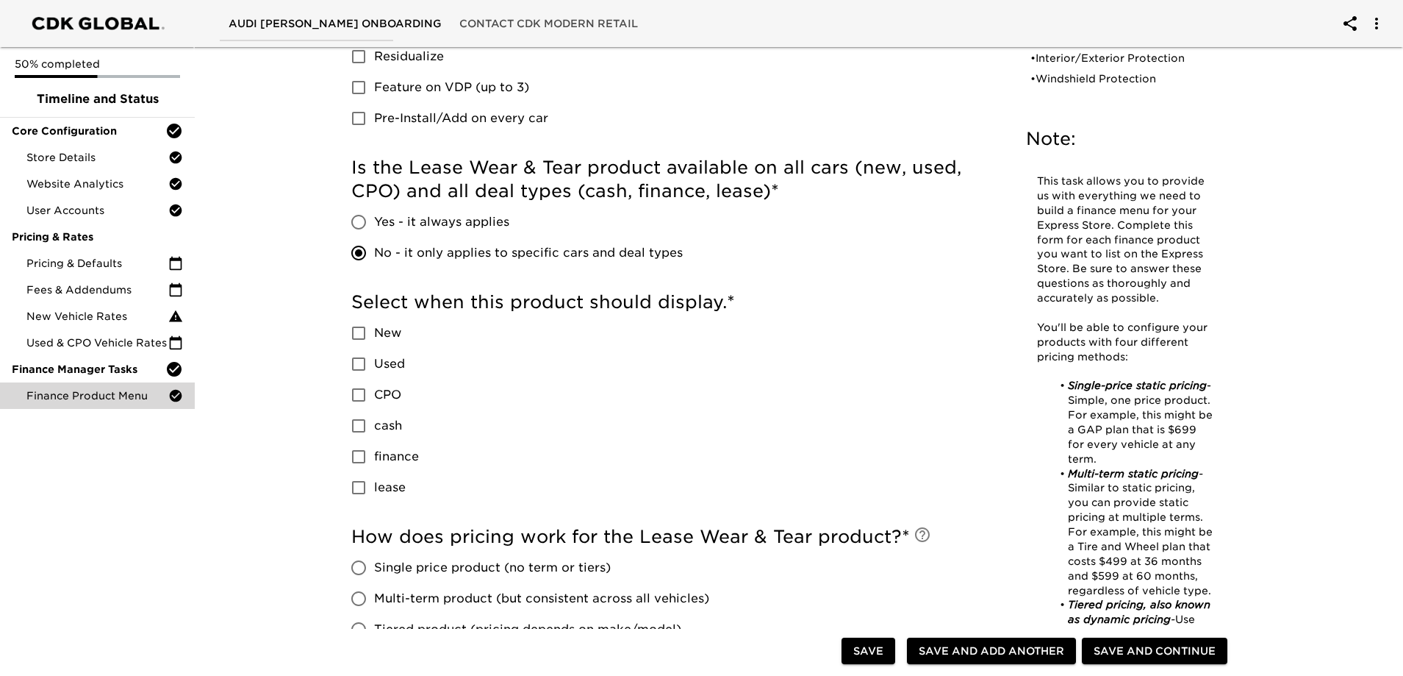
click at [362, 487] on input "lease" at bounding box center [358, 487] width 31 height 31
checkbox input "true"
click at [362, 332] on input "New" at bounding box center [358, 333] width 31 height 31
checkbox input "true"
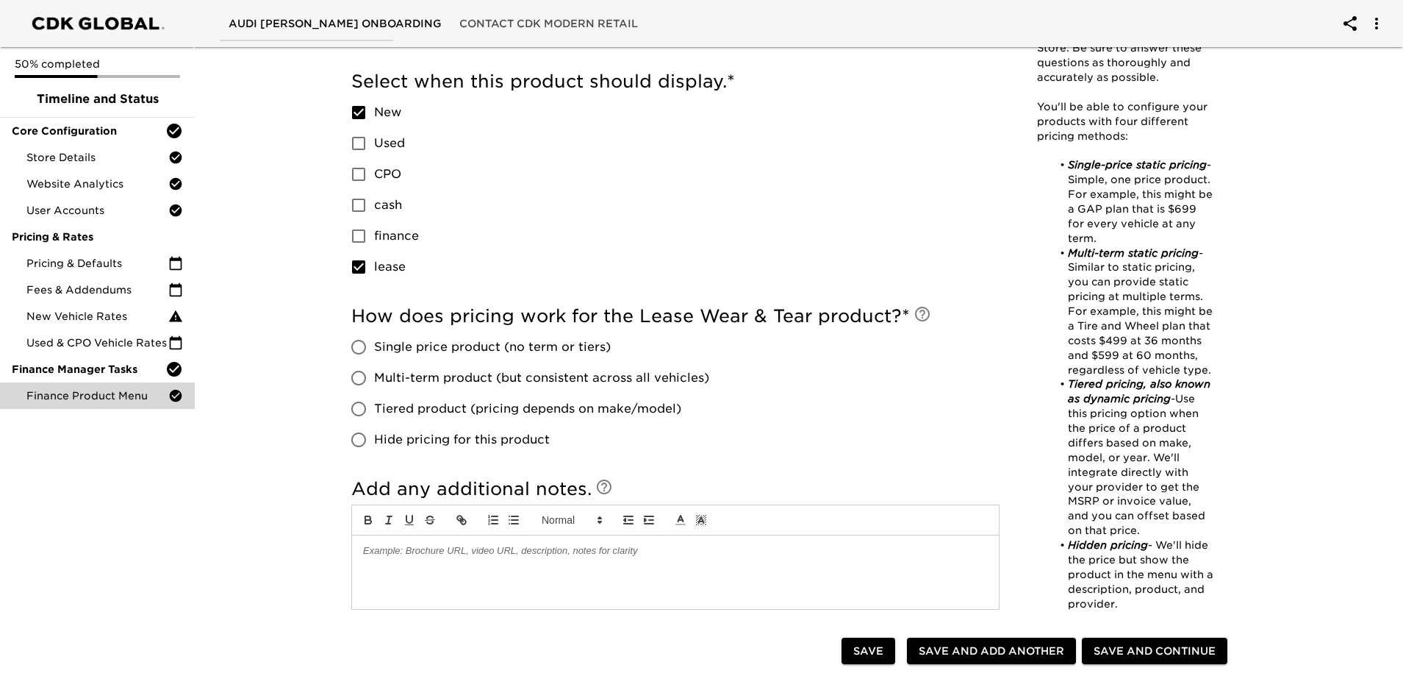
scroll to position [809, 0]
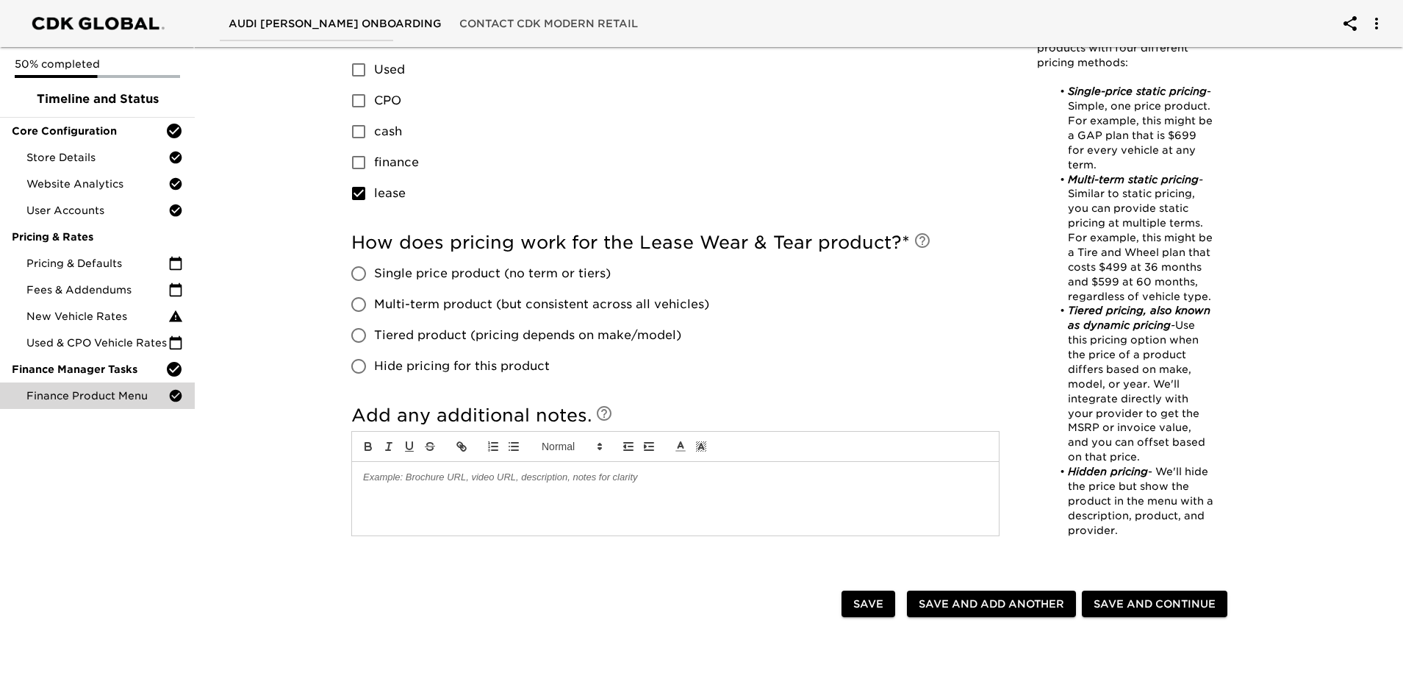
click at [359, 367] on input "Hide pricing for this product" at bounding box center [358, 366] width 31 height 31
radio input "true"
click at [956, 609] on span "Save and Add Another" at bounding box center [992, 604] width 146 height 18
radio input "false"
checkbox input "true"
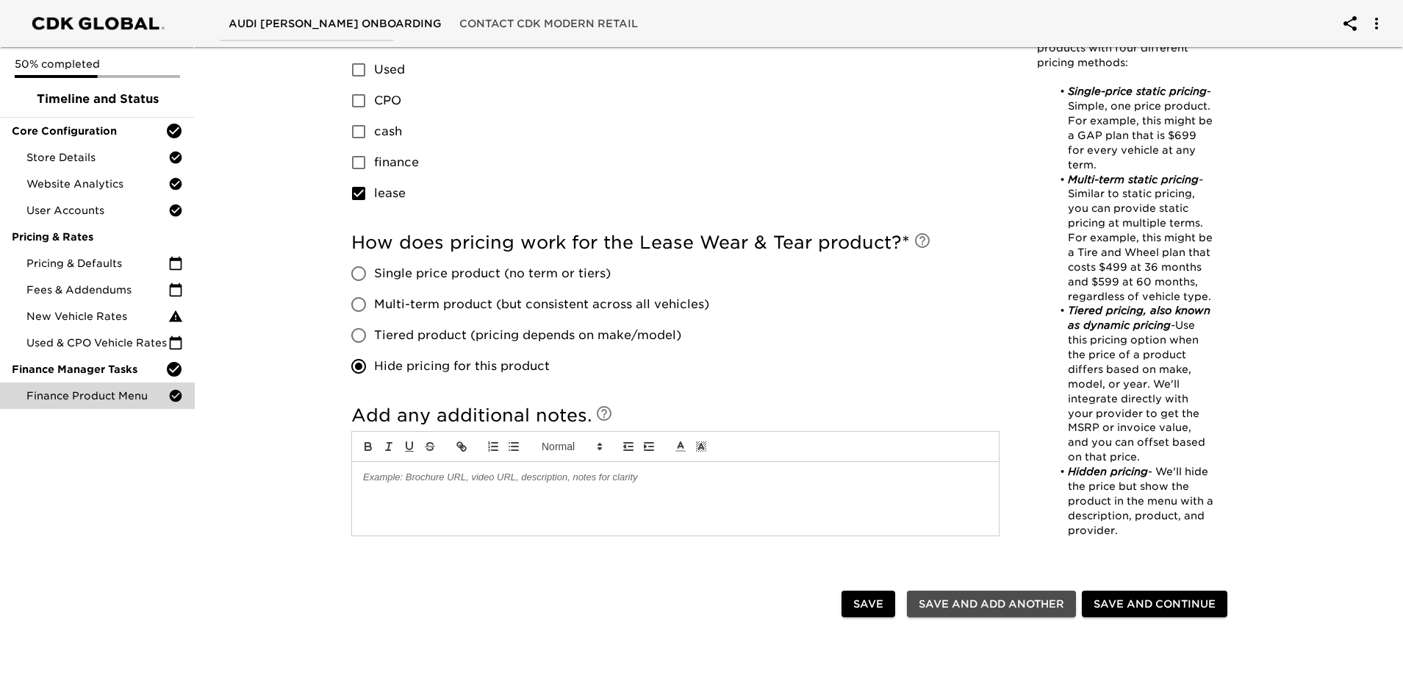
checkbox input "true"
radio input "false"
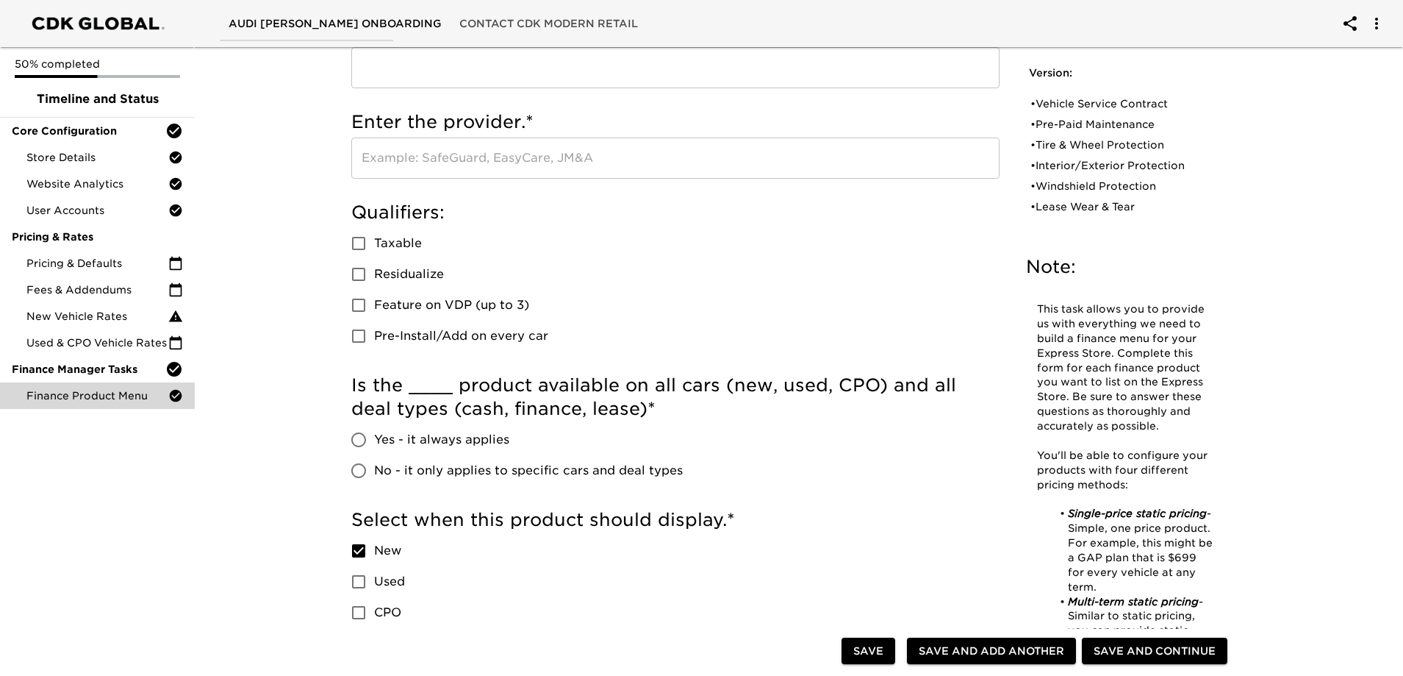
scroll to position [0, 0]
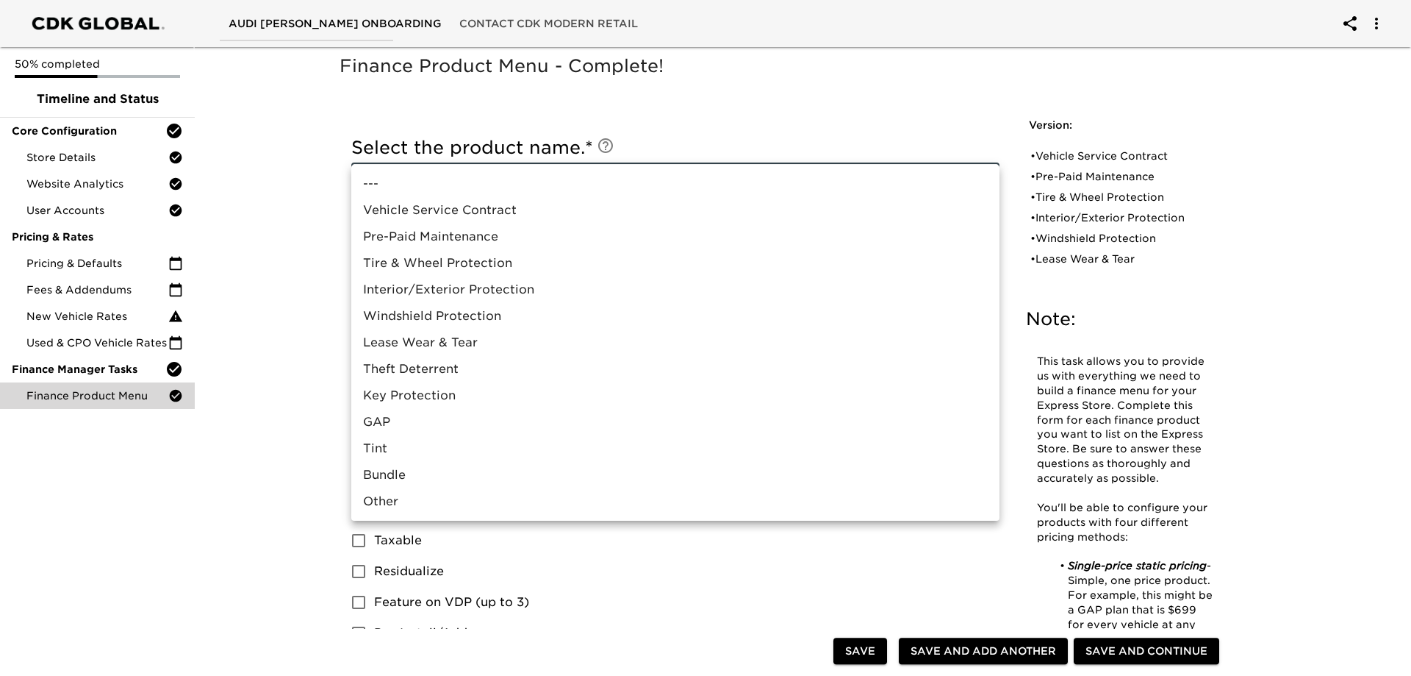
click at [435, 369] on li "Theft Deterrent" at bounding box center [675, 369] width 648 height 26
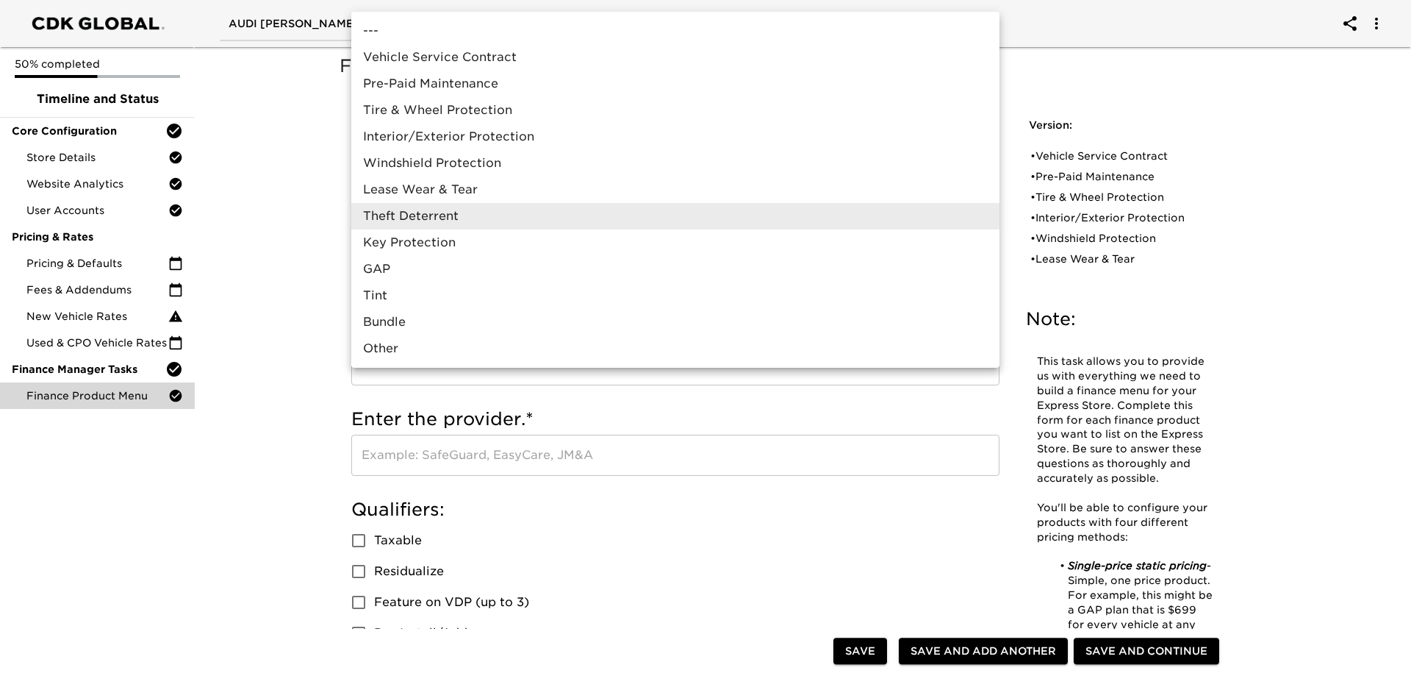
click at [399, 240] on li "Key Protection" at bounding box center [675, 242] width 648 height 26
type input "Key Protection"
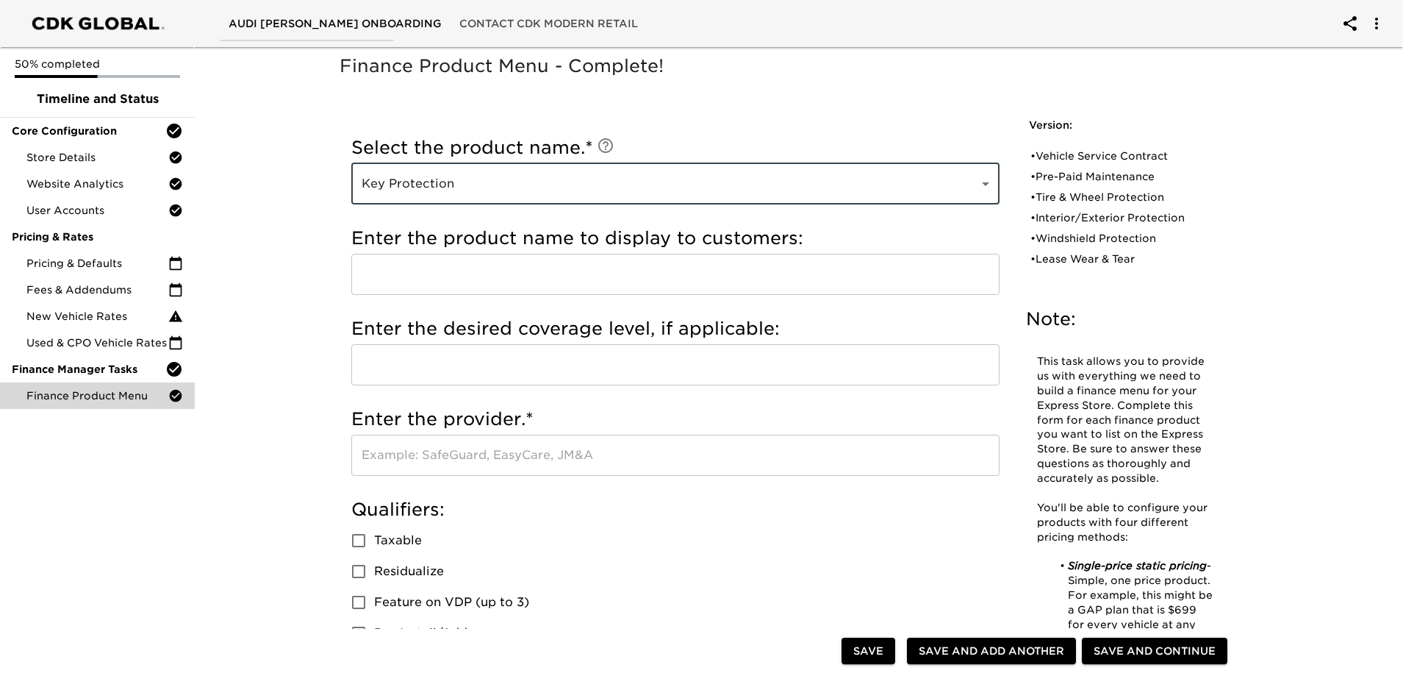
click at [404, 286] on input "text" at bounding box center [675, 274] width 648 height 41
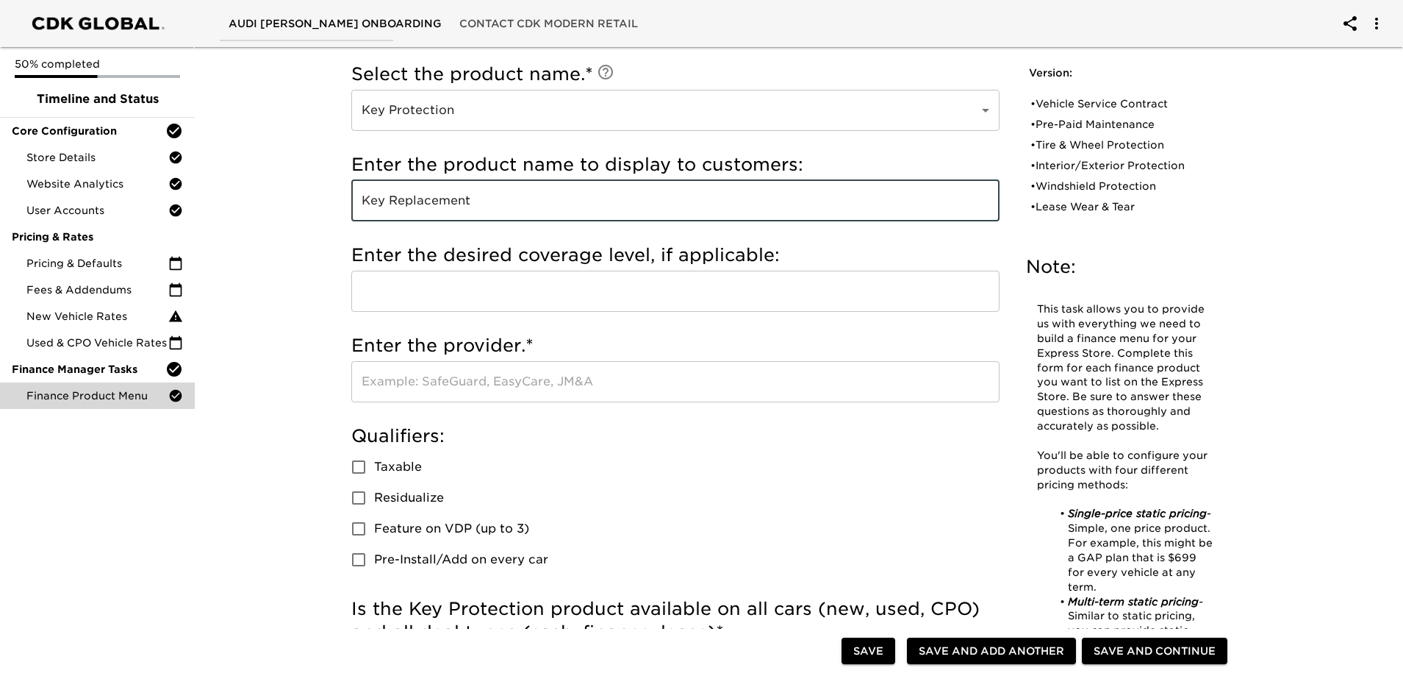
scroll to position [147, 0]
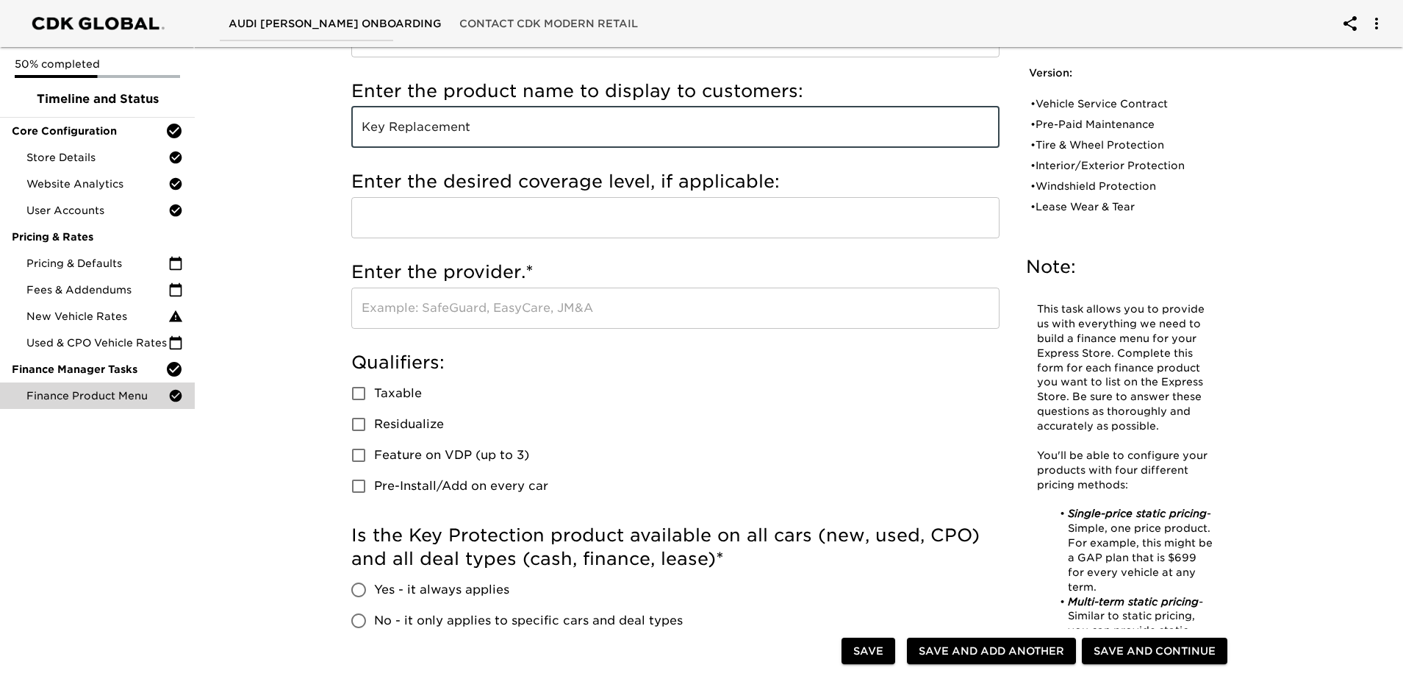
type input "Key Replacement"
click at [443, 305] on input "text" at bounding box center [675, 307] width 648 height 41
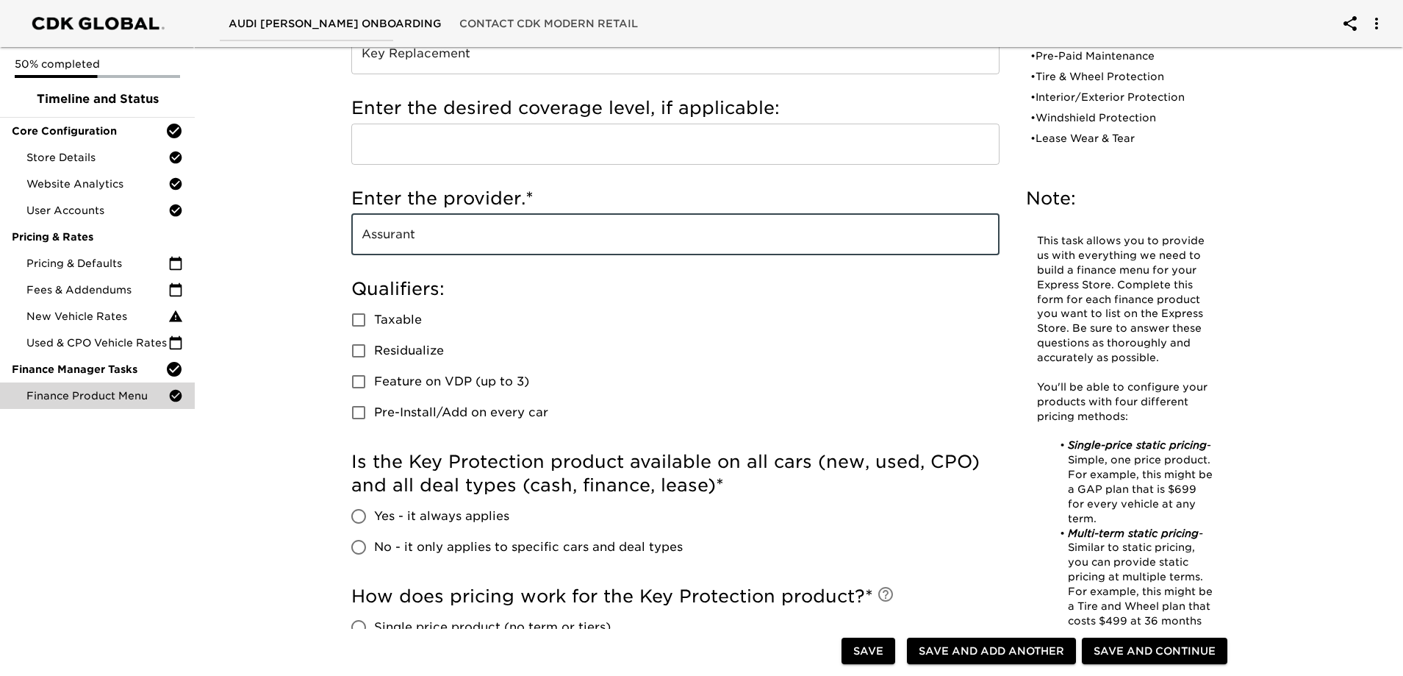
scroll to position [368, 0]
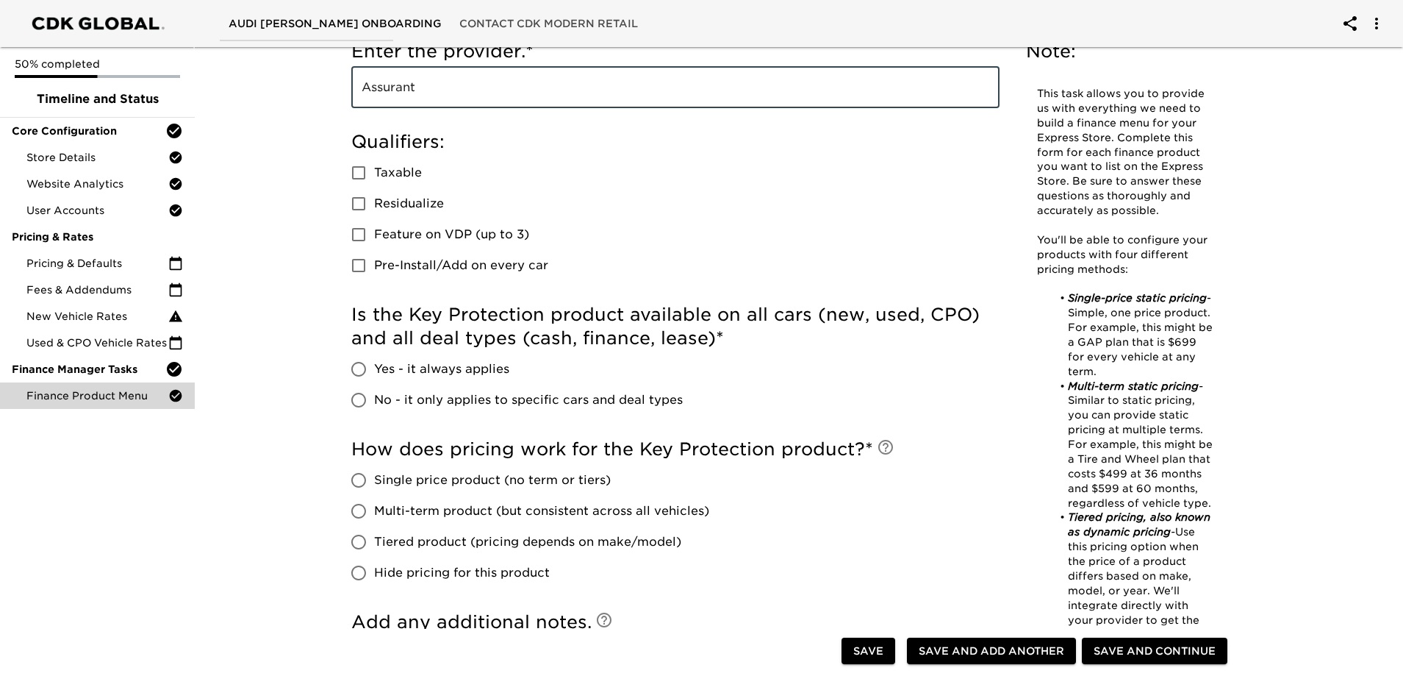
type input "Assurant"
click at [358, 370] on input "Yes - it always applies" at bounding box center [358, 369] width 31 height 31
radio input "true"
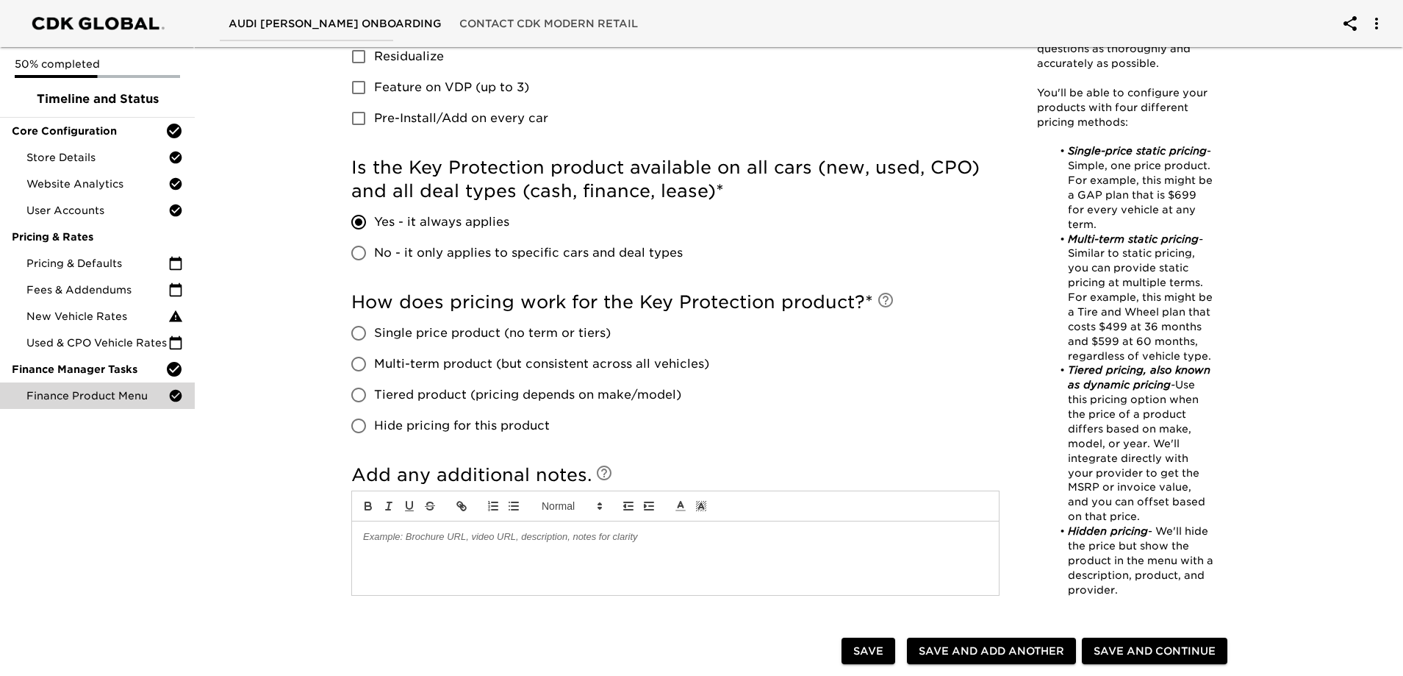
scroll to position [588, 0]
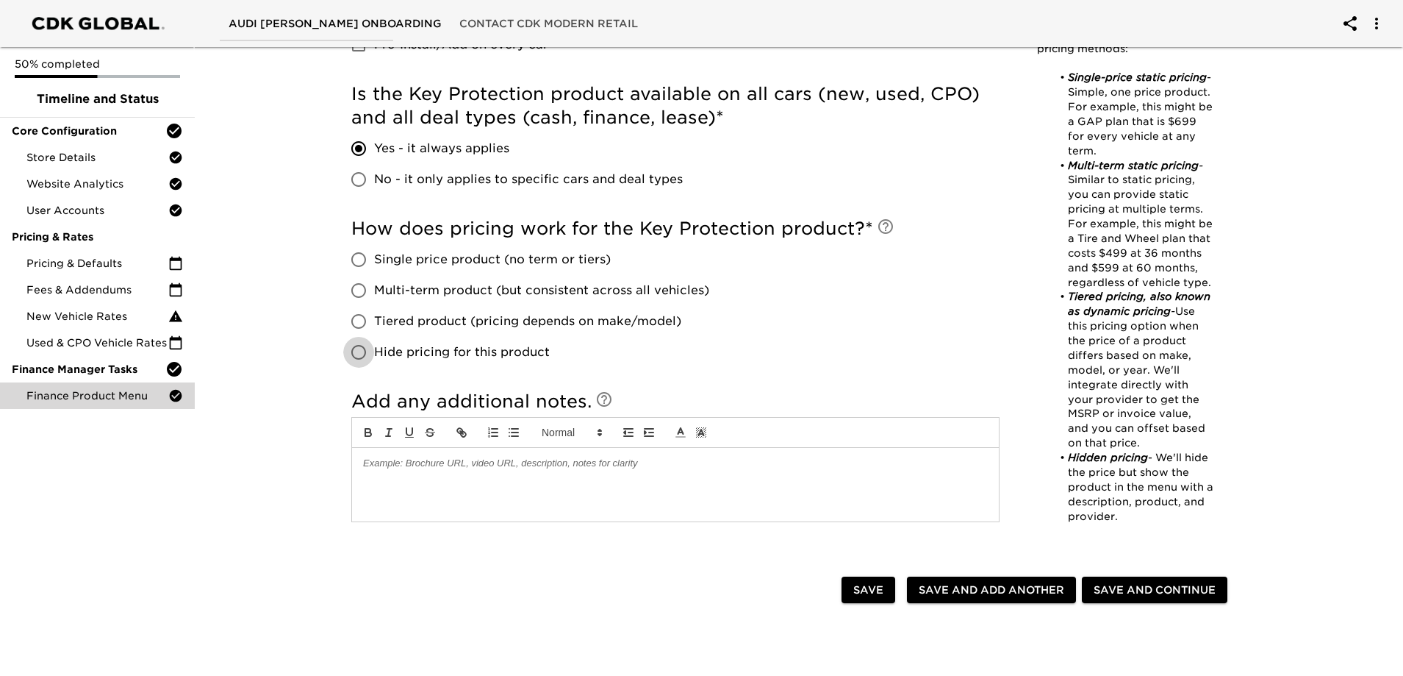
click at [368, 352] on input "Hide pricing for this product" at bounding box center [358, 352] width 31 height 31
radio input "true"
drag, startPoint x: 975, startPoint y: 597, endPoint x: 770, endPoint y: 404, distance: 282.4
click at [974, 597] on span "Save and Add Another" at bounding box center [992, 590] width 146 height 18
radio input "false"
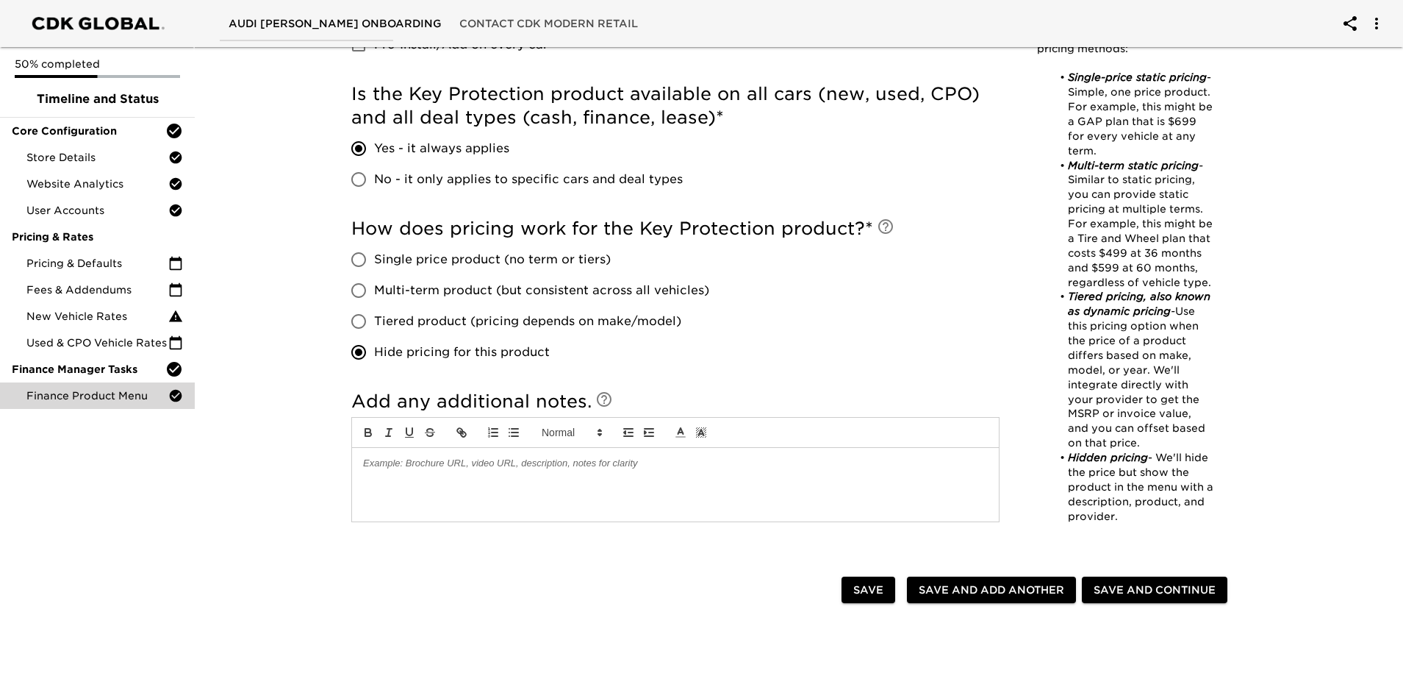
checkbox input "true"
radio input "false"
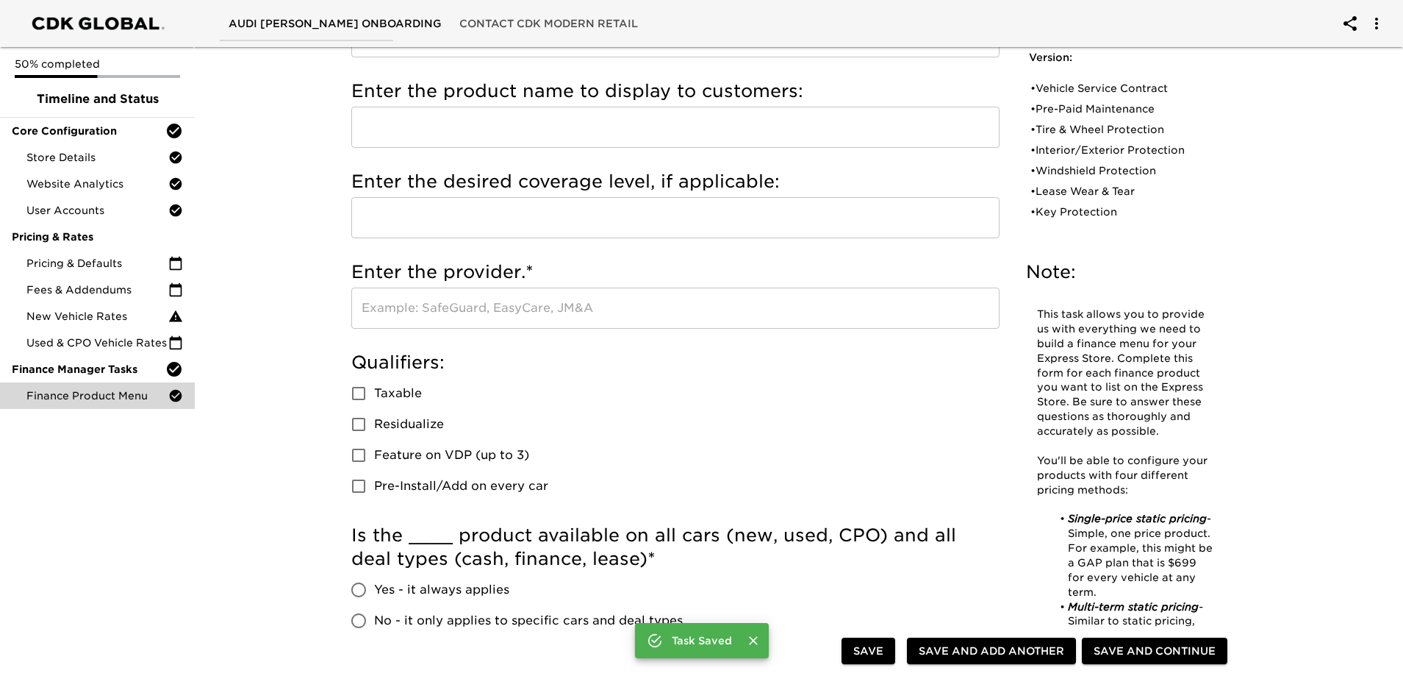
scroll to position [0, 0]
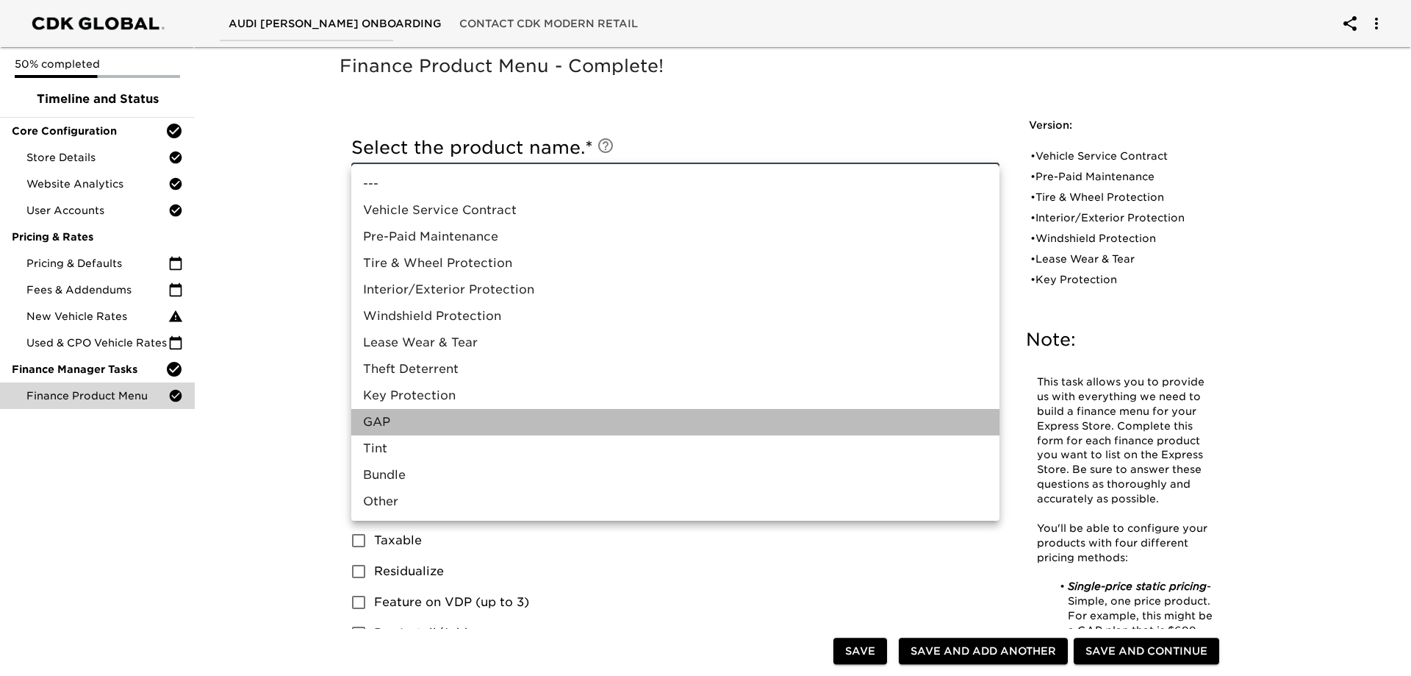
click at [407, 428] on li "GAP" at bounding box center [675, 422] width 648 height 26
type input "GAP"
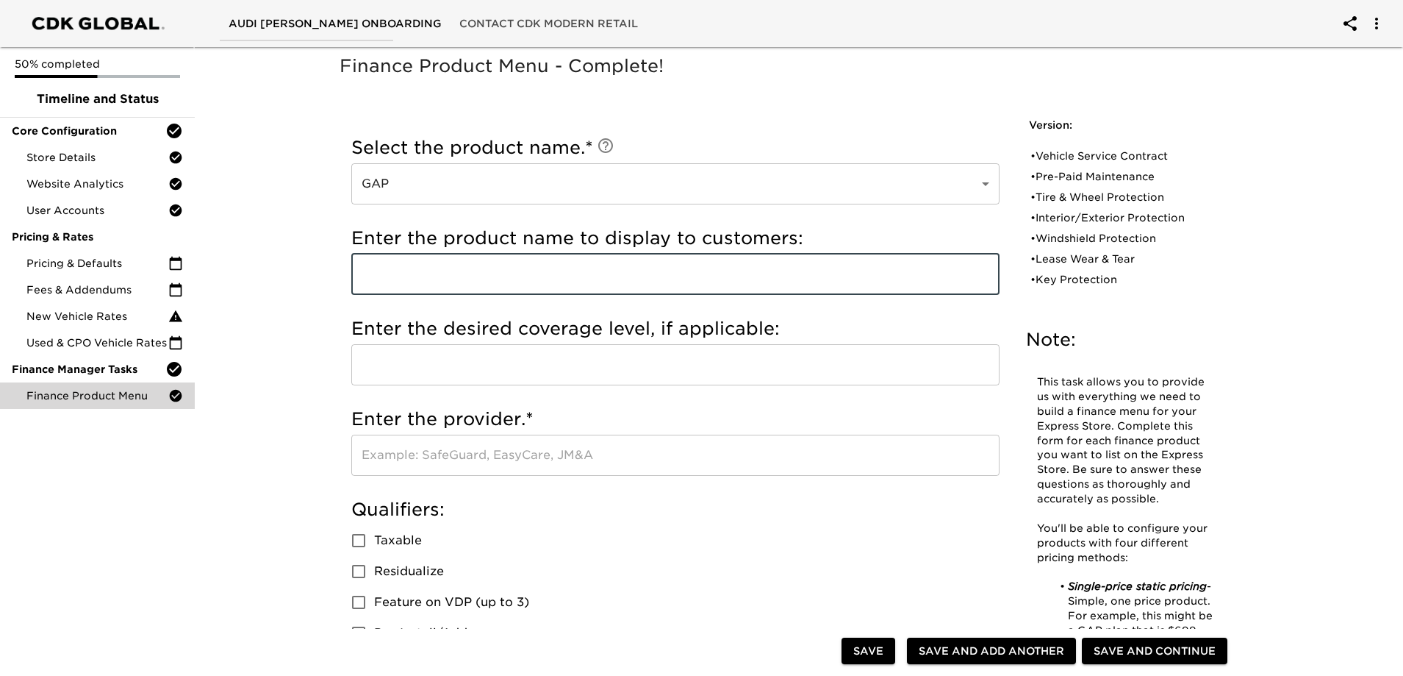
click at [414, 274] on input "text" at bounding box center [675, 274] width 648 height 41
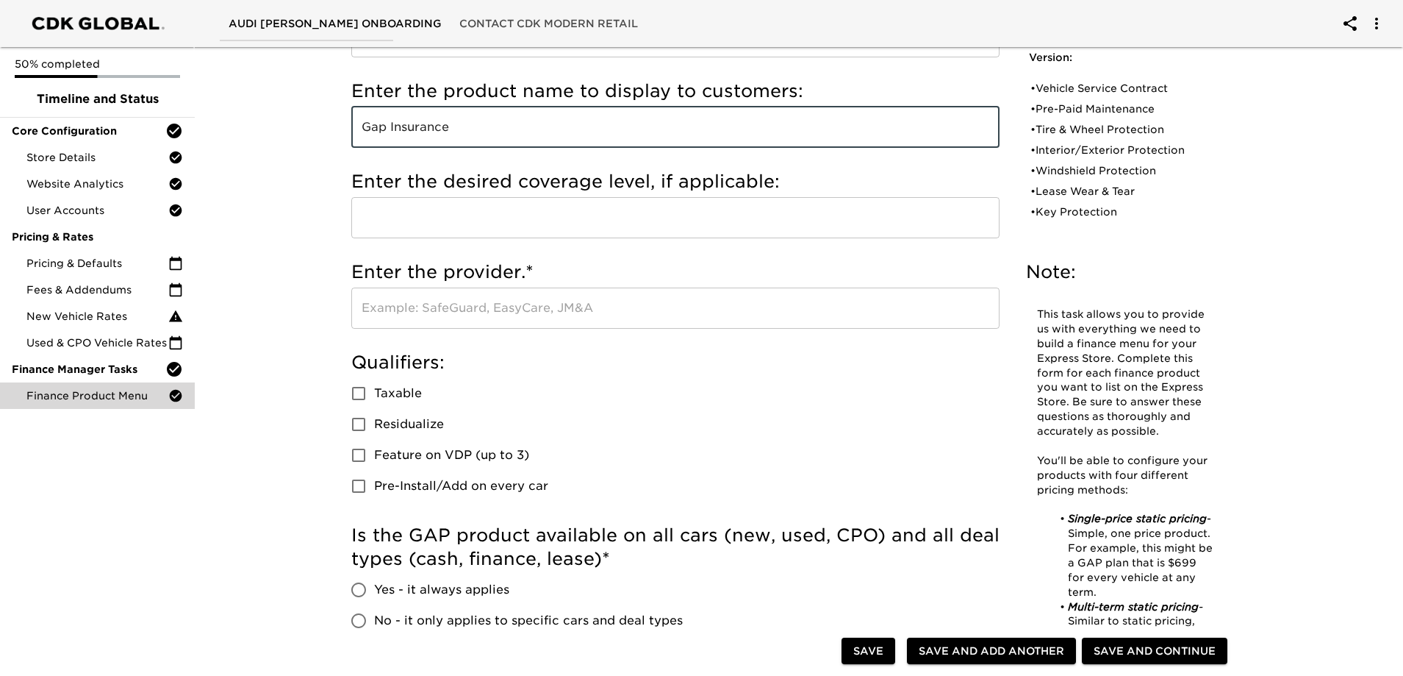
type input "Gap Insurance"
click at [398, 310] on input "text" at bounding box center [675, 307] width 648 height 41
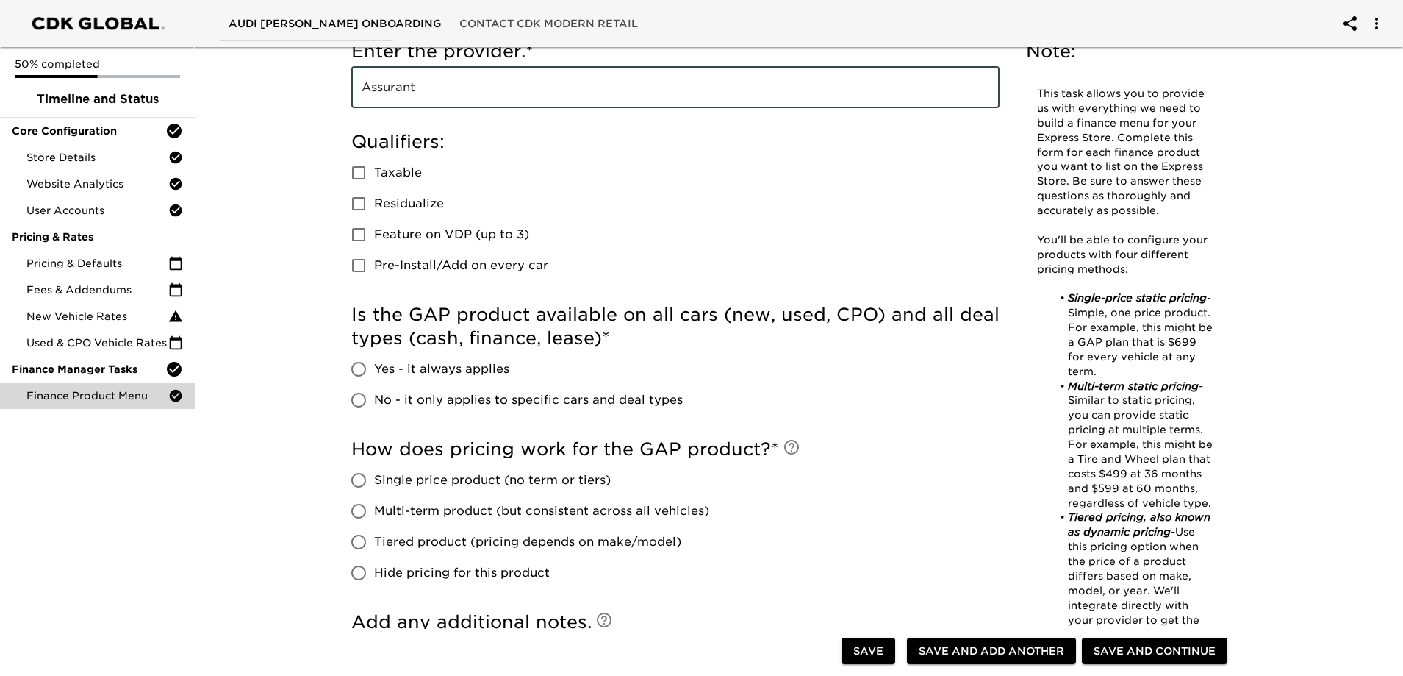
scroll to position [441, 0]
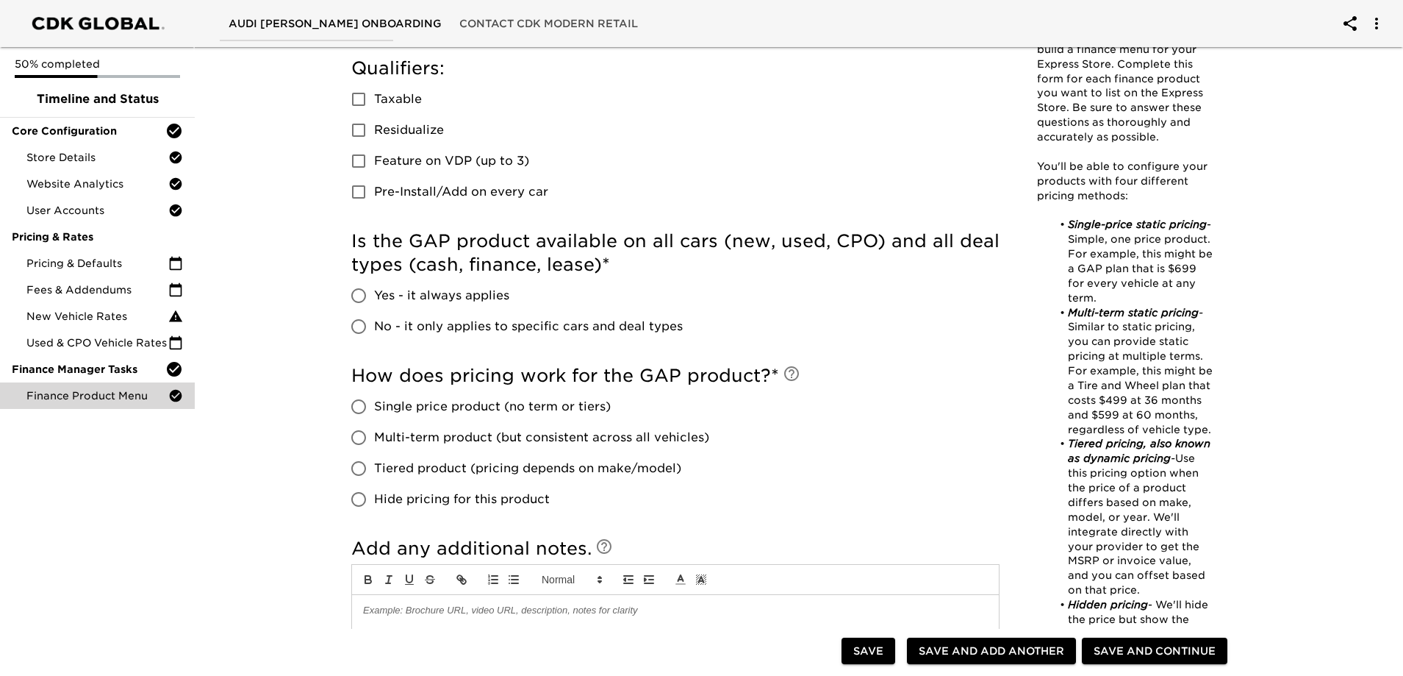
type input "Assurant"
click at [355, 327] on input "No - it only applies to specific cars and deal types" at bounding box center [358, 326] width 31 height 31
radio input "true"
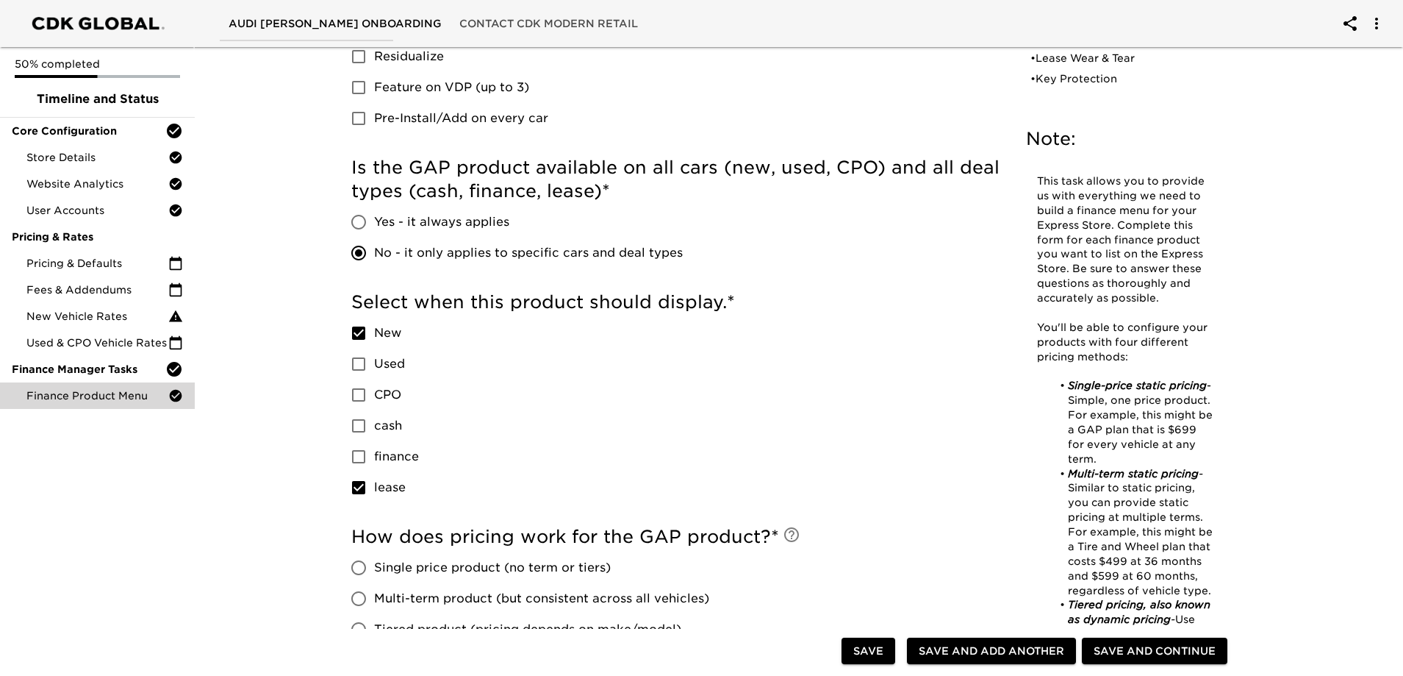
scroll to position [588, 0]
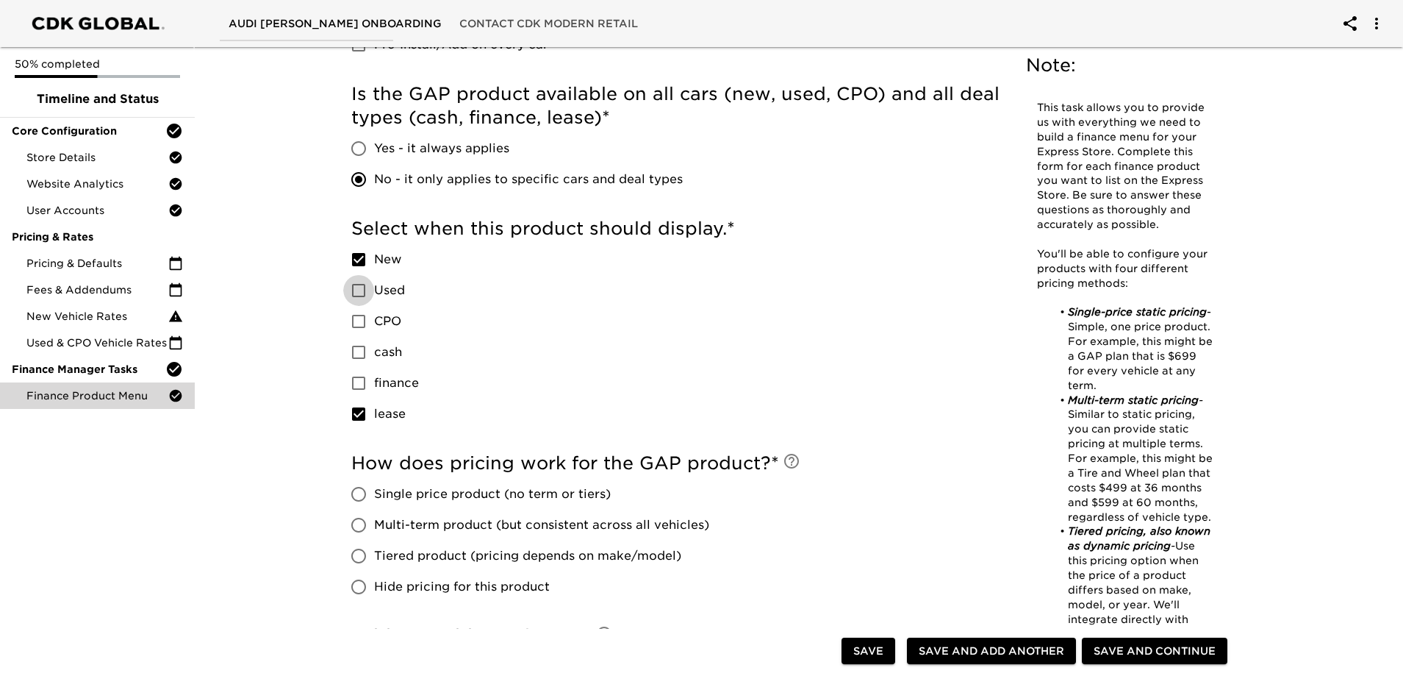
click at [360, 291] on input "Used" at bounding box center [358, 290] width 31 height 31
checkbox input "true"
click at [361, 325] on input "CPO" at bounding box center [358, 321] width 31 height 31
checkbox input "true"
click at [360, 382] on input "finance" at bounding box center [358, 383] width 31 height 31
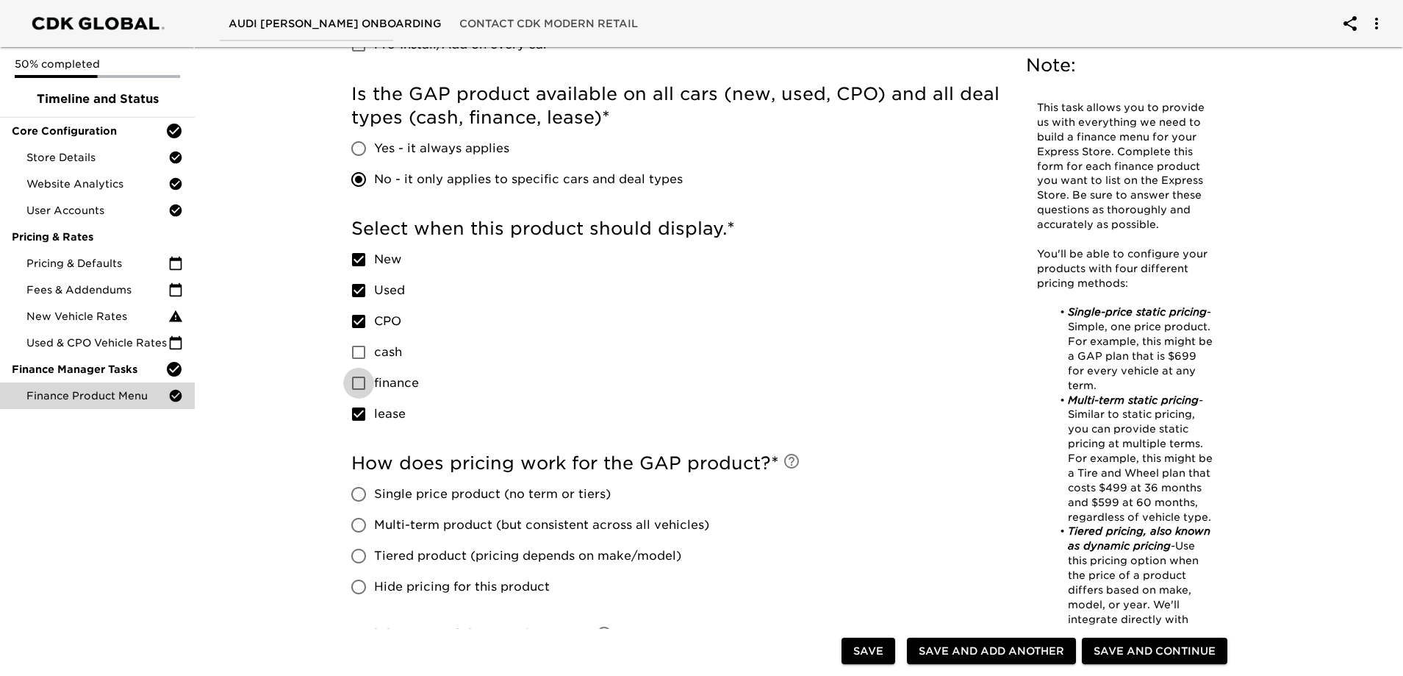
checkbox input "true"
click at [359, 415] on input "lease" at bounding box center [358, 413] width 31 height 31
checkbox input "false"
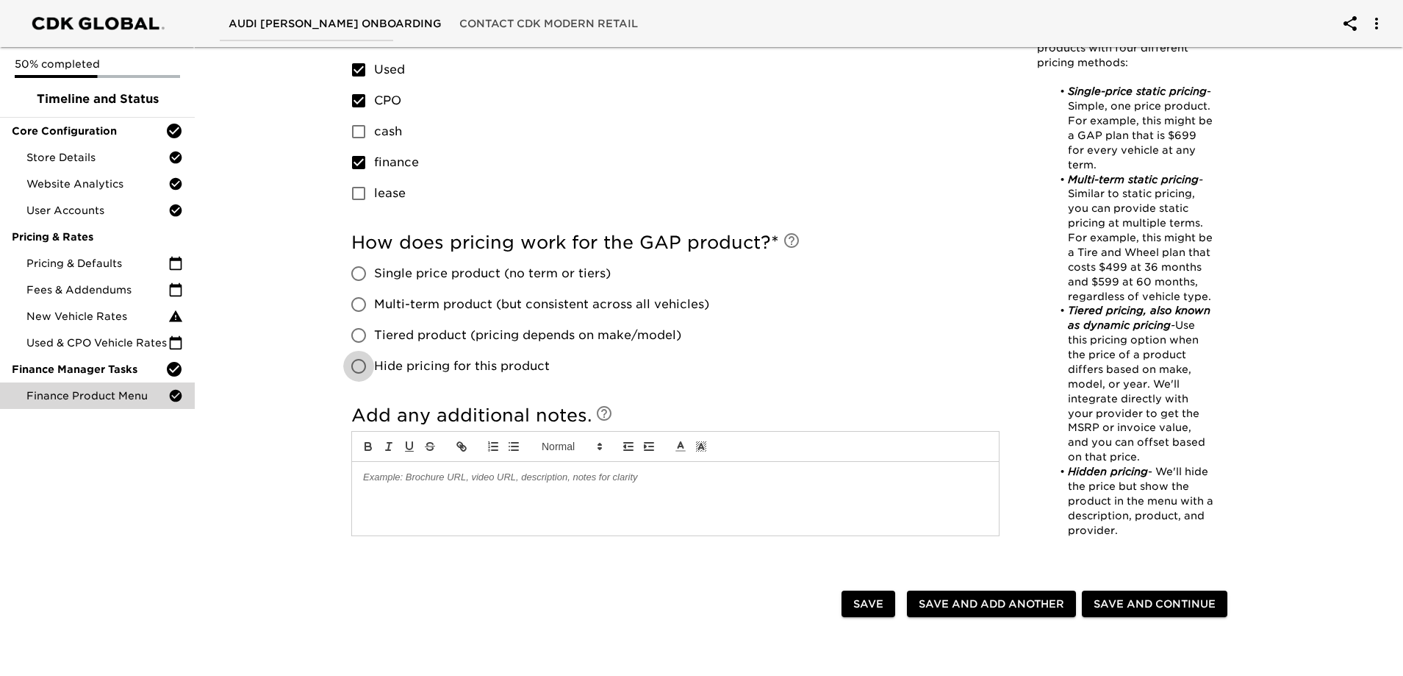
click at [368, 370] on input "Hide pricing for this product" at bounding box center [358, 366] width 31 height 31
radio input "true"
click at [953, 609] on span "Save and Add Another" at bounding box center [992, 604] width 146 height 18
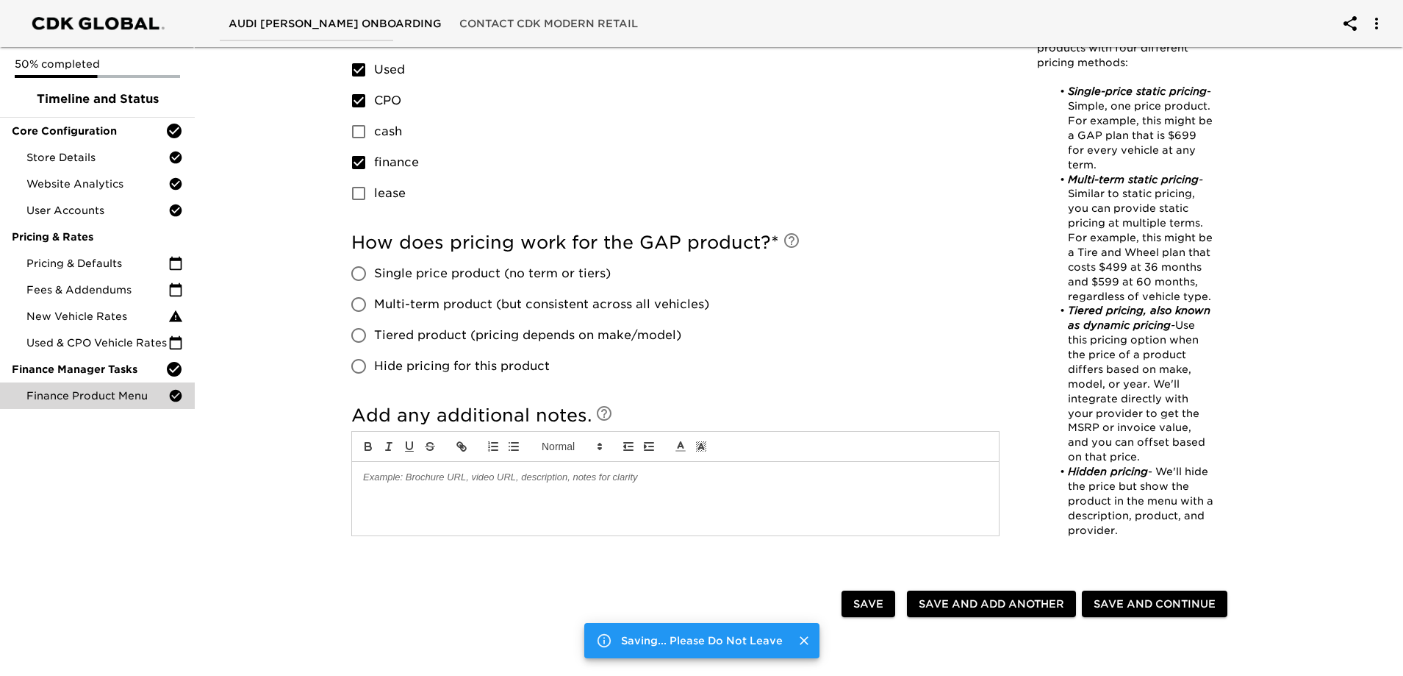
radio input "false"
checkbox input "true"
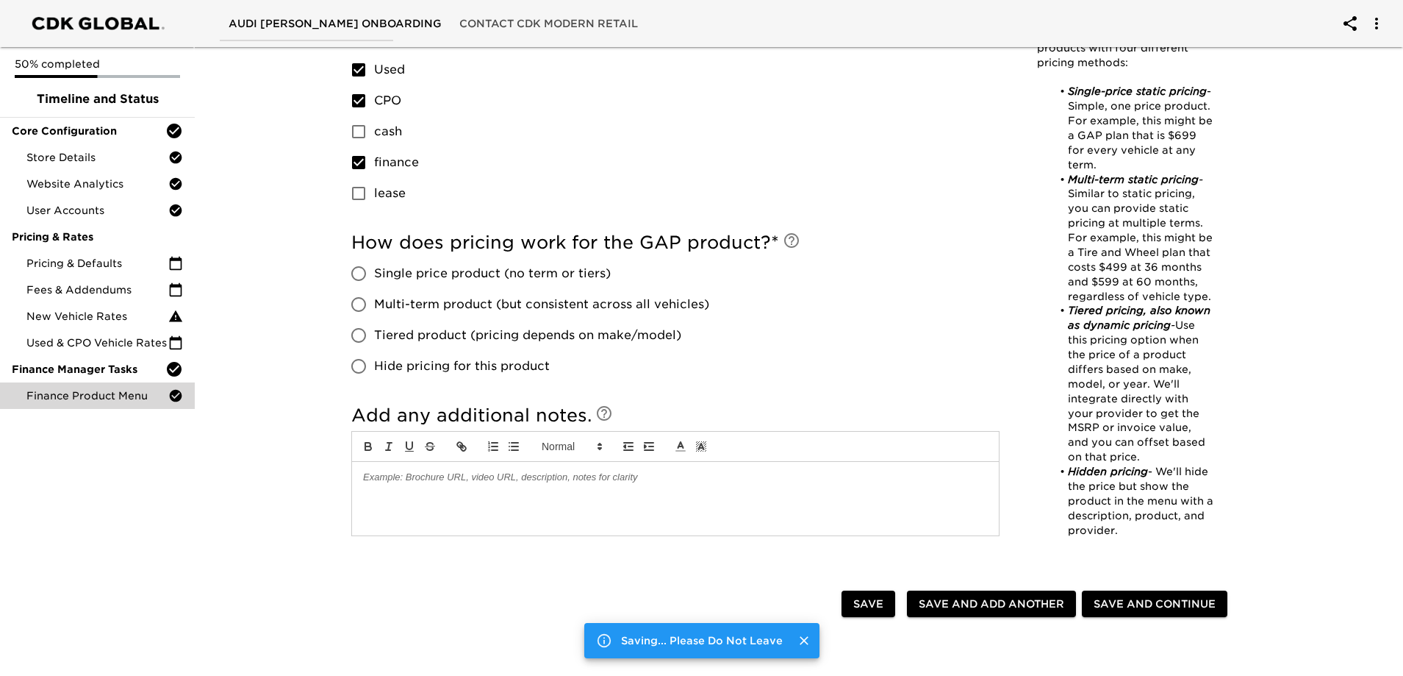
radio input "false"
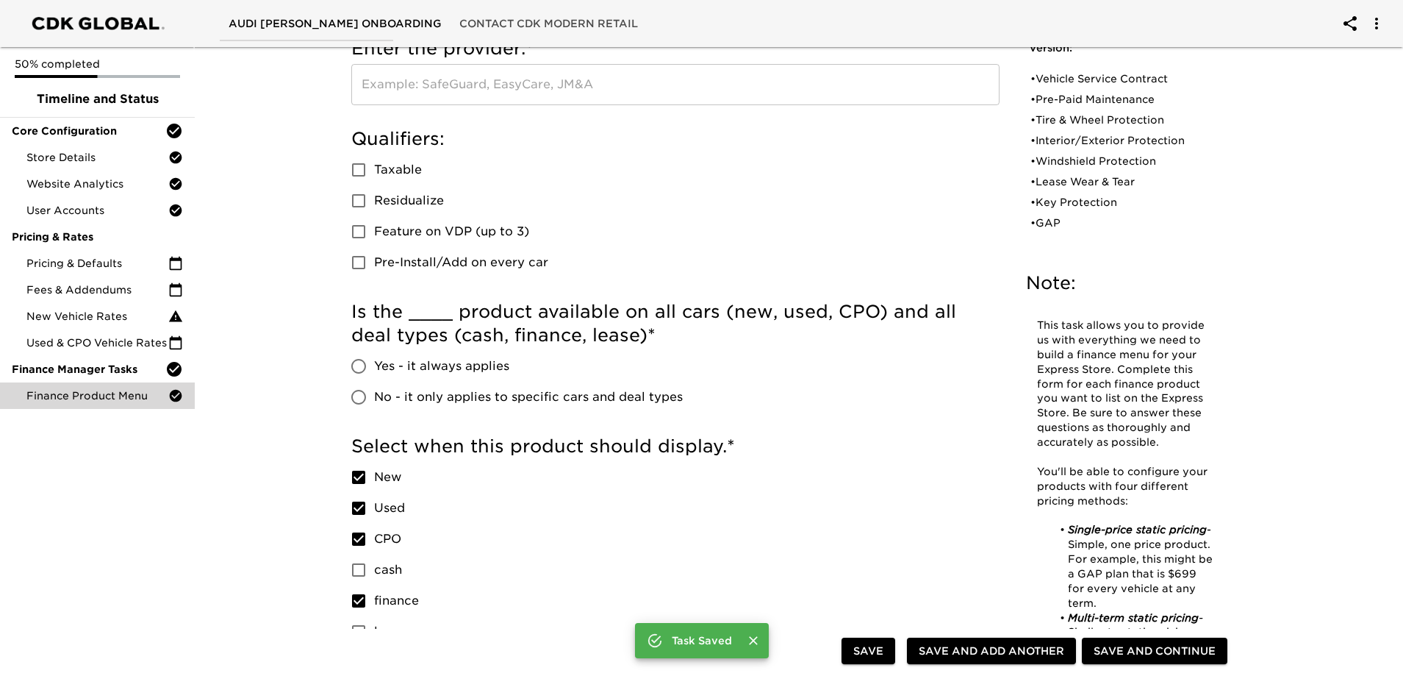
scroll to position [3, 0]
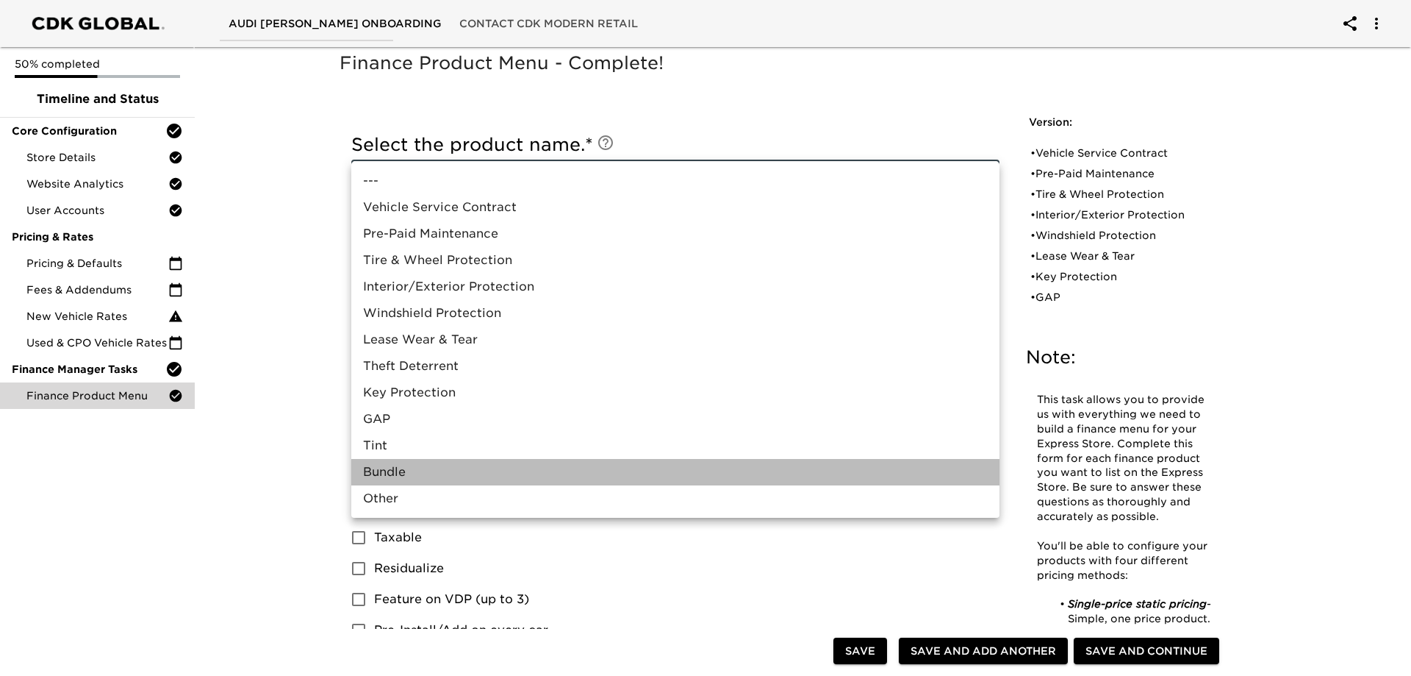
click at [404, 470] on li "Bundle" at bounding box center [675, 472] width 648 height 26
type input "Bundle"
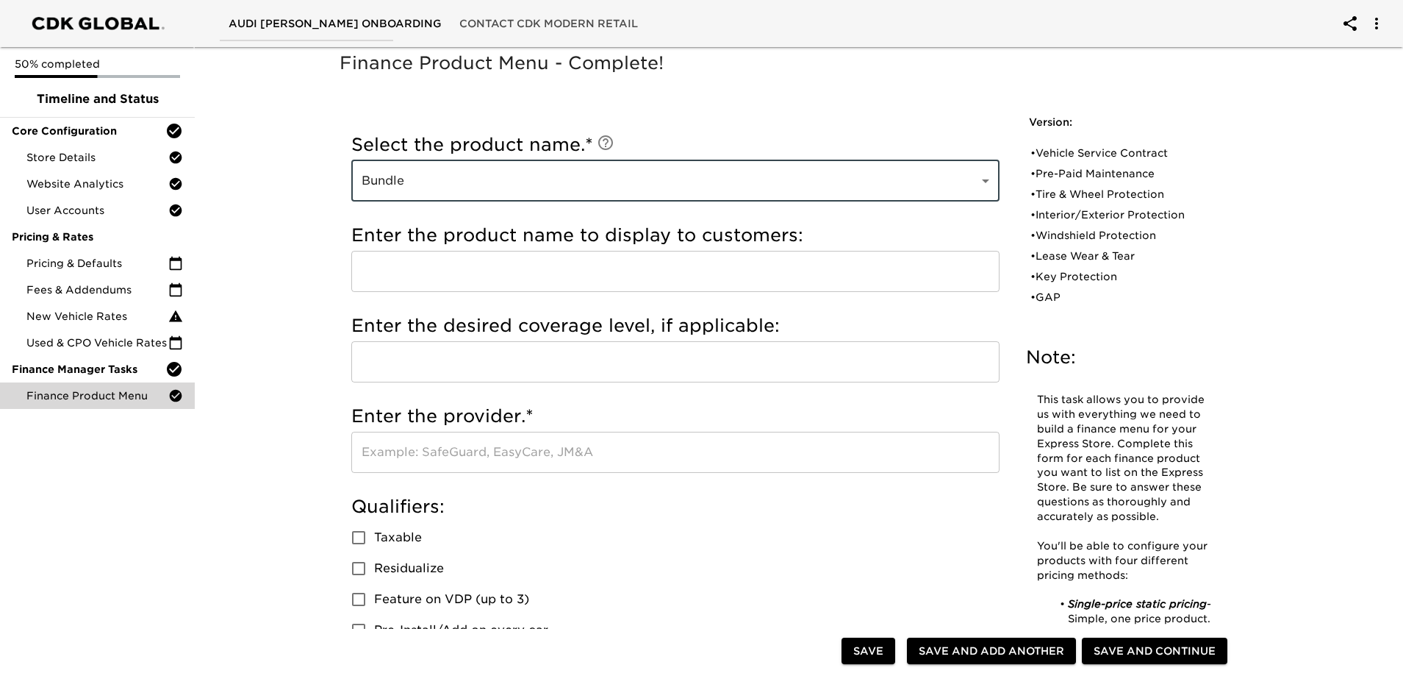
click at [445, 273] on input "text" at bounding box center [675, 271] width 648 height 41
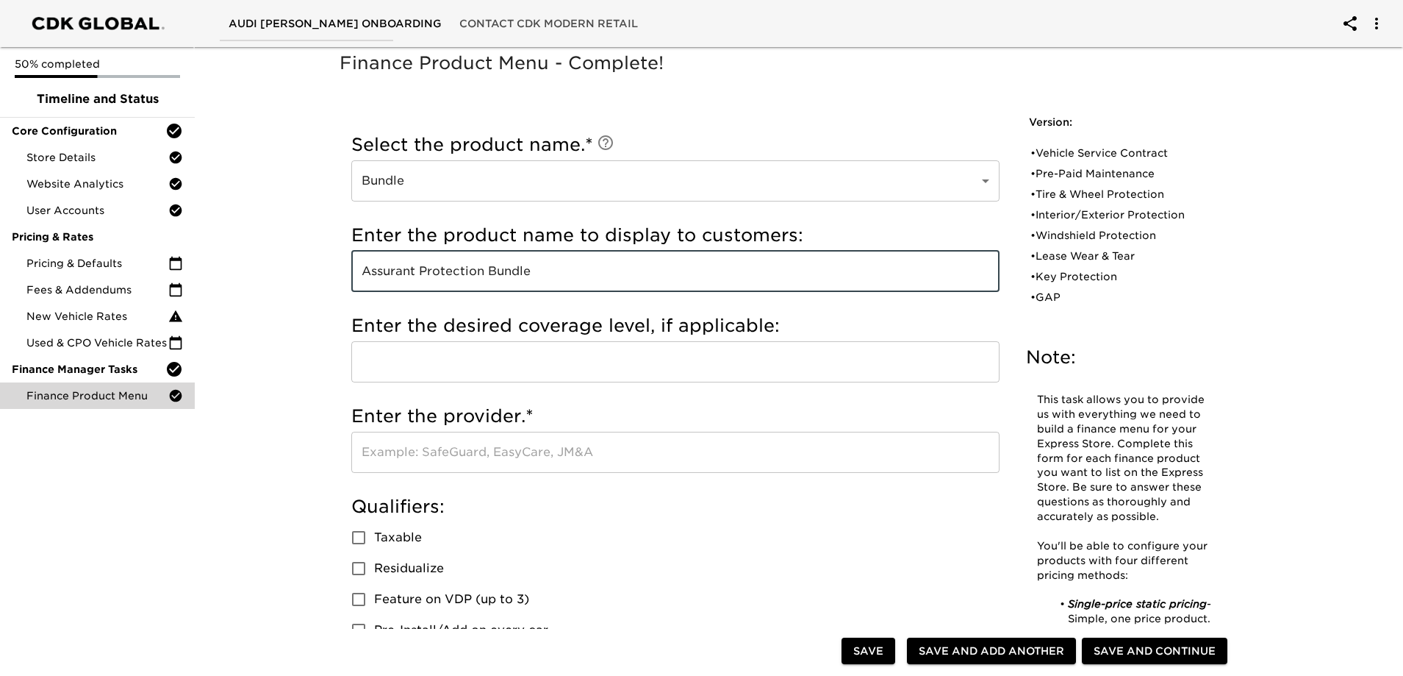
type input "Assurant Protection Bundle"
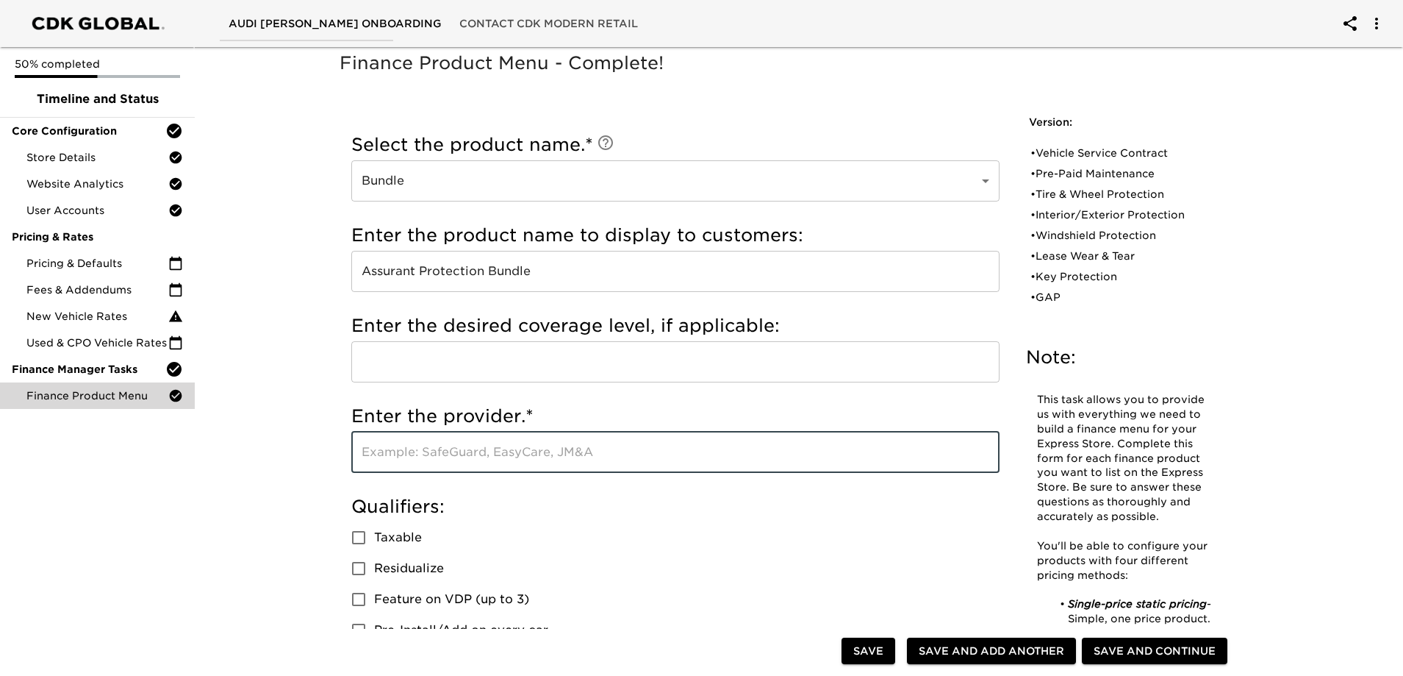
click at [415, 460] on input "text" at bounding box center [675, 451] width 648 height 41
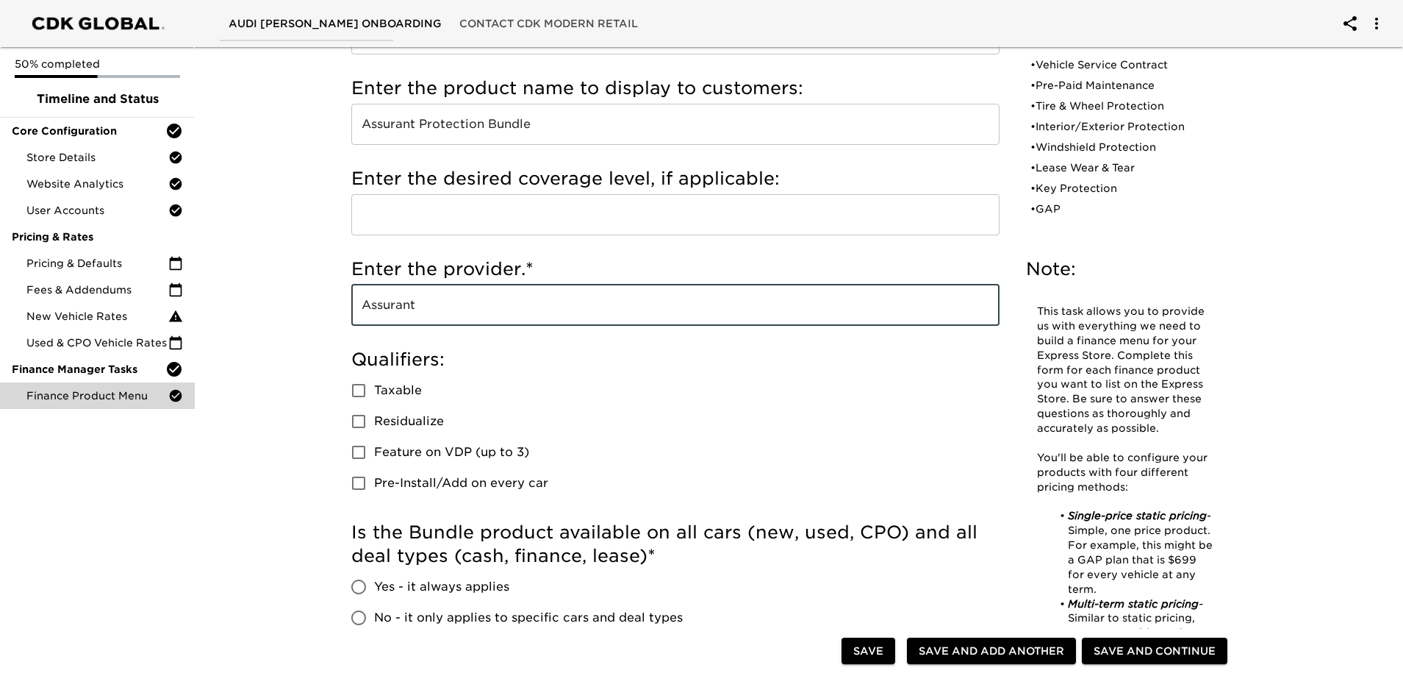
scroll to position [444, 0]
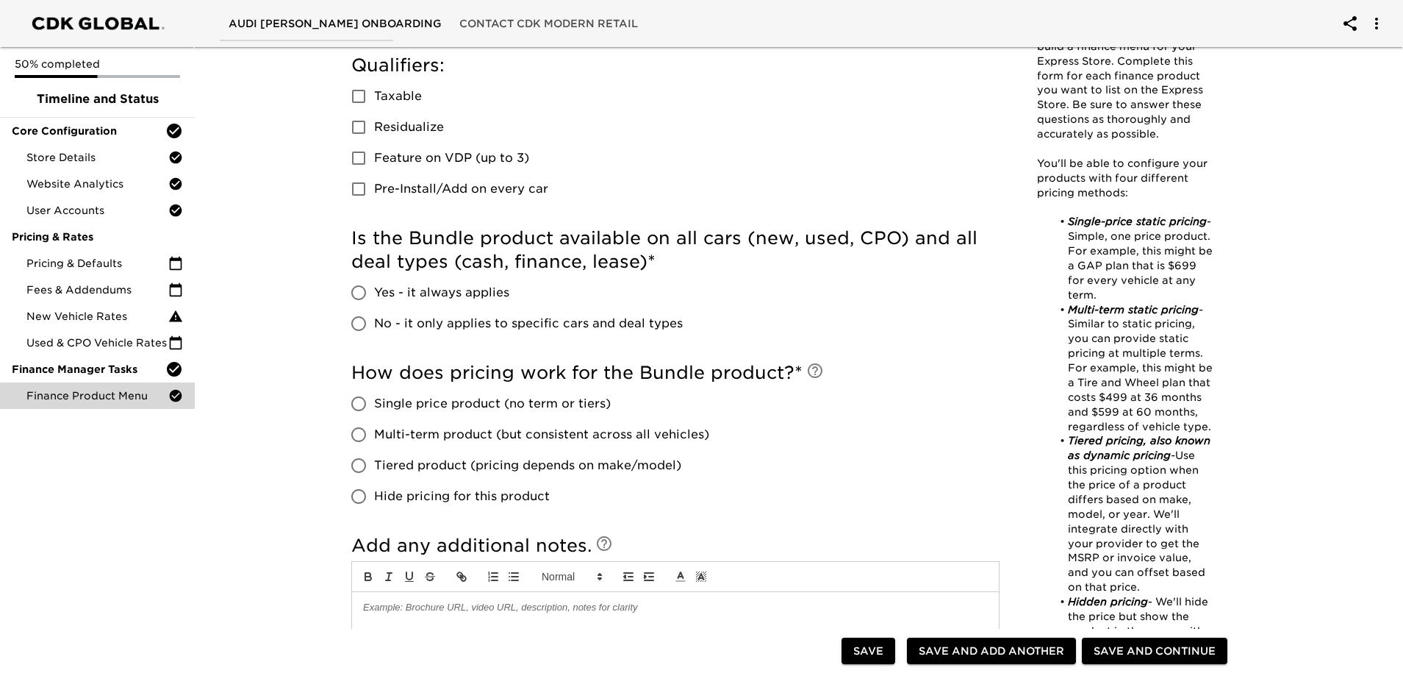
type input "Assurant"
click at [362, 295] on input "Yes - it always applies" at bounding box center [358, 292] width 31 height 31
radio input "true"
click at [364, 495] on input "Hide pricing for this product" at bounding box center [358, 496] width 31 height 31
radio input "true"
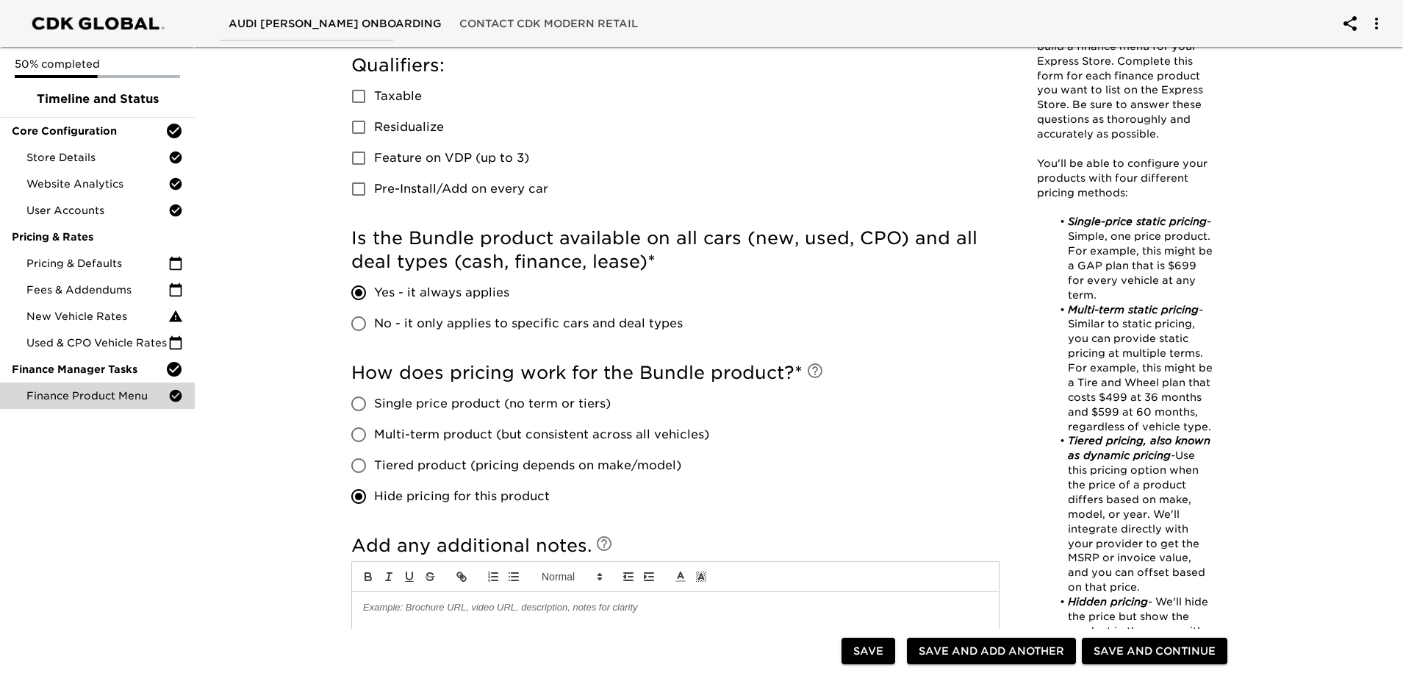
scroll to position [738, 0]
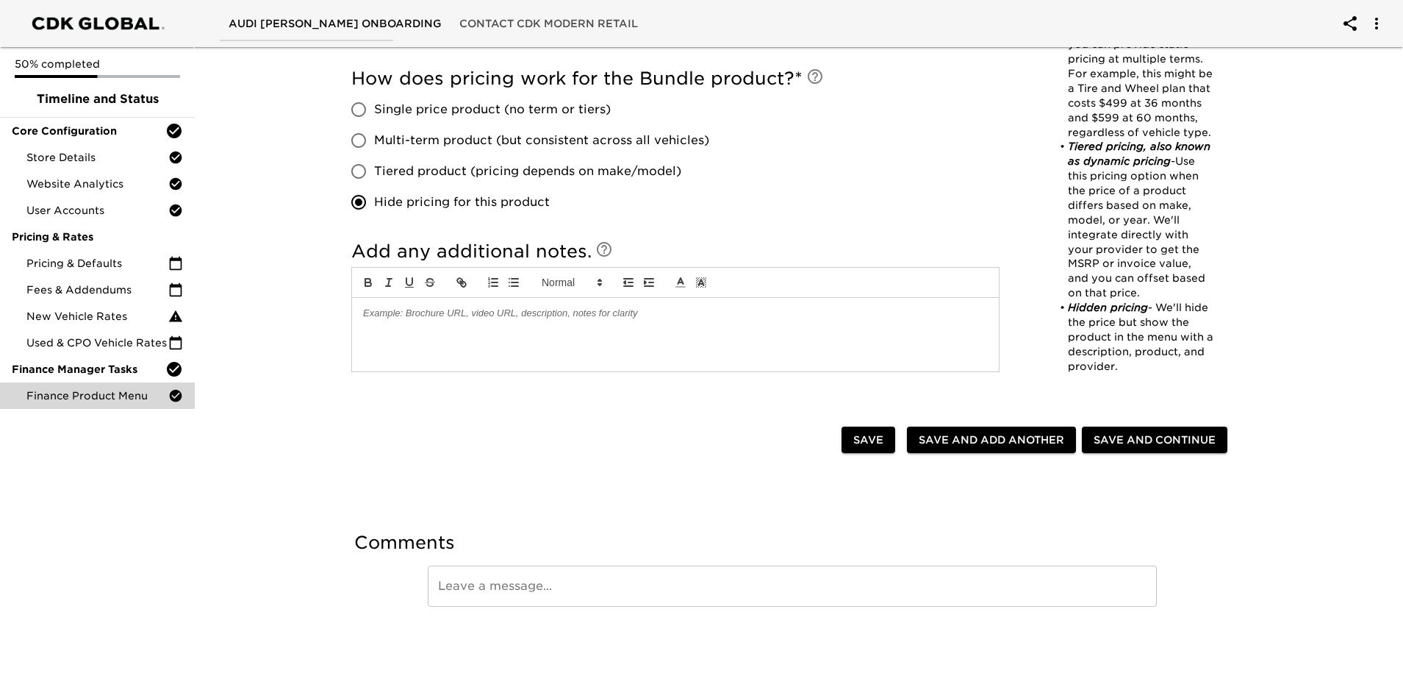
click at [958, 445] on span "Save and Add Another" at bounding box center [992, 440] width 146 height 18
radio input "false"
checkbox input "true"
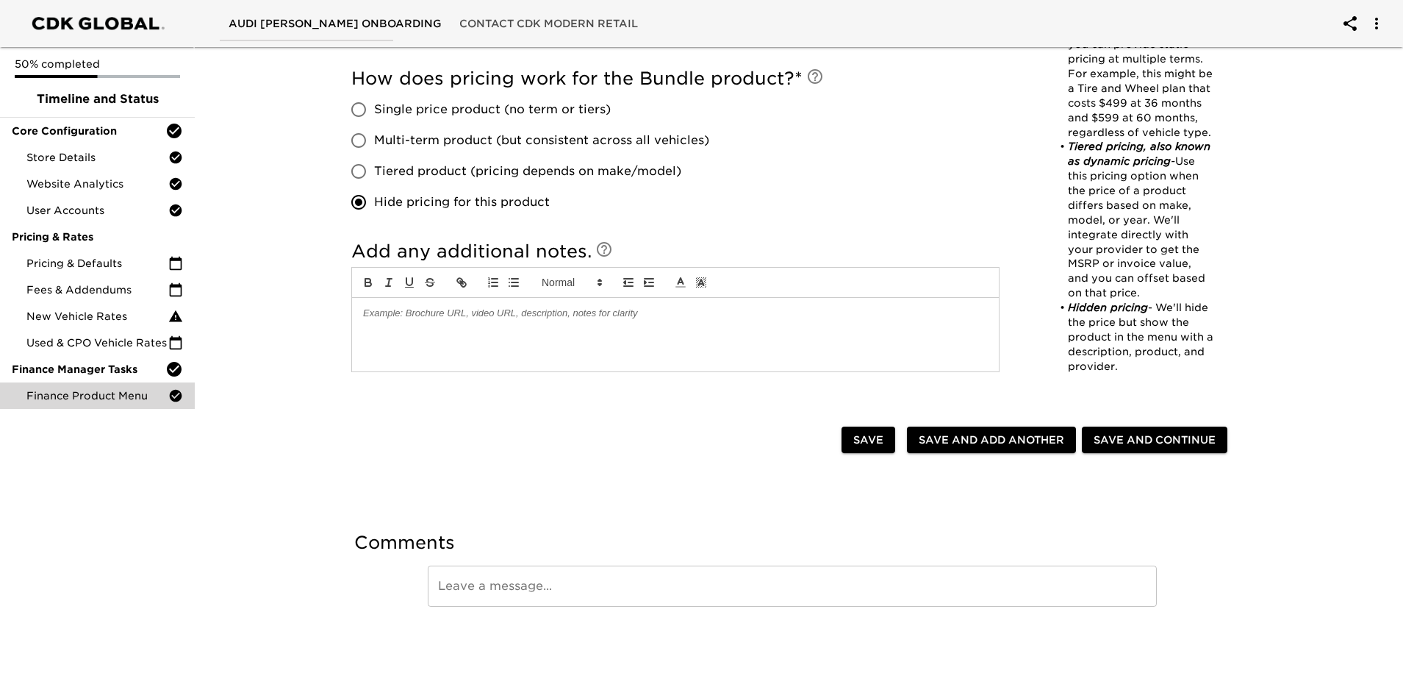
checkbox input "true"
radio input "false"
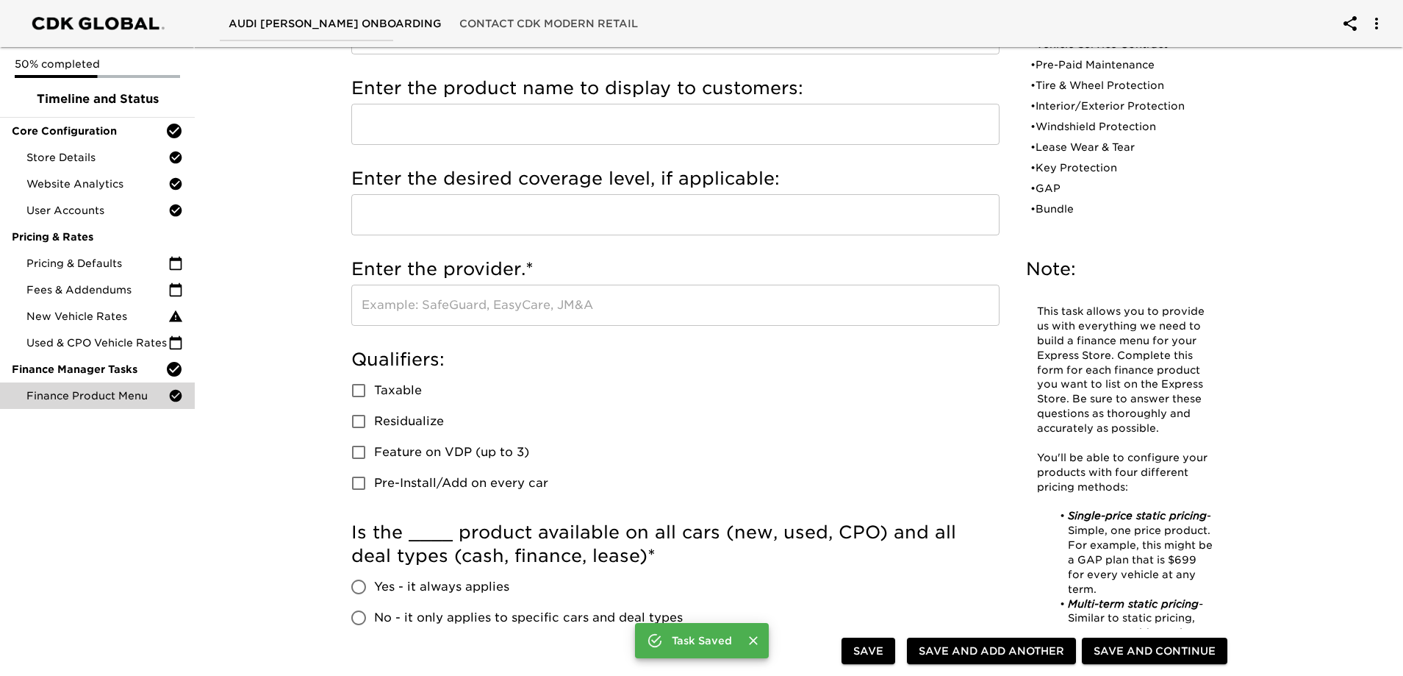
scroll to position [0, 0]
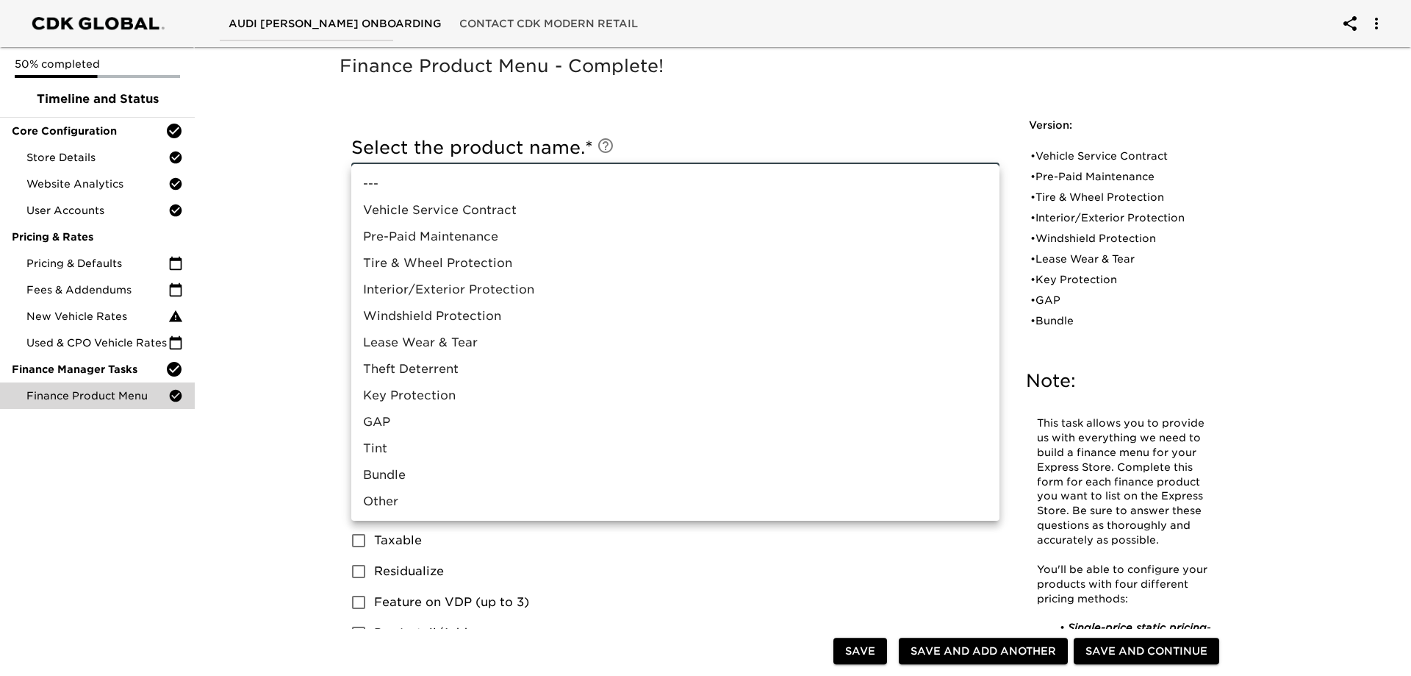
click at [296, 301] on div at bounding box center [705, 338] width 1411 height 676
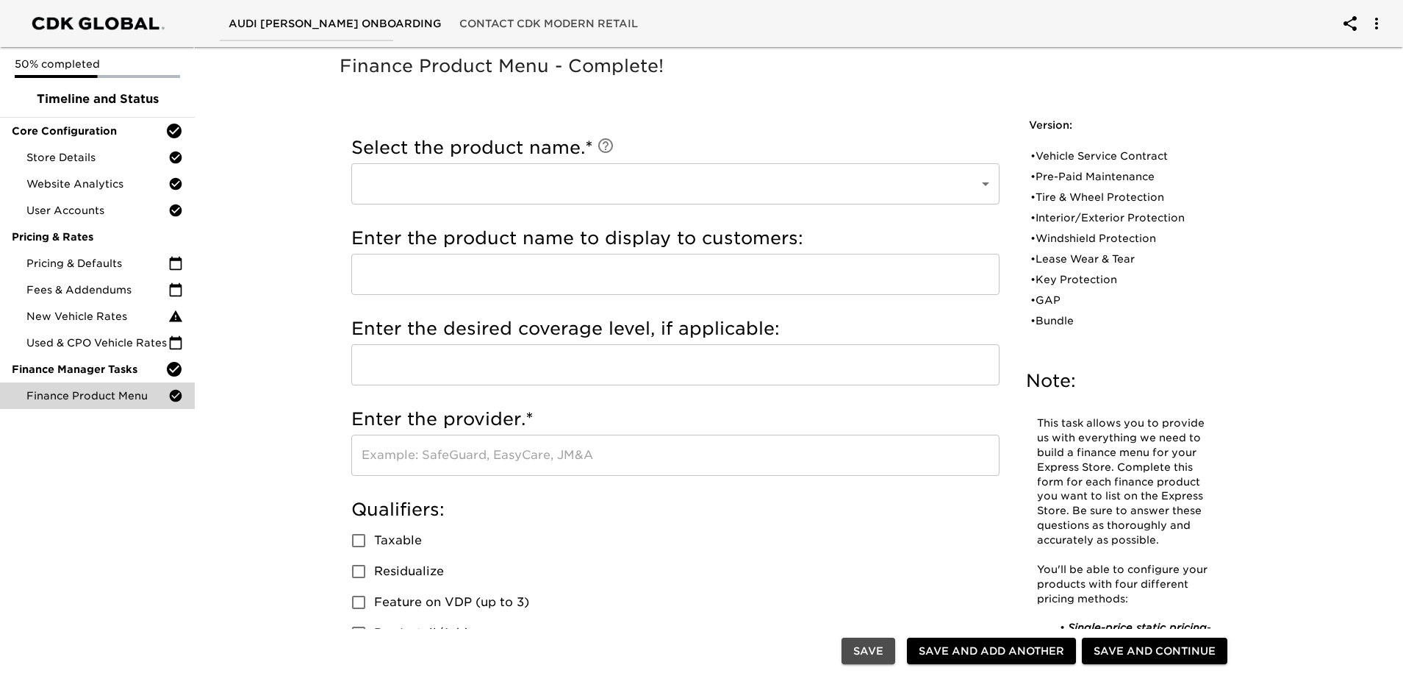
click at [864, 645] on span "Save" at bounding box center [868, 651] width 30 height 18
type input "Bundle"
type input "Assurant Protection Bundle"
type input "Assurant"
radio input "true"
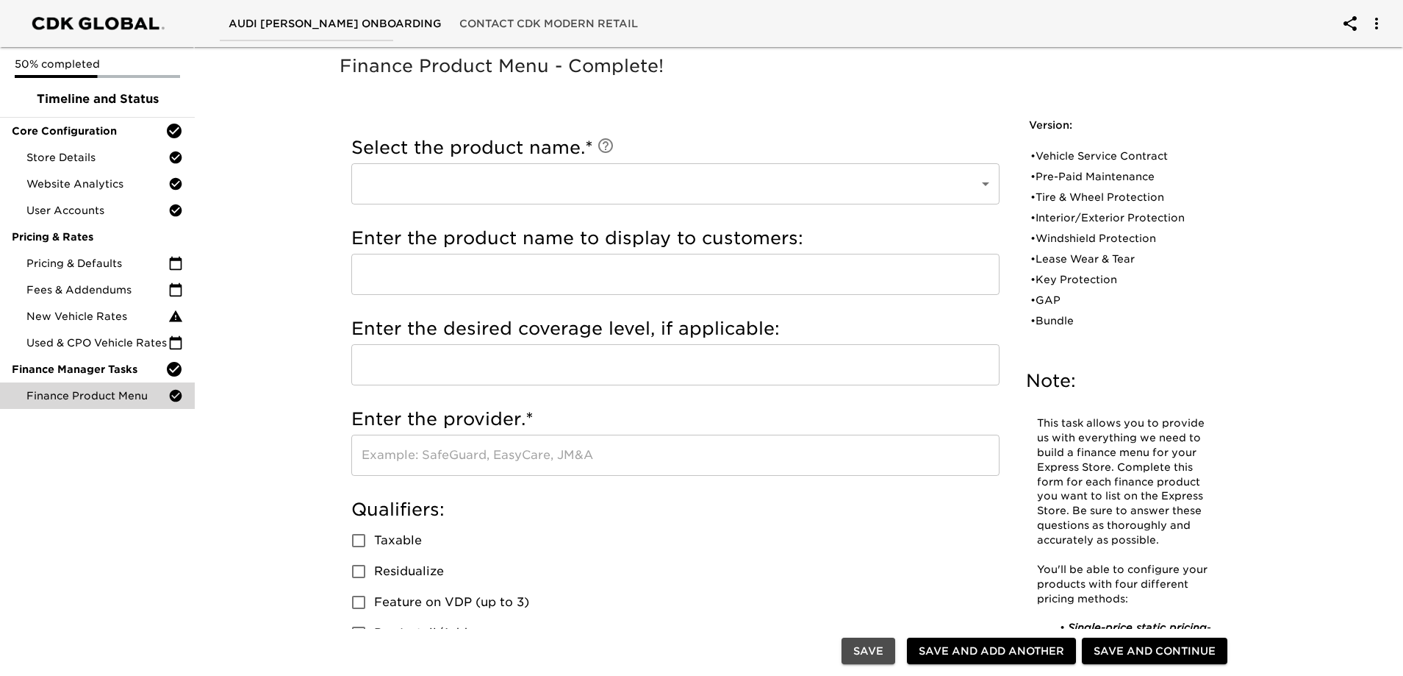
checkbox input "false"
radio input "true"
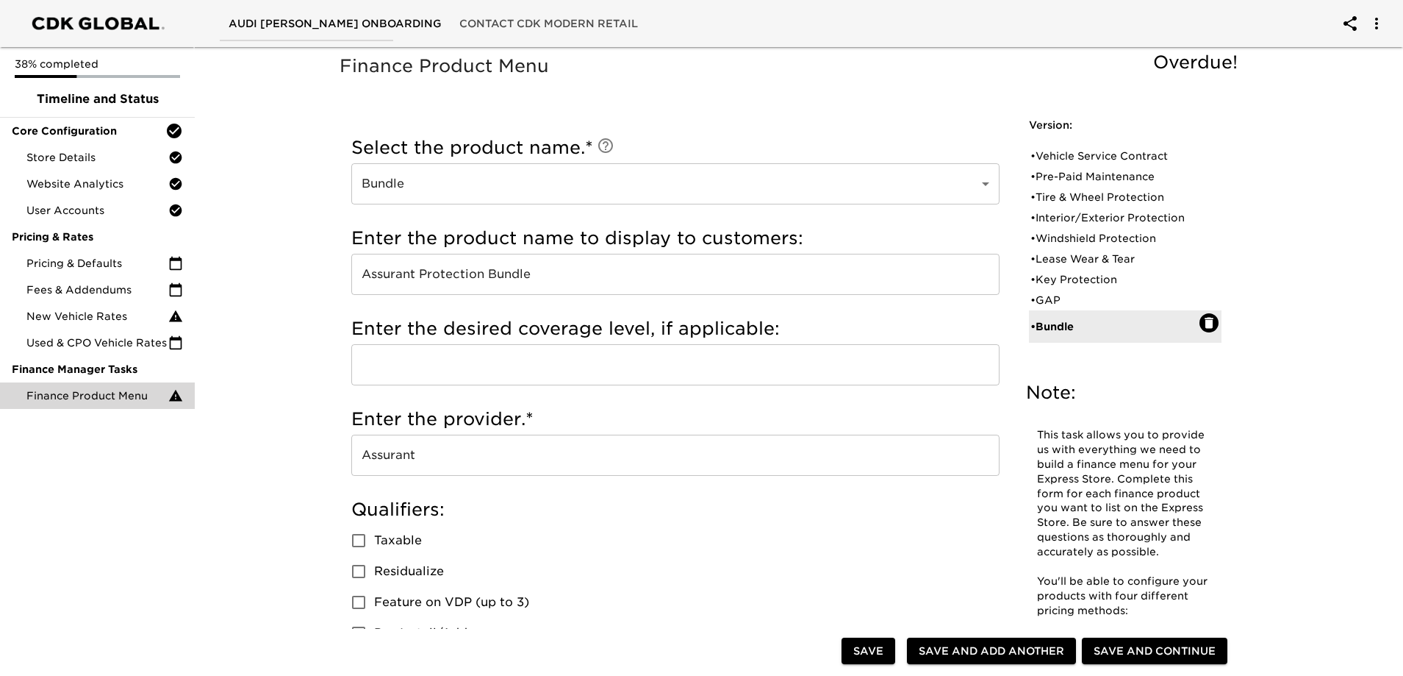
click at [1168, 646] on span "Save and Continue" at bounding box center [1155, 651] width 122 height 18
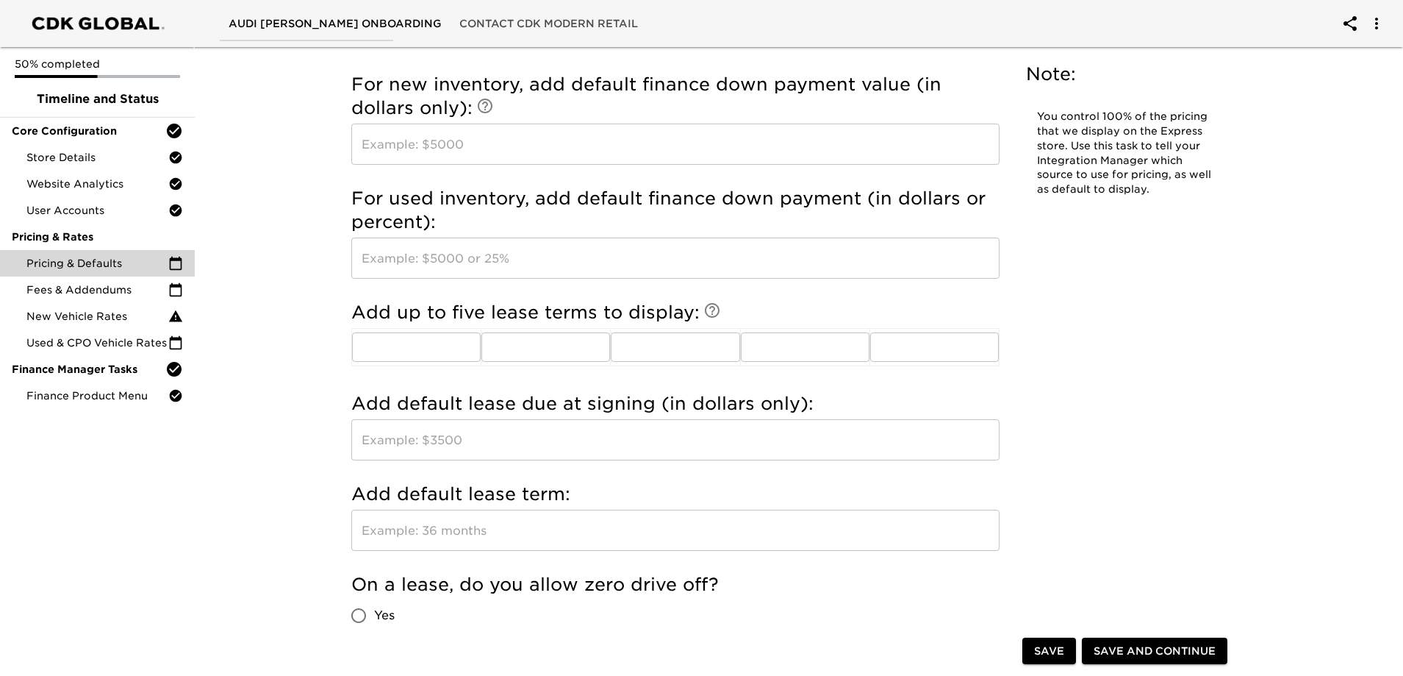
scroll to position [1539, 0]
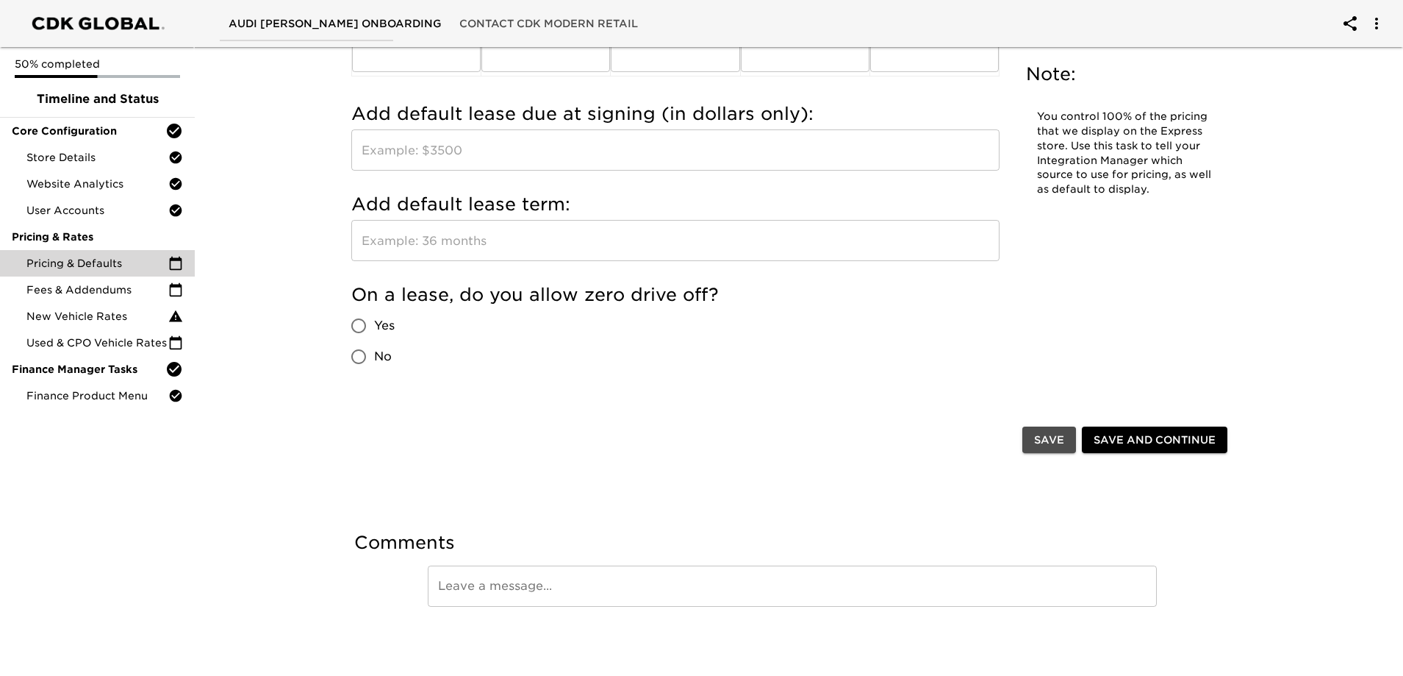
click at [1050, 440] on span "Save" at bounding box center [1049, 440] width 30 height 18
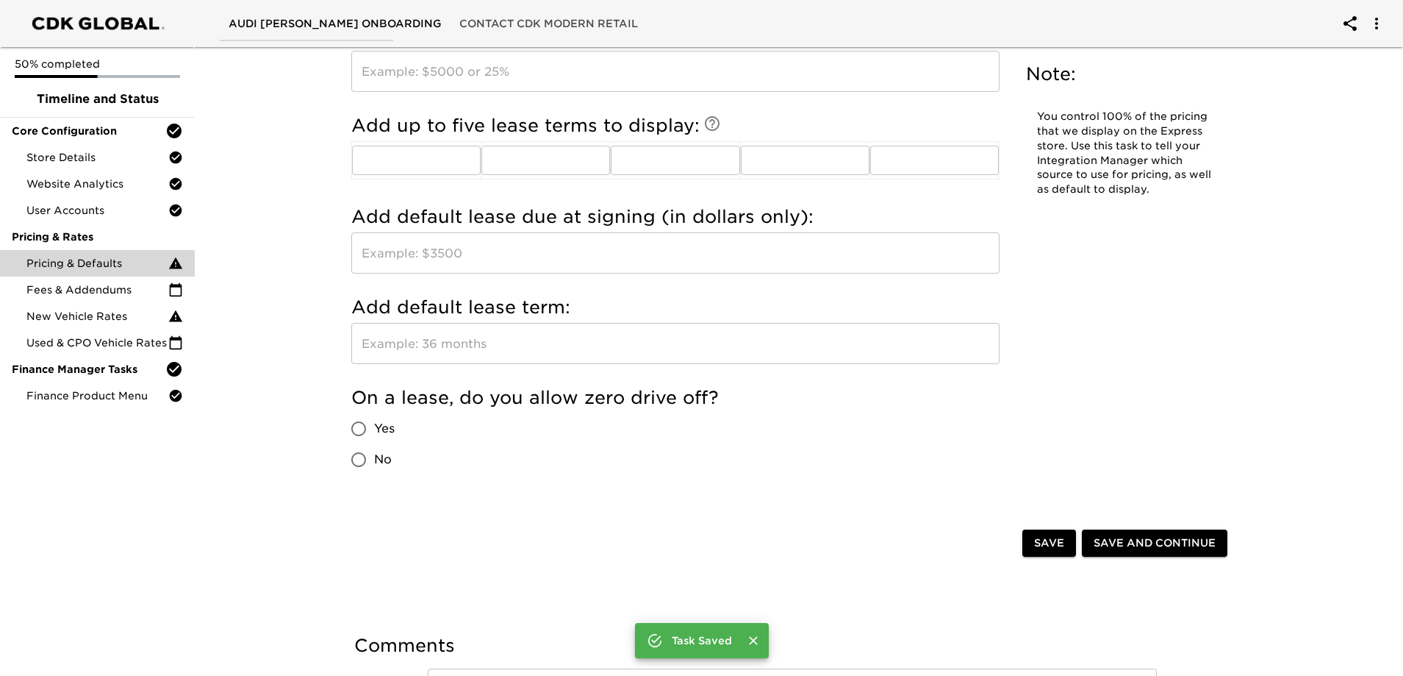
scroll to position [1642, 0]
